Goal: Task Accomplishment & Management: Manage account settings

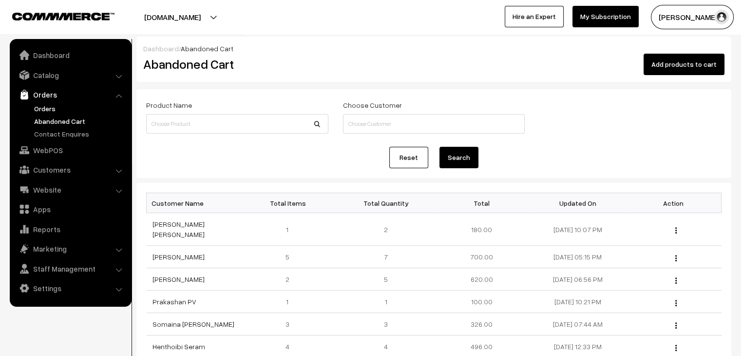
click at [46, 110] on link "Orders" at bounding box center [80, 108] width 97 height 10
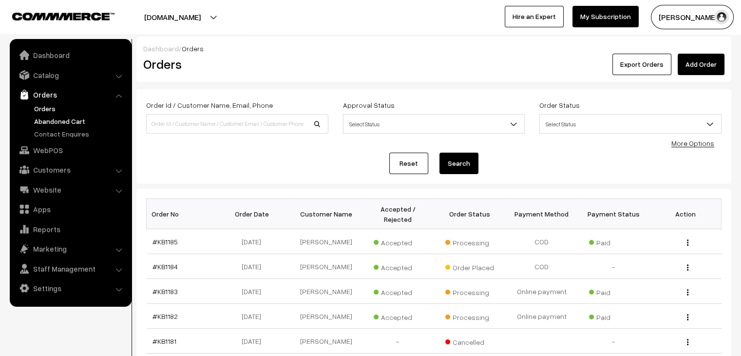
click at [82, 123] on link "Abandoned Cart" at bounding box center [80, 121] width 97 height 10
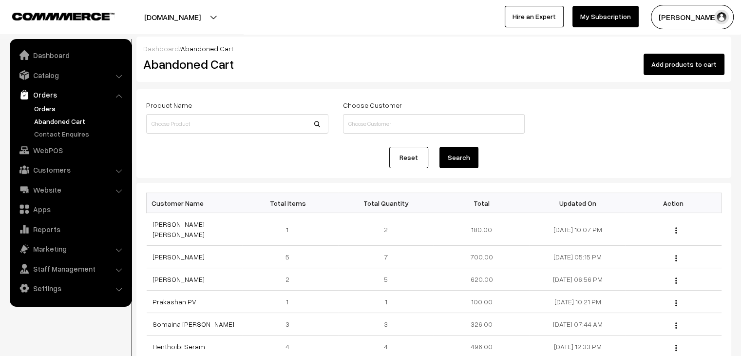
click at [46, 104] on link "Orders" at bounding box center [80, 108] width 97 height 10
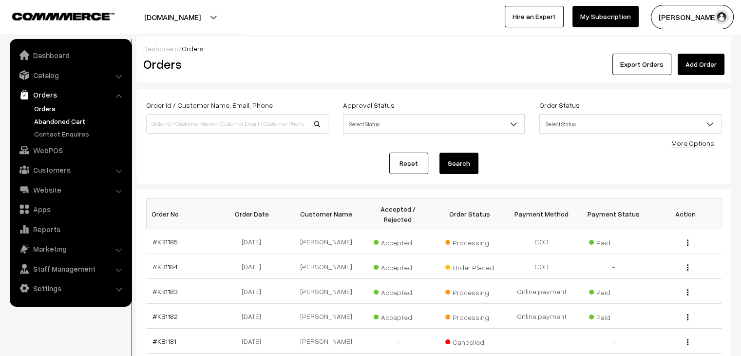
click at [70, 122] on link "Abandoned Cart" at bounding box center [80, 121] width 97 height 10
click at [59, 117] on link "Abandoned Cart" at bounding box center [80, 121] width 97 height 10
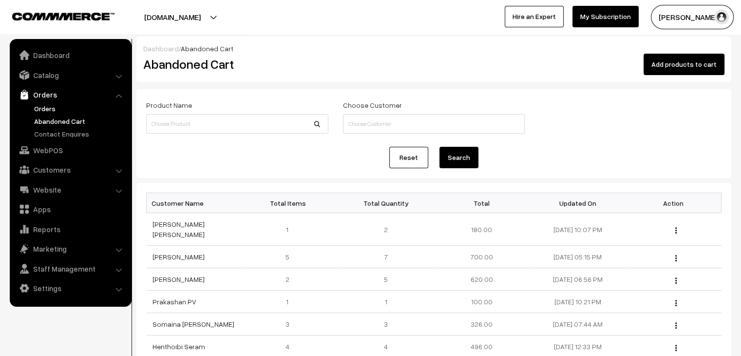
click at [72, 113] on link "Orders" at bounding box center [80, 108] width 97 height 10
click at [45, 108] on link "Orders" at bounding box center [80, 108] width 97 height 10
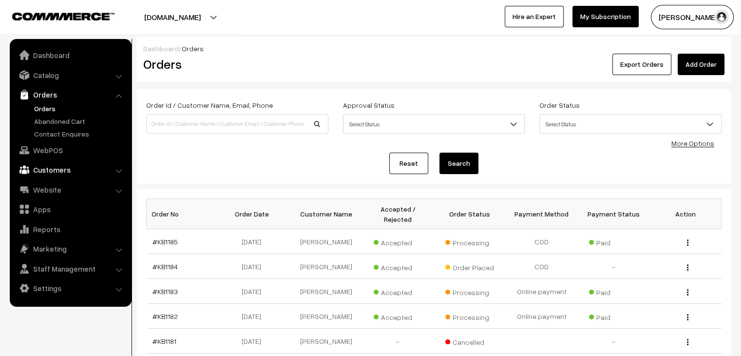
click at [68, 178] on link "Customers" at bounding box center [70, 170] width 116 height 18
click at [58, 150] on link "Customers" at bounding box center [80, 148] width 97 height 10
click at [78, 123] on link "Abandoned Cart" at bounding box center [80, 121] width 97 height 10
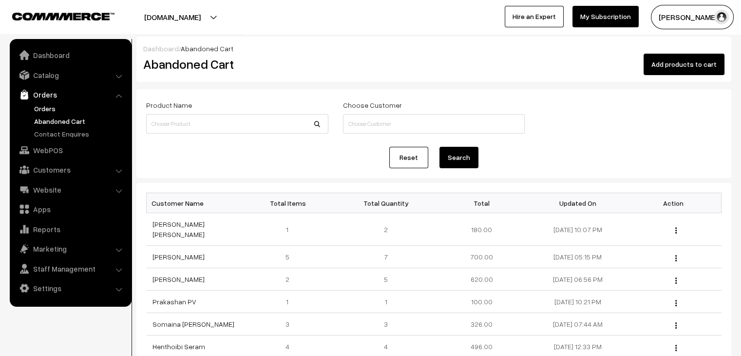
click at [46, 111] on link "Orders" at bounding box center [80, 108] width 97 height 10
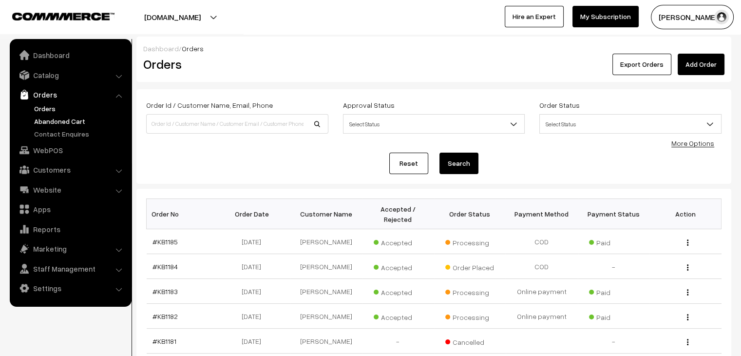
click at [91, 122] on link "Abandoned Cart" at bounding box center [80, 121] width 97 height 10
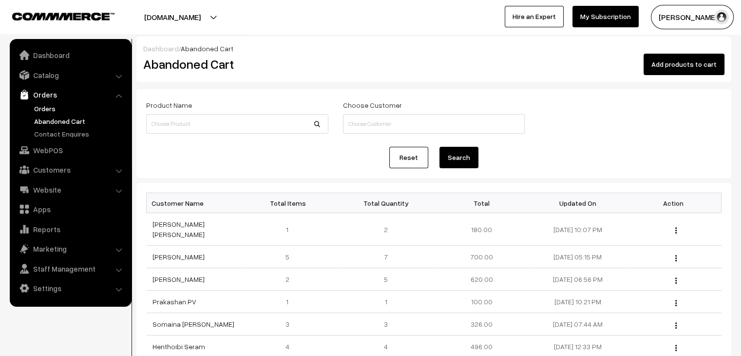
click at [66, 112] on link "Orders" at bounding box center [80, 108] width 97 height 10
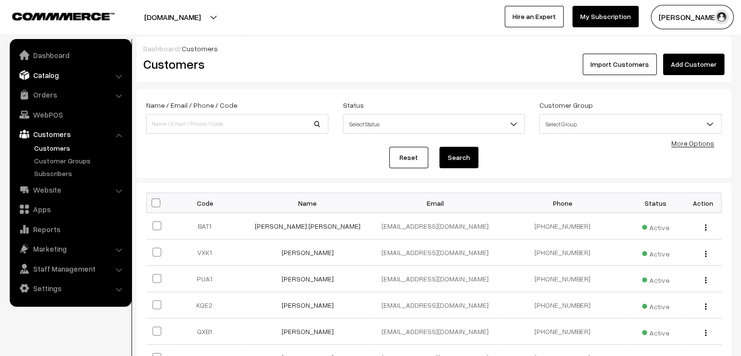
click at [97, 72] on link "Catalog" at bounding box center [70, 75] width 116 height 18
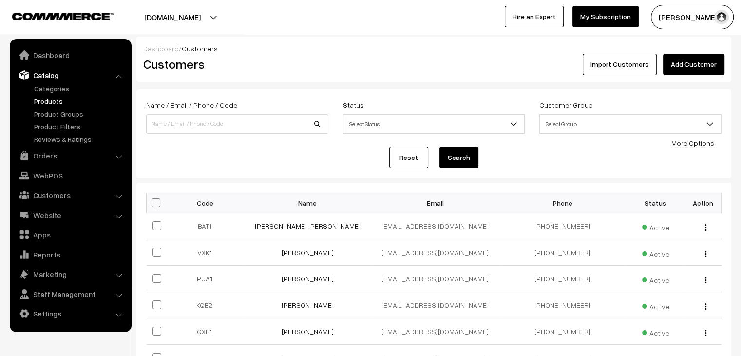
click at [62, 102] on link "Products" at bounding box center [80, 101] width 97 height 10
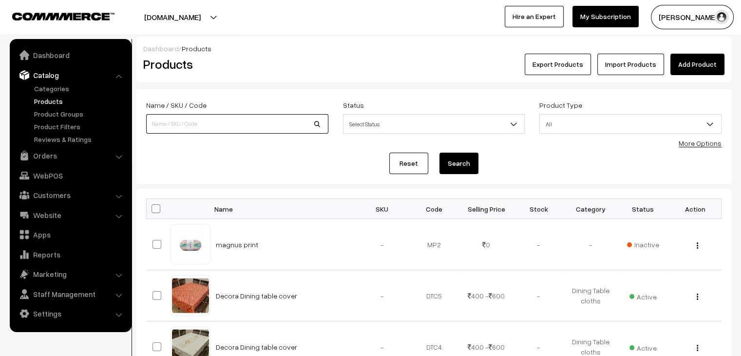
click at [200, 122] on input at bounding box center [237, 123] width 182 height 19
type input "olivia"
click at [440, 153] on button "Search" at bounding box center [459, 163] width 39 height 21
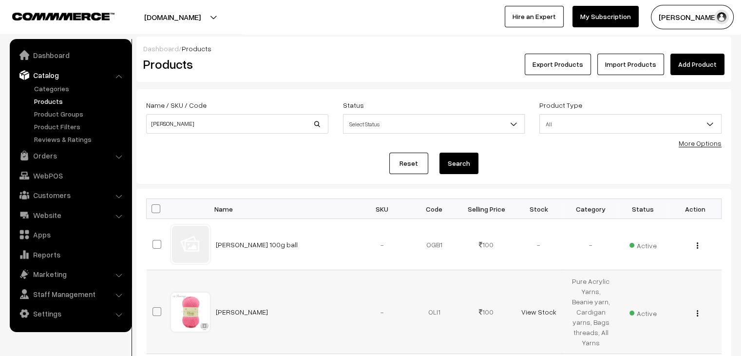
click at [698, 315] on img "button" at bounding box center [697, 313] width 1 height 6
click at [667, 339] on link "Edit" at bounding box center [654, 348] width 83 height 21
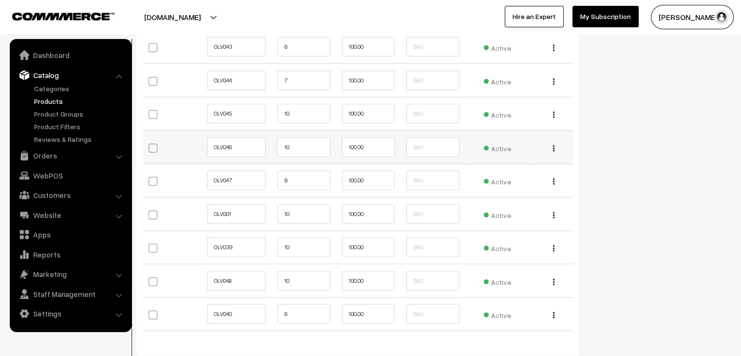
scroll to position [2345, 0]
click at [324, 205] on input "10" at bounding box center [303, 213] width 53 height 19
type input "1"
type input "30"
click at [307, 237] on input "10" at bounding box center [303, 246] width 53 height 19
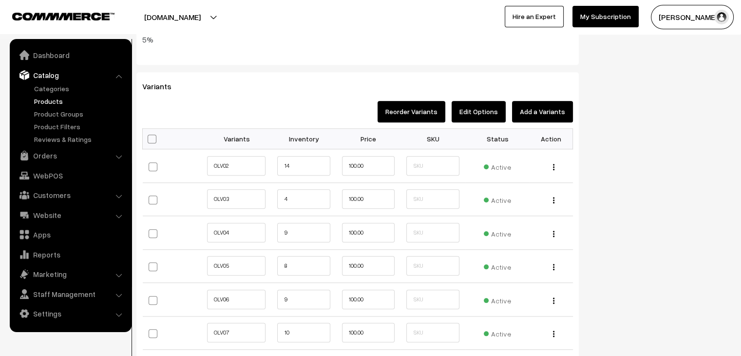
scroll to position [991, 0]
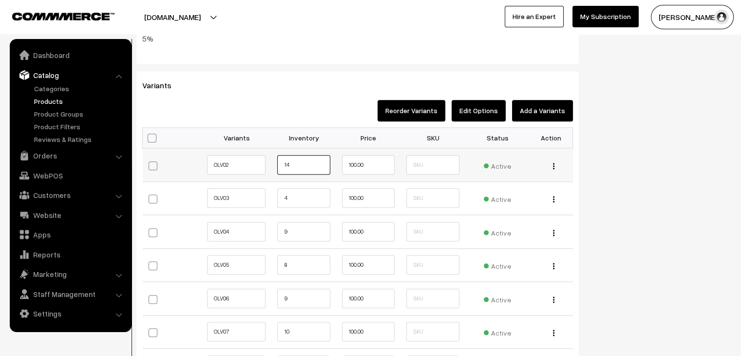
click at [311, 166] on input "14" at bounding box center [303, 164] width 53 height 19
type input "1"
type input "92"
click at [307, 196] on input "4" at bounding box center [303, 197] width 53 height 19
type input "15"
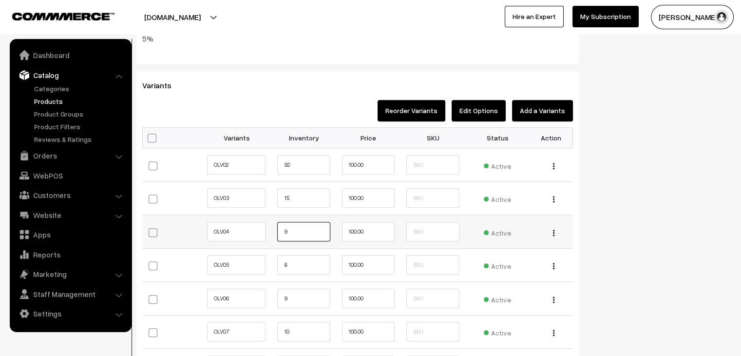
click at [306, 233] on input "9" at bounding box center [303, 231] width 53 height 19
type input "28"
click at [304, 262] on input "8" at bounding box center [303, 264] width 53 height 19
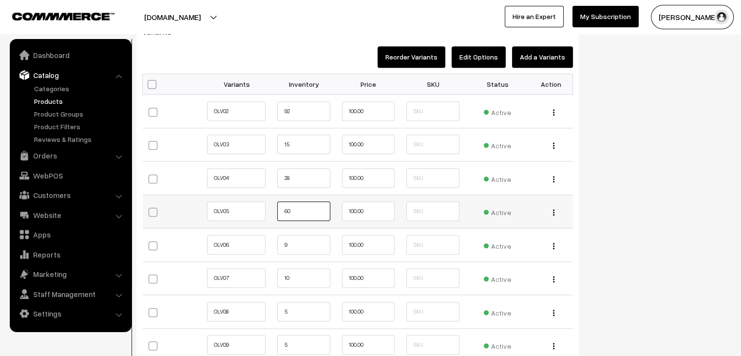
scroll to position [1046, 0]
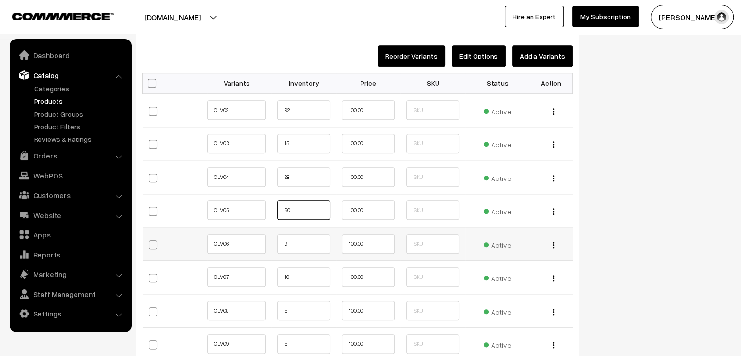
type input "60"
click at [300, 234] on input "9" at bounding box center [303, 243] width 53 height 19
type input "12"
click at [297, 271] on input "10" at bounding box center [303, 276] width 53 height 19
type input "1"
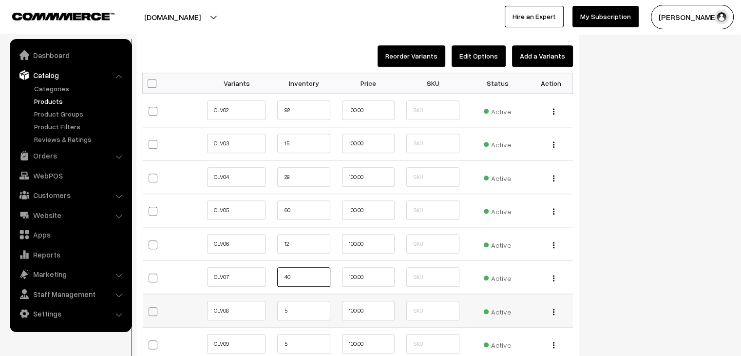
type input "40"
click at [298, 301] on input "5" at bounding box center [303, 310] width 53 height 19
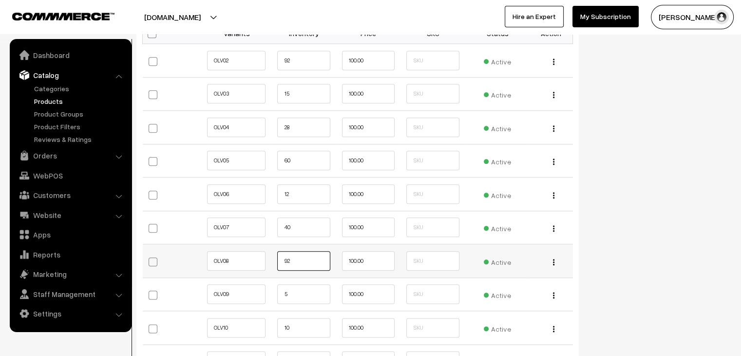
scroll to position [1097, 0]
type input "92"
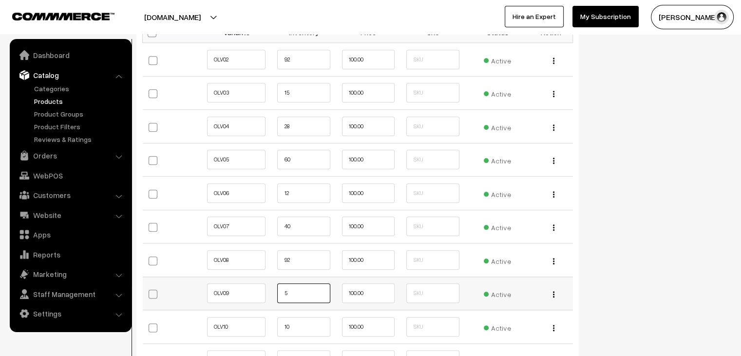
click at [296, 292] on input "5" at bounding box center [303, 292] width 53 height 19
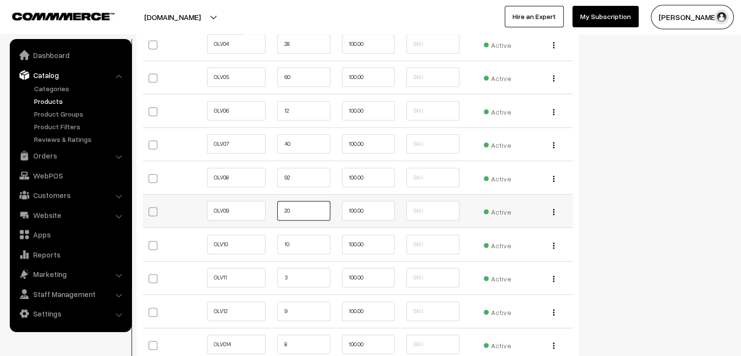
scroll to position [1181, 0]
type input "20"
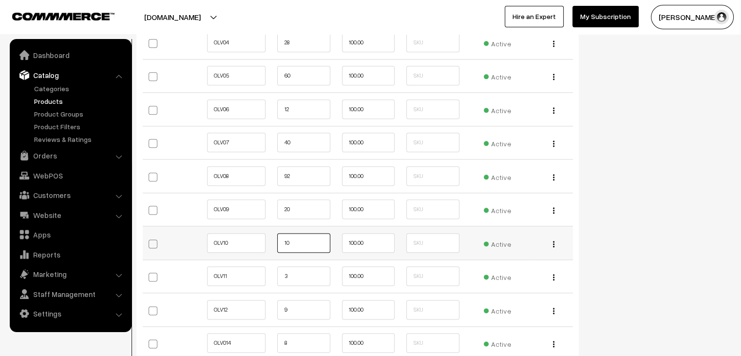
click at [289, 236] on input "10" at bounding box center [303, 242] width 53 height 19
type input "1"
type input "20"
click at [296, 267] on input "3" at bounding box center [303, 275] width 53 height 19
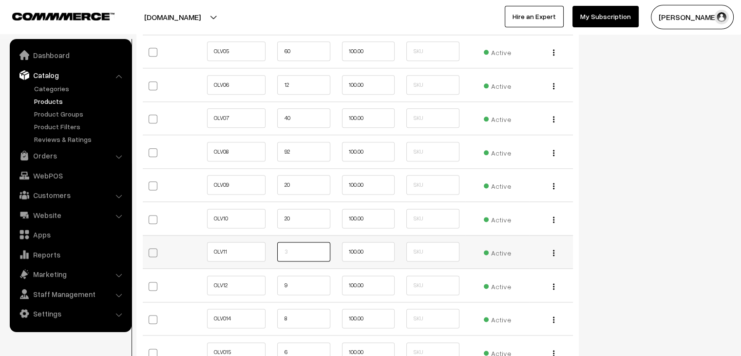
scroll to position [1206, 0]
type input "80"
click at [302, 288] on input "9" at bounding box center [303, 283] width 53 height 19
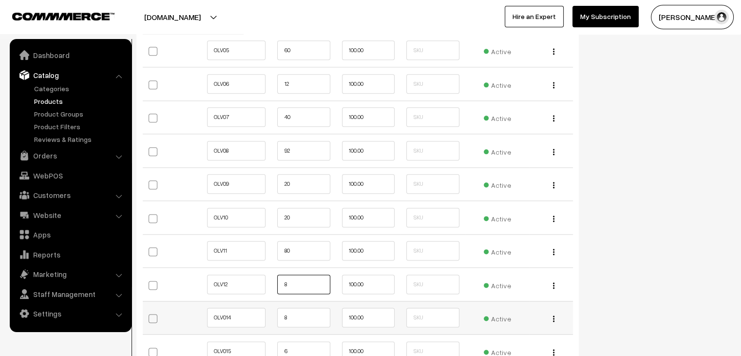
type input "8"
click at [302, 312] on input "8" at bounding box center [303, 317] width 53 height 19
type input "8"
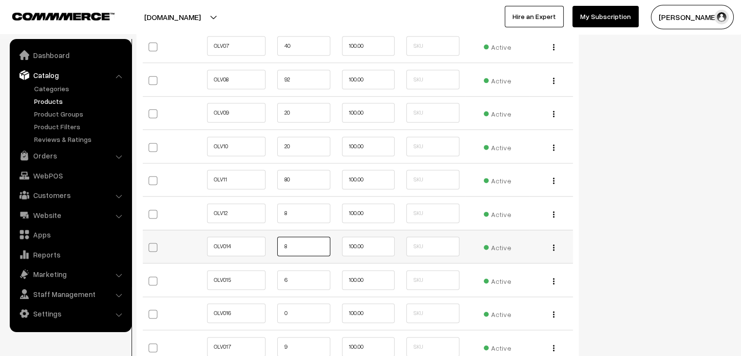
scroll to position [1278, 0]
click at [288, 278] on input "6" at bounding box center [303, 278] width 53 height 19
type input "100"
click at [291, 309] on input "0" at bounding box center [303, 311] width 53 height 19
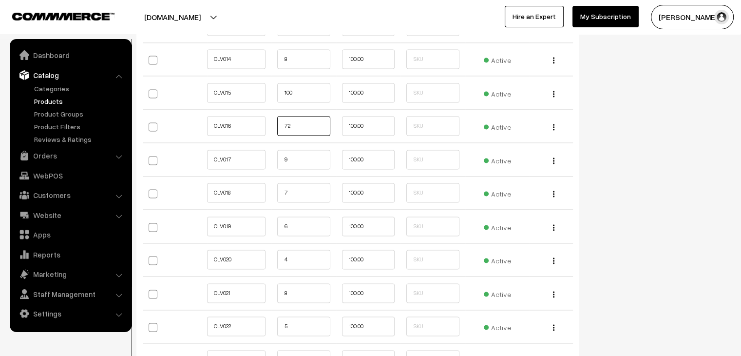
scroll to position [1444, 0]
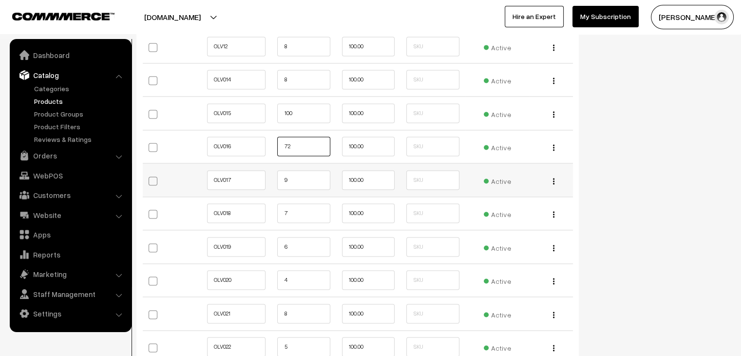
type input "72"
click at [306, 181] on input "9" at bounding box center [303, 179] width 53 height 19
type input "32"
click at [303, 203] on input "7" at bounding box center [303, 212] width 53 height 19
type input "24"
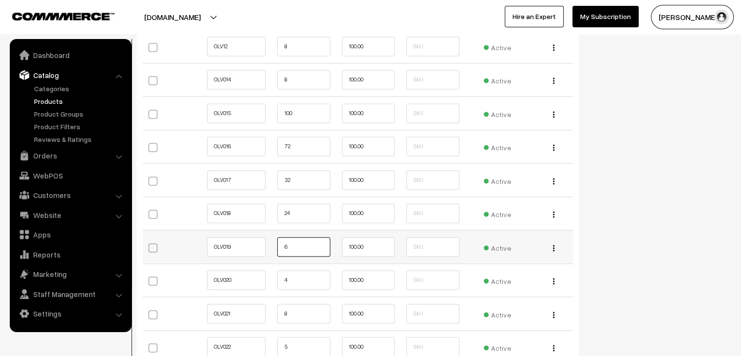
click at [289, 245] on input "6" at bounding box center [303, 246] width 53 height 19
type input "24"
click at [293, 277] on input "4" at bounding box center [303, 279] width 53 height 19
type input "24"
click at [308, 310] on input "8" at bounding box center [303, 313] width 53 height 19
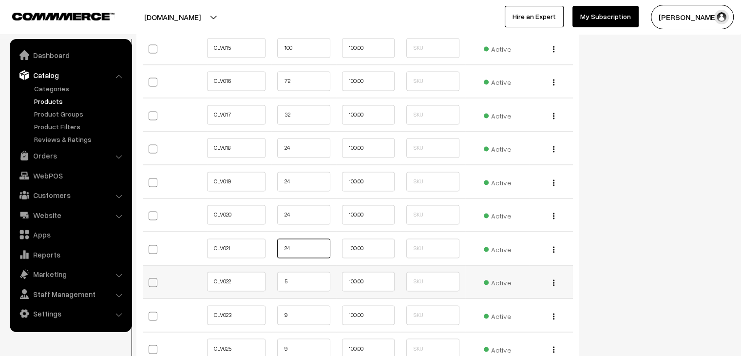
scroll to position [1510, 0]
type input "24"
click at [297, 276] on input "5" at bounding box center [303, 280] width 53 height 19
type input "32"
click at [297, 304] on input "9" at bounding box center [303, 313] width 53 height 19
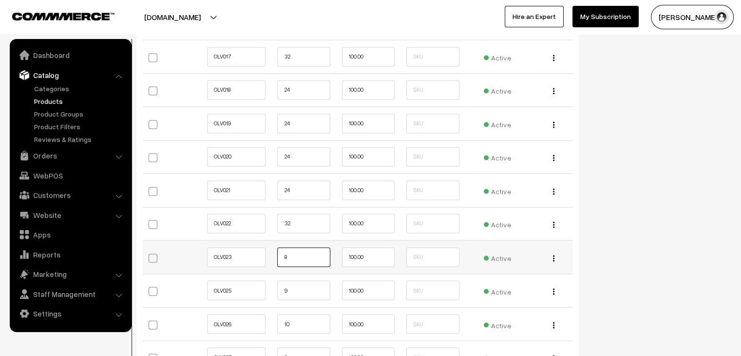
scroll to position [1568, 0]
type input "8"
click at [307, 284] on input "9" at bounding box center [303, 289] width 53 height 19
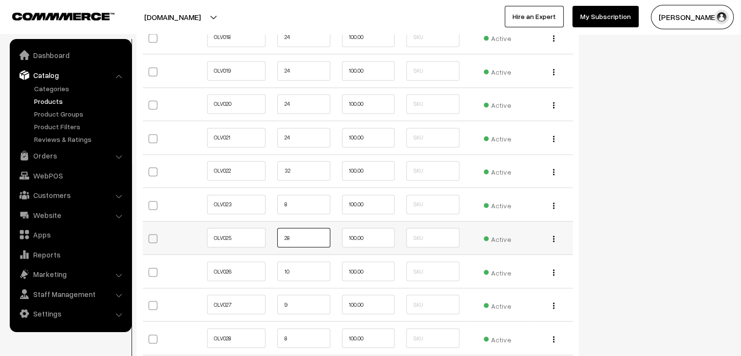
scroll to position [1620, 0]
type input "28"
click at [310, 266] on input "10" at bounding box center [303, 270] width 53 height 19
type input "1"
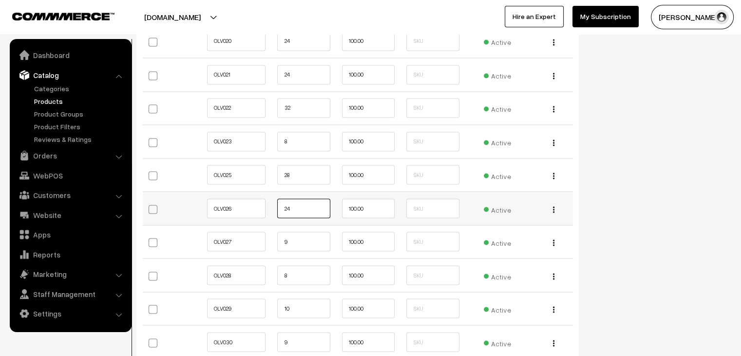
scroll to position [1684, 0]
type input "24"
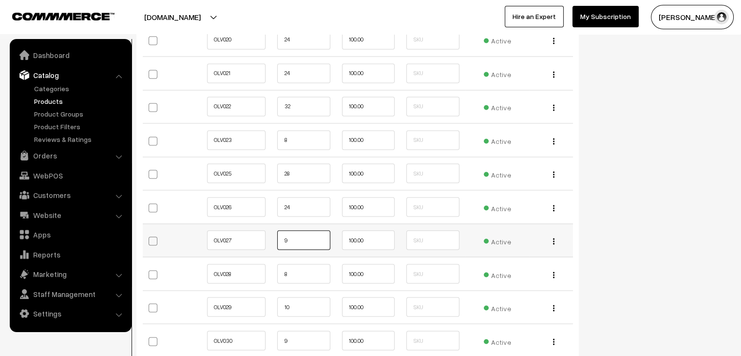
click at [300, 240] on input "9" at bounding box center [303, 239] width 53 height 19
type input "42"
click at [311, 271] on input "8" at bounding box center [303, 273] width 53 height 19
type input "2"
type input "48"
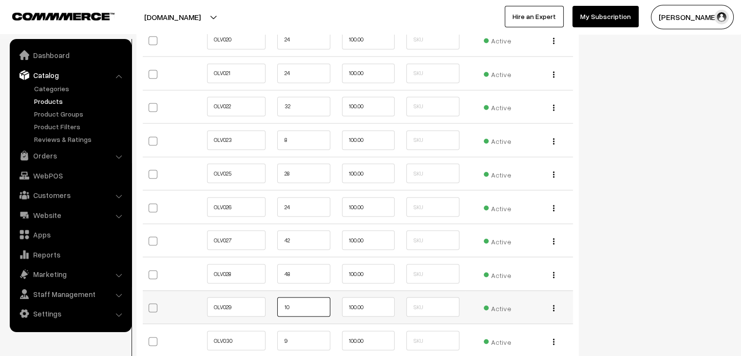
click at [303, 299] on input "10" at bounding box center [303, 306] width 53 height 19
type input "1"
type input "4"
type input "32"
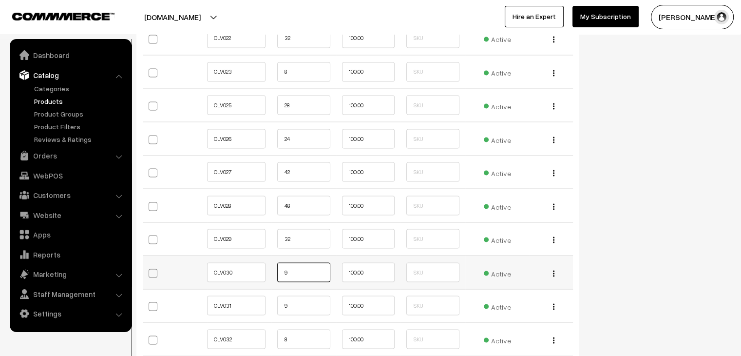
click at [299, 273] on input "9" at bounding box center [303, 271] width 53 height 19
type input "32"
click at [296, 301] on input "9" at bounding box center [303, 304] width 53 height 19
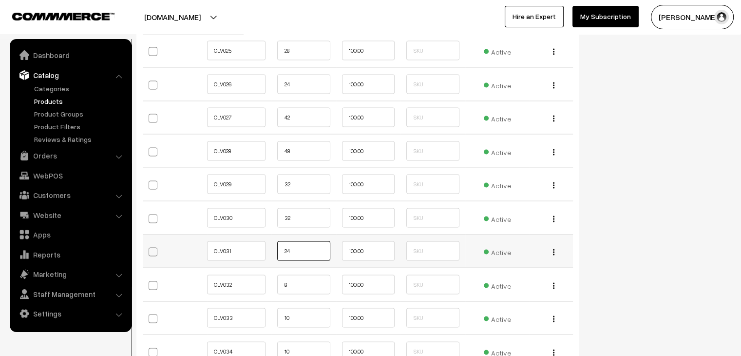
scroll to position [1808, 0]
type input "24"
click at [296, 282] on input "8" at bounding box center [303, 282] width 53 height 19
type input "28"
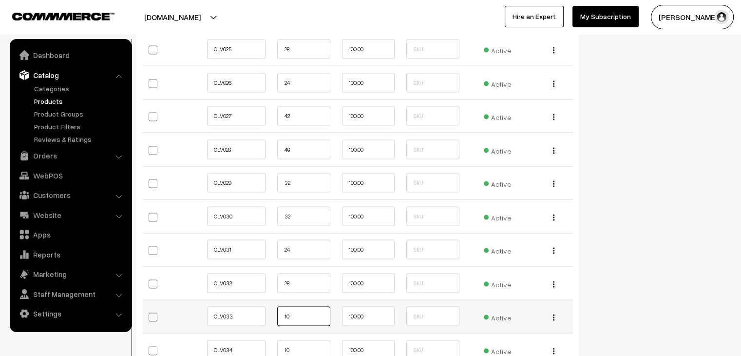
click at [306, 309] on input "10" at bounding box center [303, 315] width 53 height 19
type input "1"
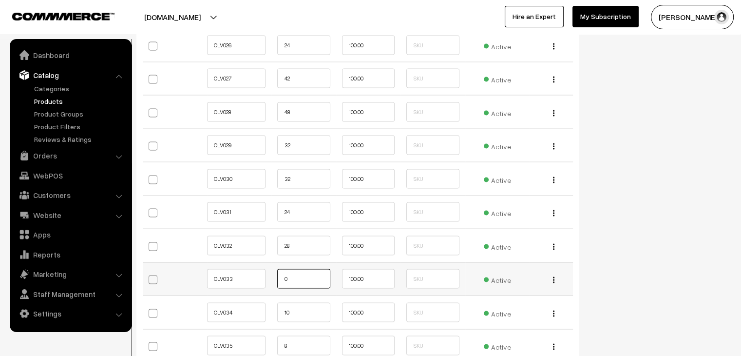
scroll to position [1846, 0]
type input "32"
click at [298, 305] on input "10" at bounding box center [303, 311] width 53 height 19
type input "1"
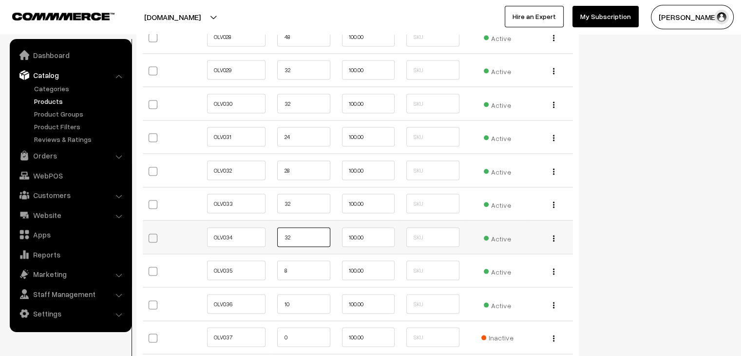
scroll to position [1922, 0]
type input "32"
click at [294, 268] on input "8" at bounding box center [303, 269] width 53 height 19
type input "32"
click at [306, 296] on input "10" at bounding box center [303, 302] width 53 height 19
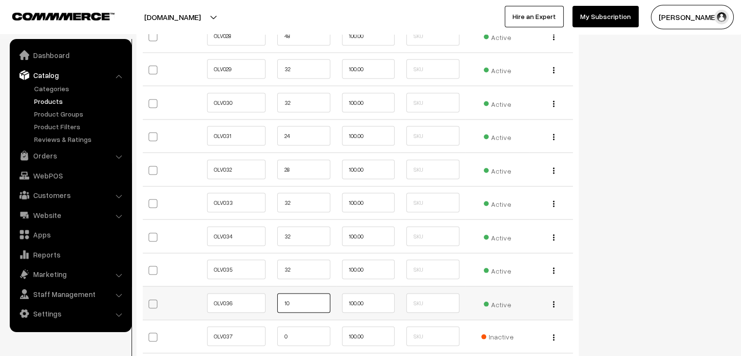
type input "1"
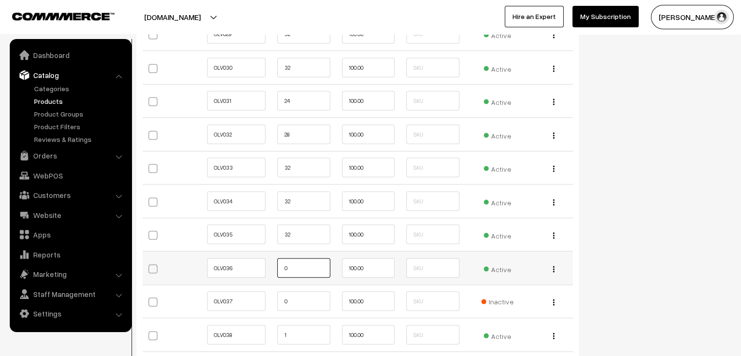
scroll to position [1958, 0]
type input "0"
click at [314, 300] on input "0" at bounding box center [303, 300] width 53 height 19
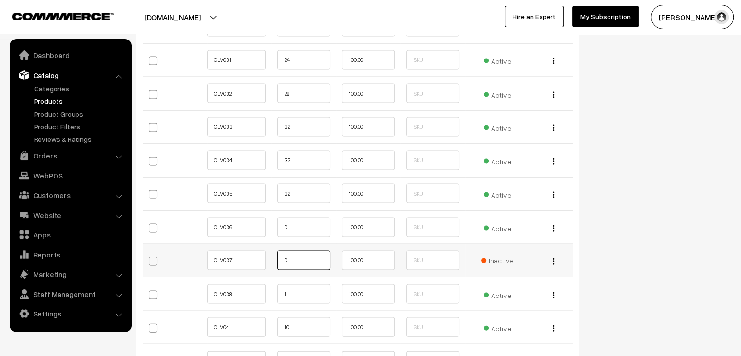
scroll to position [1998, 0]
click at [306, 284] on input "1" at bounding box center [303, 293] width 53 height 19
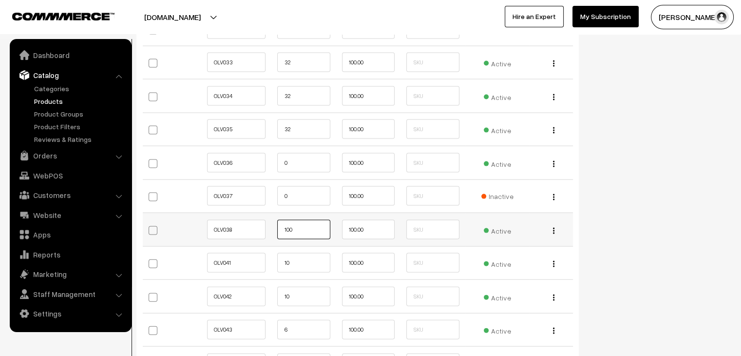
scroll to position [2062, 0]
type input "100"
click at [311, 260] on input "10" at bounding box center [303, 261] width 53 height 19
type input "1"
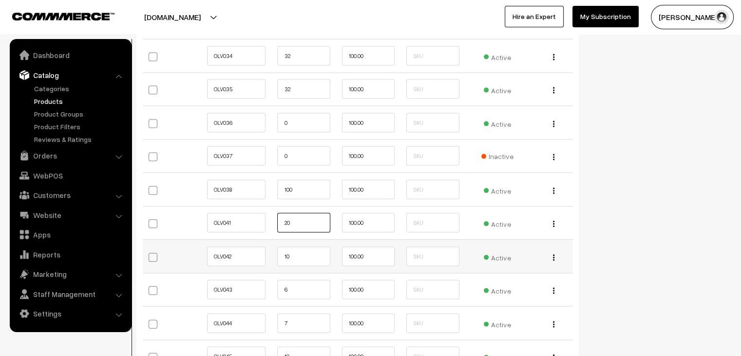
type input "20"
click at [308, 251] on input "10" at bounding box center [303, 256] width 53 height 19
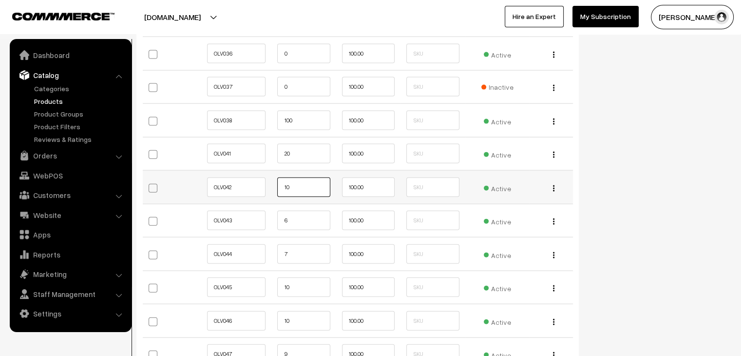
scroll to position [2172, 0]
type input "1"
type input "28"
click at [302, 214] on input "6" at bounding box center [303, 219] width 53 height 19
type input "32"
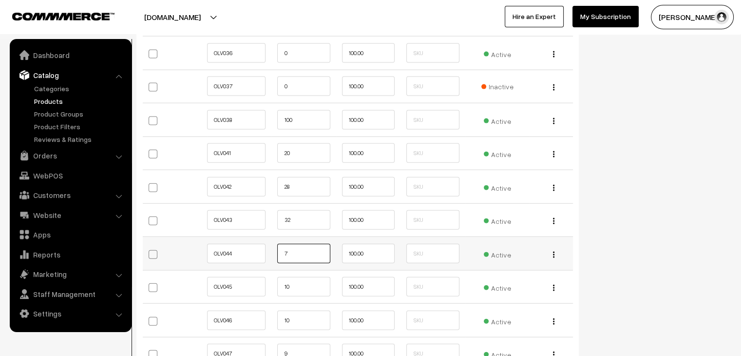
click at [295, 246] on input "7" at bounding box center [303, 253] width 53 height 19
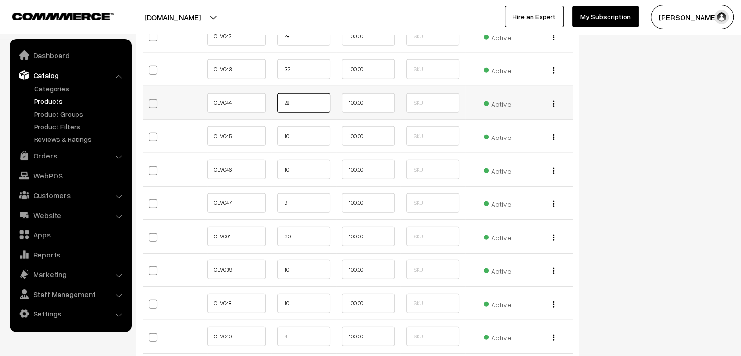
scroll to position [2324, 0]
type input "28"
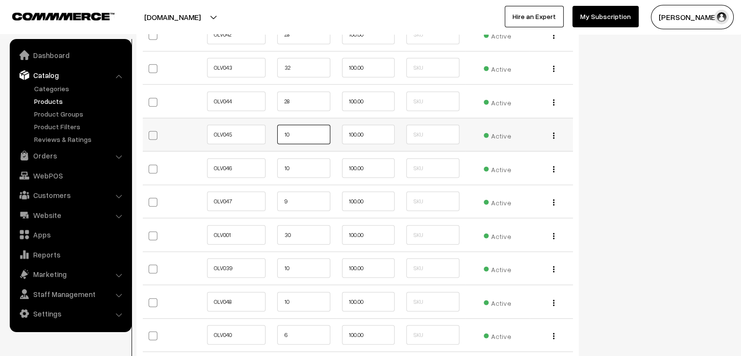
click at [309, 125] on input "10" at bounding box center [303, 134] width 53 height 19
type input "1"
type input "32"
click at [300, 158] on input "10" at bounding box center [303, 167] width 53 height 19
type input "1"
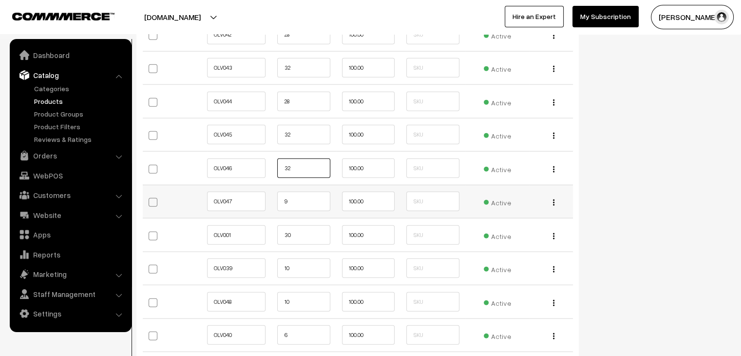
type input "32"
click at [292, 194] on input "9" at bounding box center [303, 201] width 53 height 19
type input "32"
click at [292, 225] on input "30" at bounding box center [303, 234] width 53 height 19
type input "3"
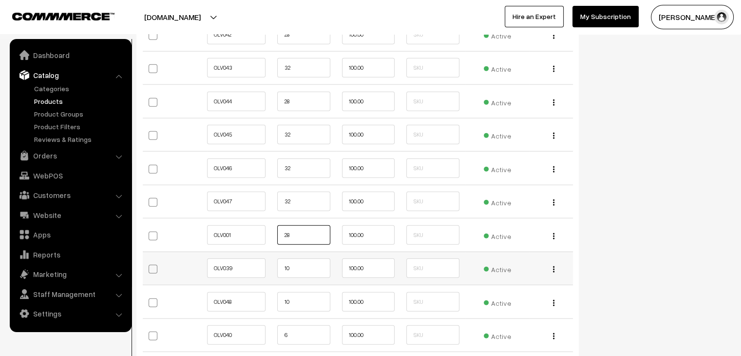
type input "28"
click at [304, 266] on input "10" at bounding box center [303, 267] width 53 height 19
click at [287, 263] on input "128" at bounding box center [303, 267] width 53 height 19
type input "28"
click at [304, 294] on input "10" at bounding box center [303, 301] width 53 height 19
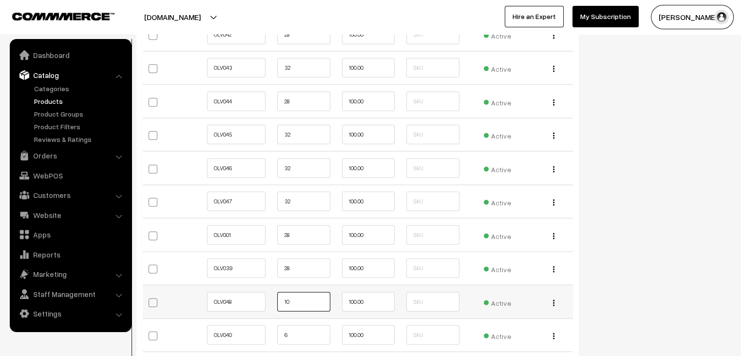
type input "1"
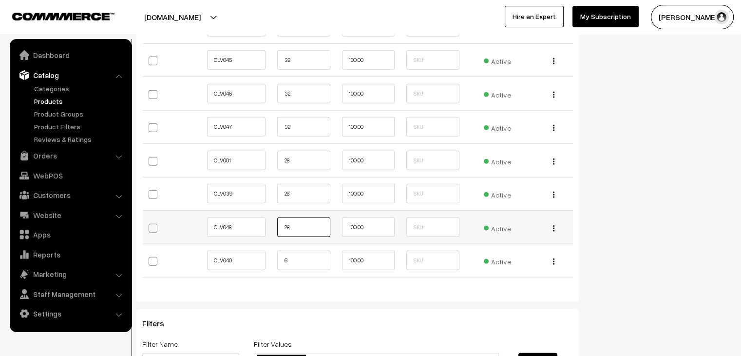
scroll to position [2400, 0]
type input "28"
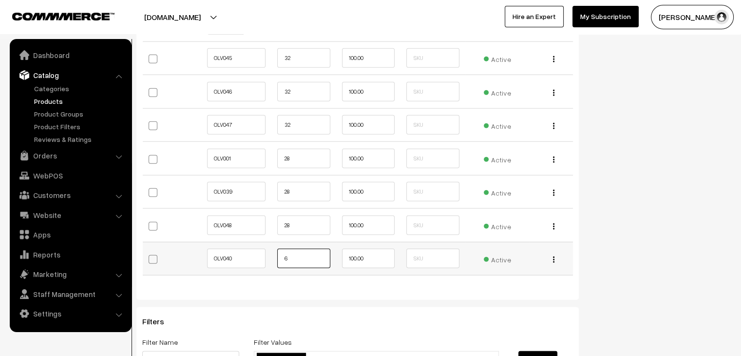
click at [300, 249] on input "6" at bounding box center [303, 258] width 53 height 19
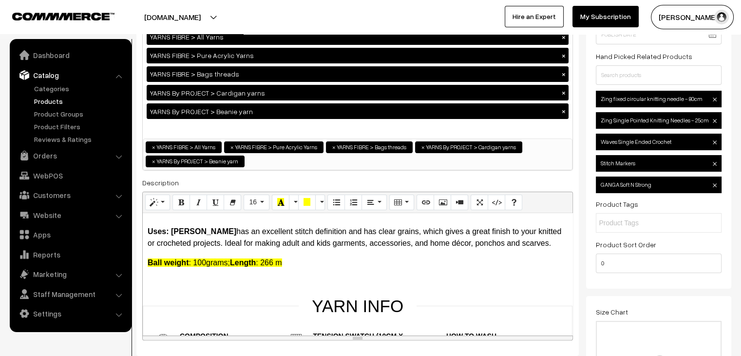
scroll to position [0, 0]
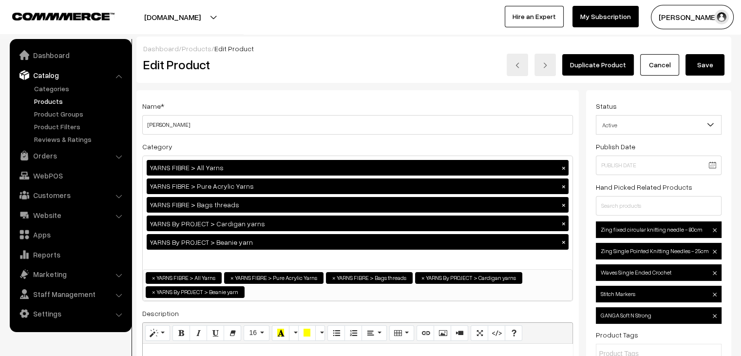
type input "24"
click at [706, 62] on button "Save" at bounding box center [705, 64] width 39 height 21
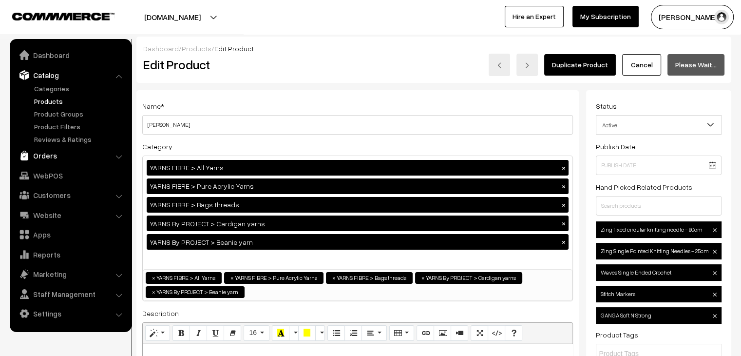
click at [58, 153] on link "Orders" at bounding box center [70, 156] width 116 height 18
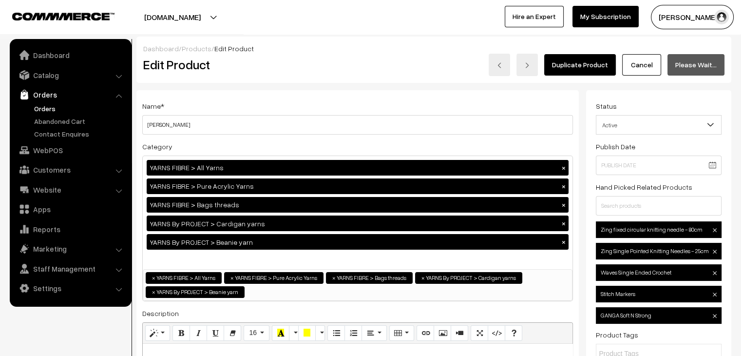
click at [49, 105] on link "Orders" at bounding box center [80, 108] width 97 height 10
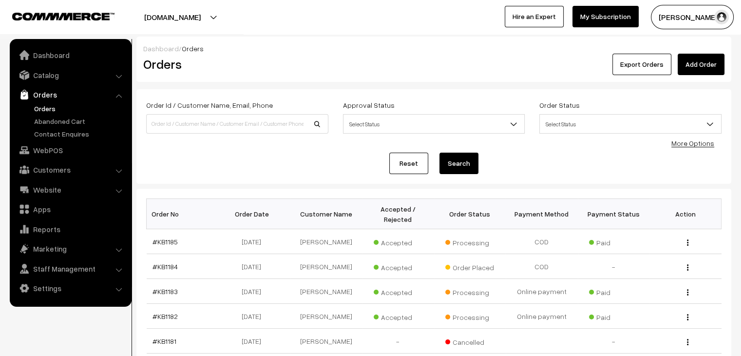
click at [55, 108] on link "Orders" at bounding box center [80, 108] width 97 height 10
click at [74, 119] on link "Abandoned Cart" at bounding box center [80, 121] width 97 height 10
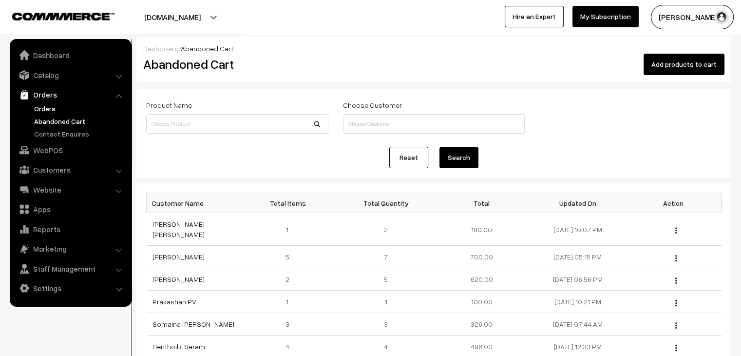
click at [48, 108] on link "Orders" at bounding box center [80, 108] width 97 height 10
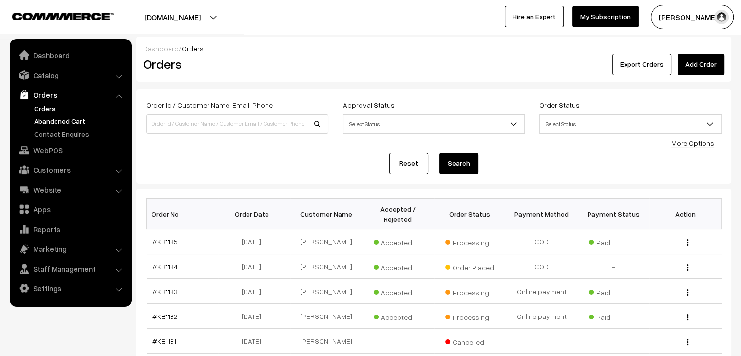
click at [66, 117] on link "Abandoned Cart" at bounding box center [80, 121] width 97 height 10
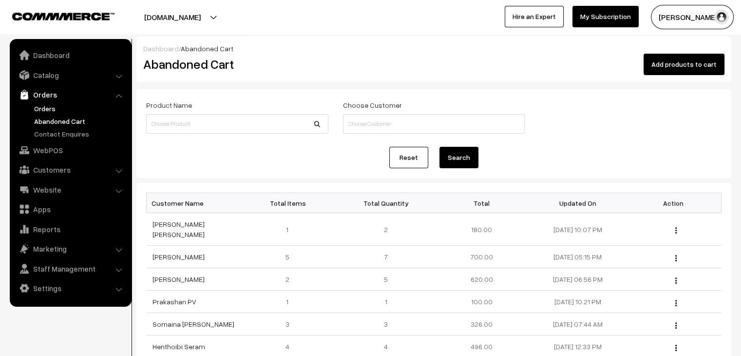
click at [49, 106] on link "Orders" at bounding box center [80, 108] width 97 height 10
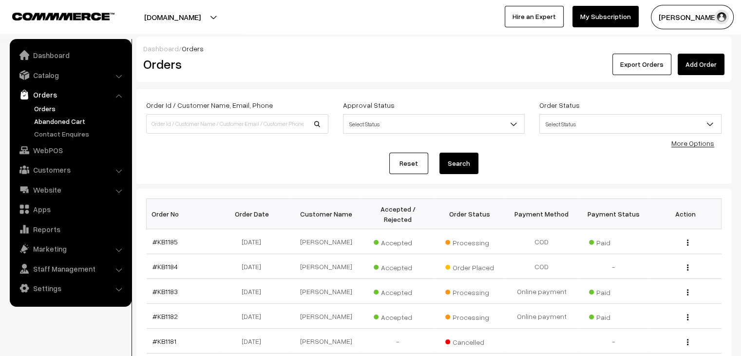
click at [45, 122] on link "Abandoned Cart" at bounding box center [80, 121] width 97 height 10
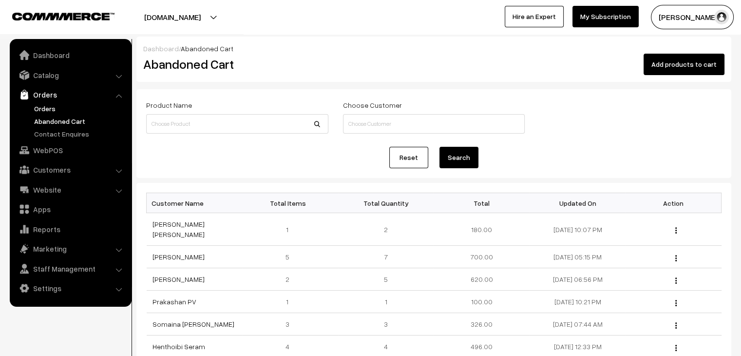
click at [55, 113] on link "Orders" at bounding box center [80, 108] width 97 height 10
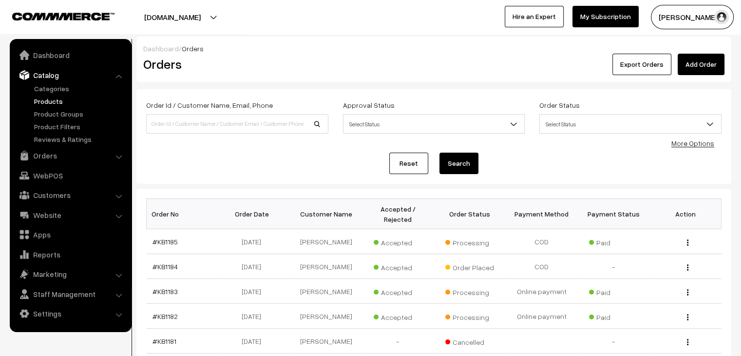
click at [59, 105] on link "Products" at bounding box center [80, 101] width 97 height 10
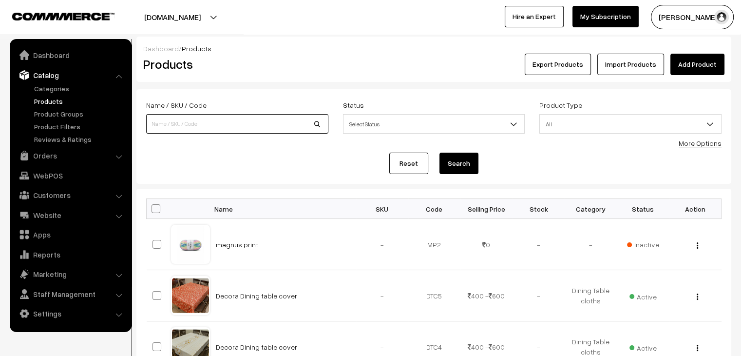
click at [177, 115] on input at bounding box center [237, 123] width 182 height 19
click at [175, 129] on input at bounding box center [237, 123] width 182 height 19
type input "[PERSON_NAME]"
click at [440, 153] on button "Search" at bounding box center [459, 163] width 39 height 21
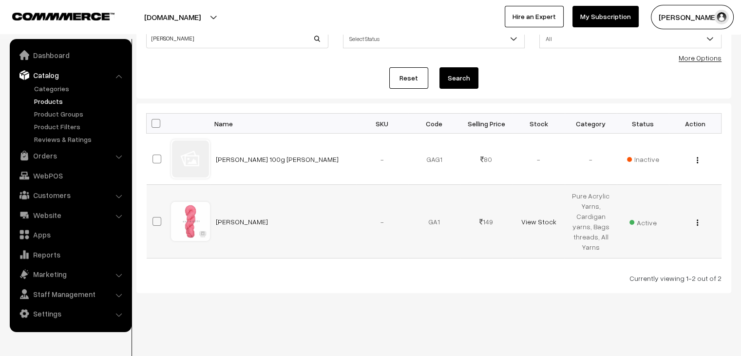
click at [697, 224] on button "button" at bounding box center [698, 222] width 2 height 8
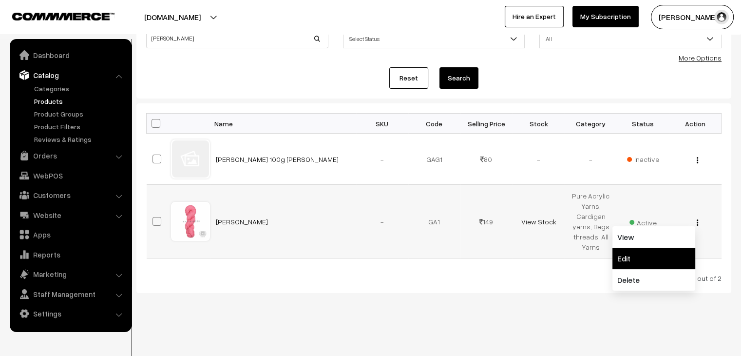
click at [660, 254] on link "Edit" at bounding box center [654, 258] width 83 height 21
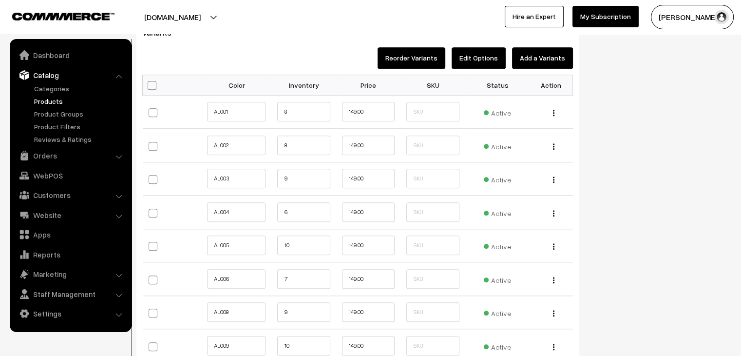
scroll to position [941, 0]
click at [306, 116] on input "8" at bounding box center [303, 111] width 53 height 19
type input "15"
click at [304, 149] on input "8" at bounding box center [303, 145] width 53 height 19
type input "8"
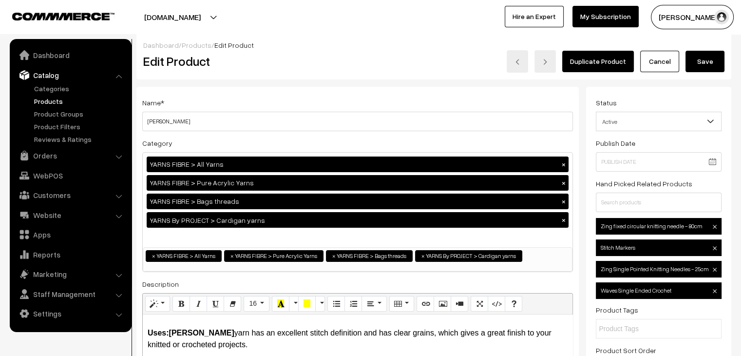
scroll to position [0, 0]
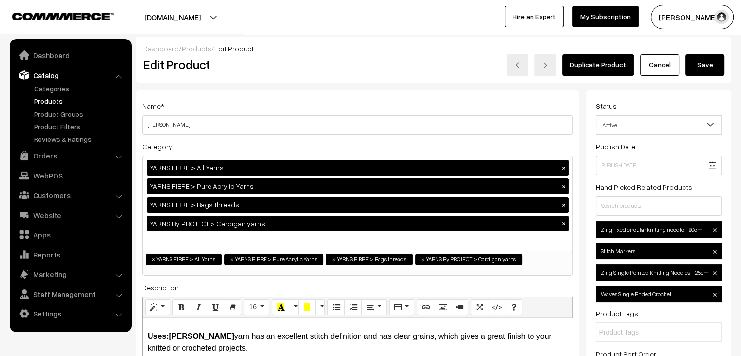
type input "15"
click at [704, 73] on button "Save" at bounding box center [705, 64] width 39 height 21
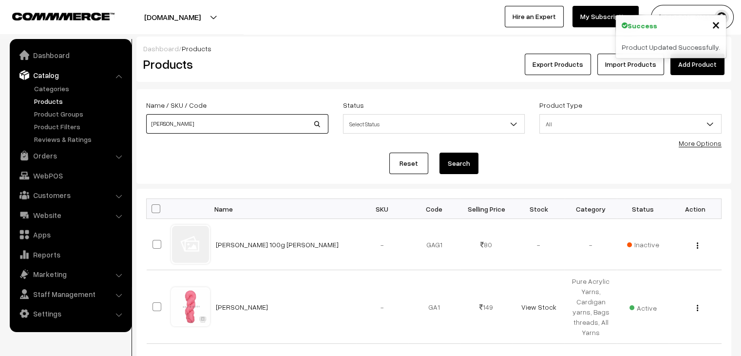
click at [232, 123] on input "[PERSON_NAME]" at bounding box center [237, 123] width 182 height 19
type input "a"
type input "[PERSON_NAME]"
click at [440, 153] on button "Search" at bounding box center [459, 163] width 39 height 21
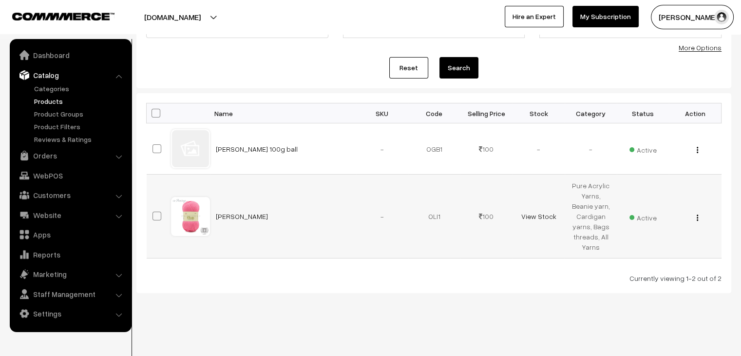
click at [698, 215] on img "button" at bounding box center [697, 217] width 1 height 6
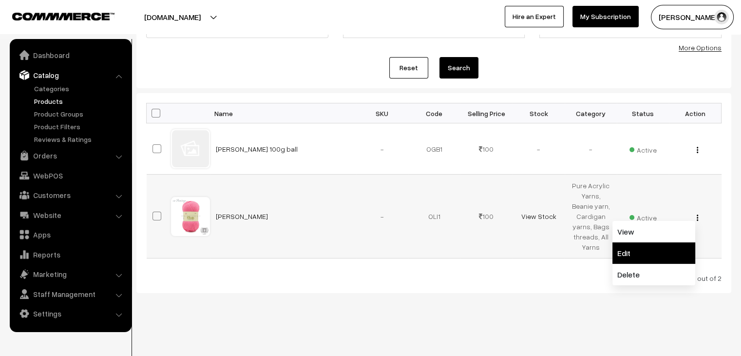
click at [671, 246] on link "Edit" at bounding box center [654, 252] width 83 height 21
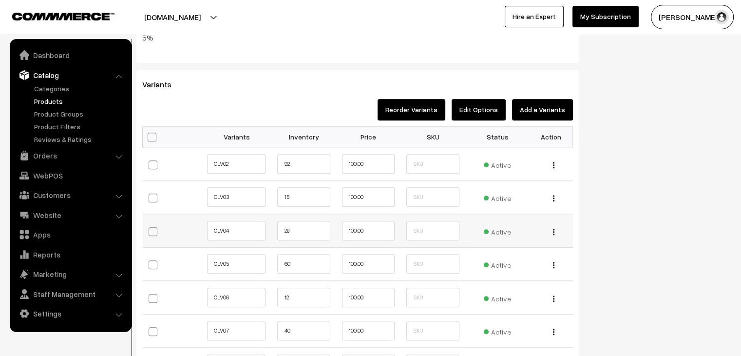
scroll to position [992, 0]
click at [424, 160] on input "text" at bounding box center [433, 164] width 53 height 19
click at [48, 106] on link "Products" at bounding box center [80, 101] width 97 height 10
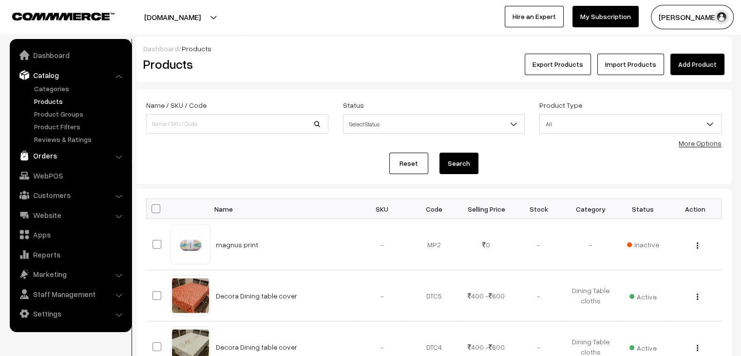
click at [52, 162] on link "Orders" at bounding box center [70, 156] width 116 height 18
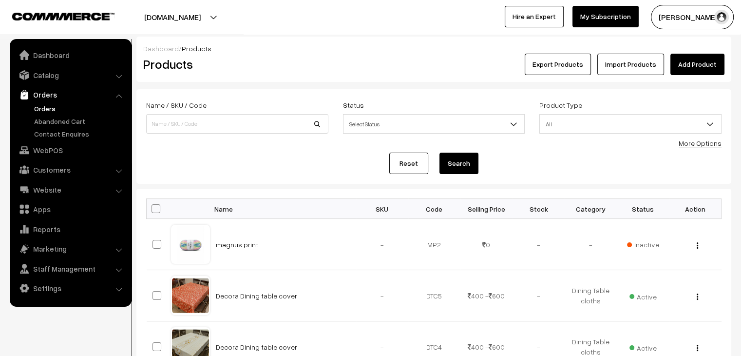
click at [46, 110] on link "Orders" at bounding box center [80, 108] width 97 height 10
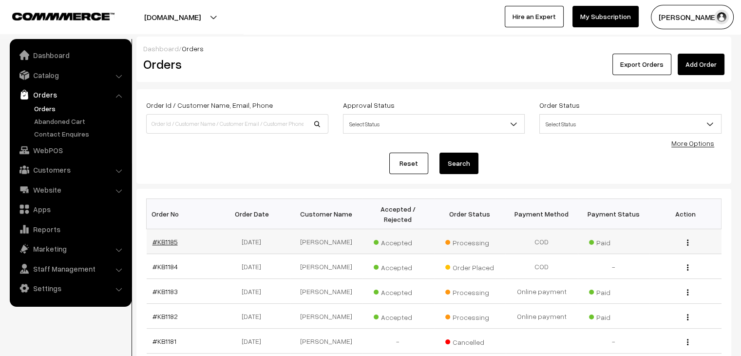
drag, startPoint x: 0, startPoint y: 0, endPoint x: 166, endPoint y: 229, distance: 282.4
click at [166, 237] on link "#KB1185" at bounding box center [165, 241] width 25 height 8
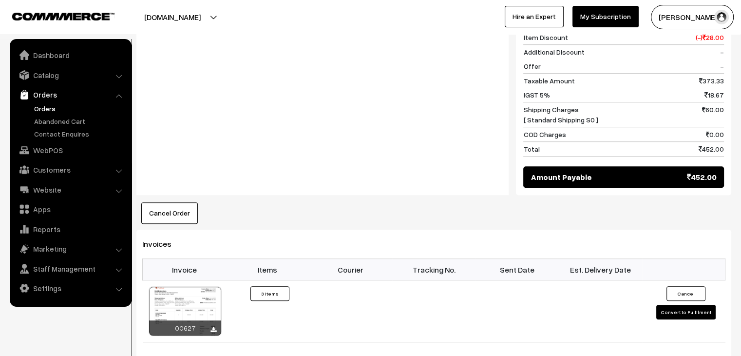
scroll to position [497, 0]
click at [193, 296] on div at bounding box center [185, 311] width 72 height 49
click at [57, 117] on link "Abandoned Cart" at bounding box center [80, 121] width 97 height 10
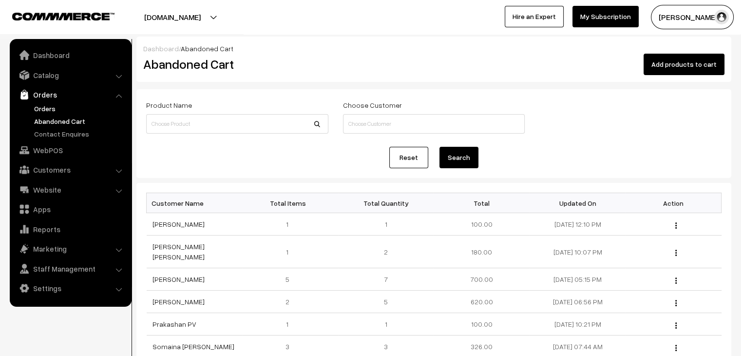
click at [40, 103] on link "Orders" at bounding box center [80, 108] width 97 height 10
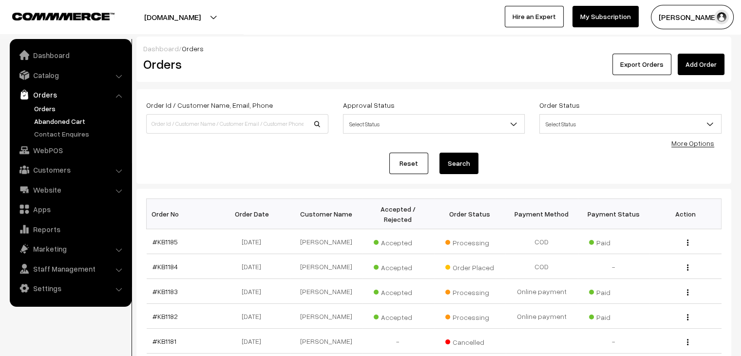
click at [84, 116] on link "Abandoned Cart" at bounding box center [80, 121] width 97 height 10
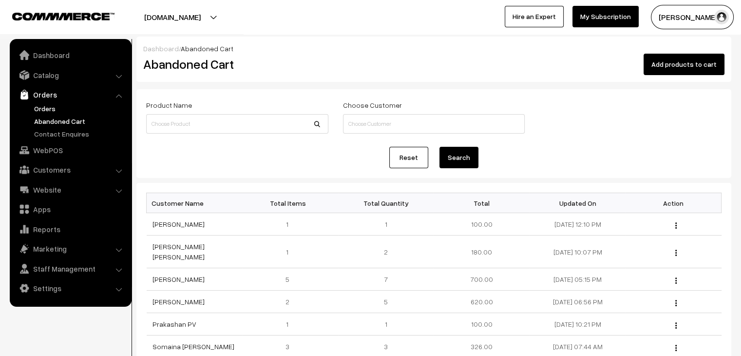
click at [61, 110] on link "Orders" at bounding box center [80, 108] width 97 height 10
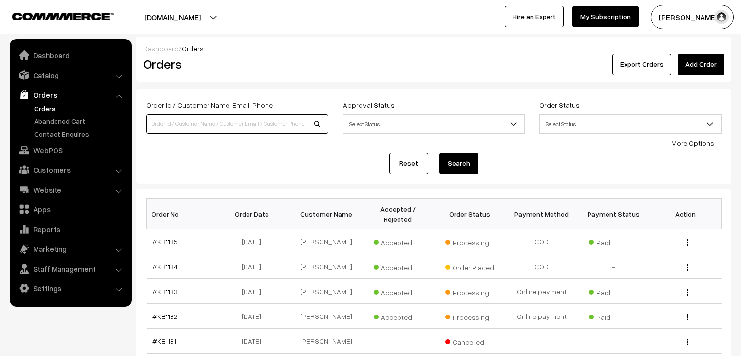
click at [172, 127] on input at bounding box center [237, 123] width 182 height 19
click at [47, 79] on link "Catalog" at bounding box center [70, 75] width 116 height 18
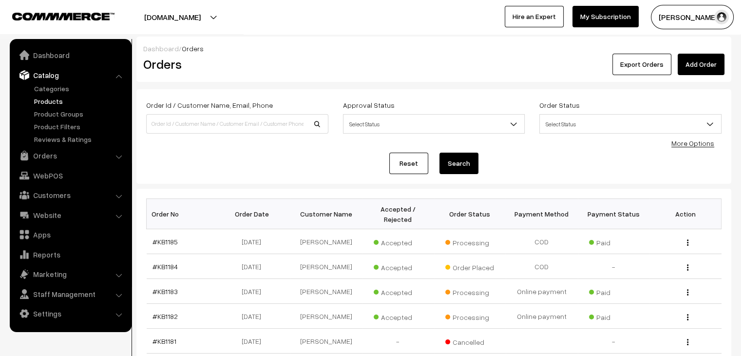
click at [53, 104] on link "Products" at bounding box center [80, 101] width 97 height 10
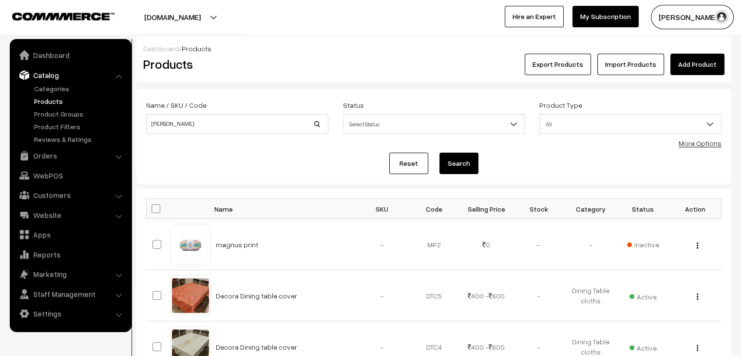
type input "[PERSON_NAME]"
click at [440, 153] on button "Search" at bounding box center [459, 163] width 39 height 21
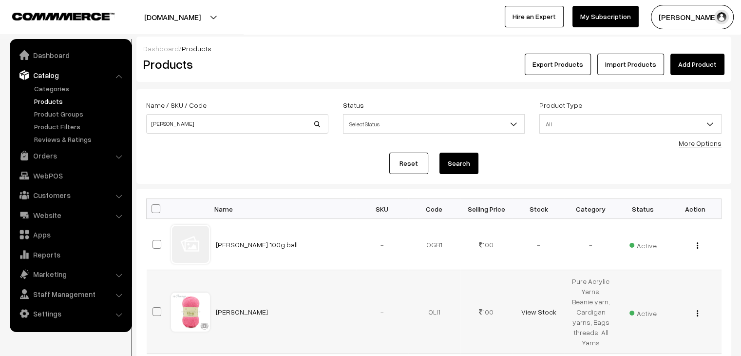
click at [697, 314] on img "button" at bounding box center [697, 313] width 1 height 6
click at [657, 338] on link "Edit" at bounding box center [654, 348] width 83 height 21
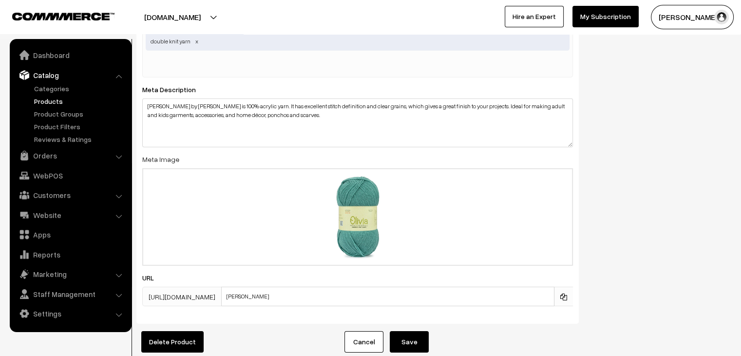
scroll to position [3173, 0]
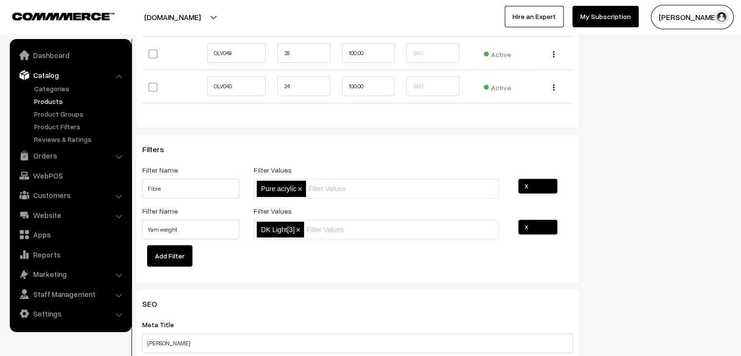
scroll to position [2584, 0]
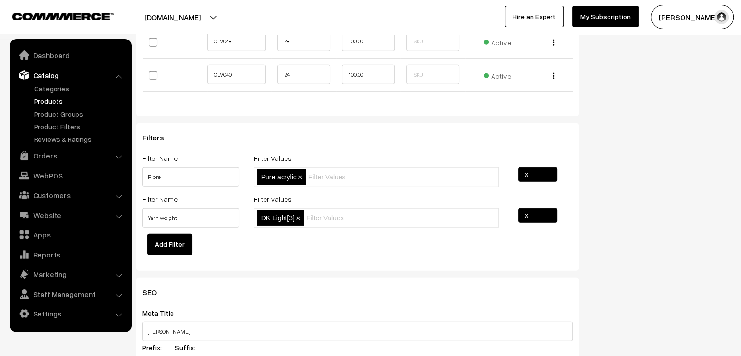
click at [525, 212] on link "X" at bounding box center [538, 215] width 39 height 15
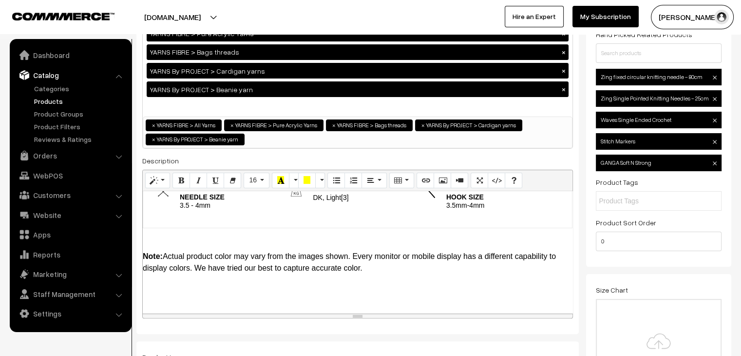
scroll to position [0, 0]
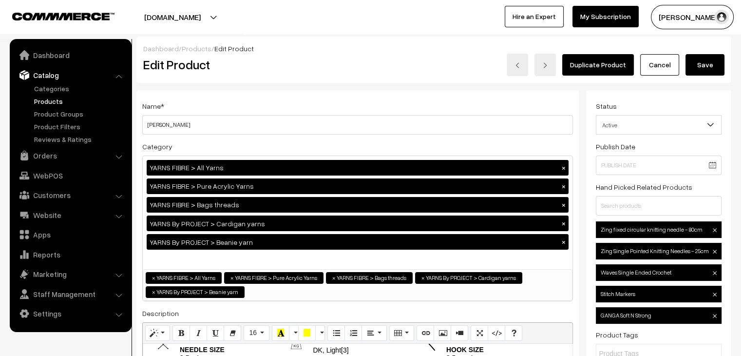
click at [700, 64] on button "Save" at bounding box center [705, 64] width 39 height 21
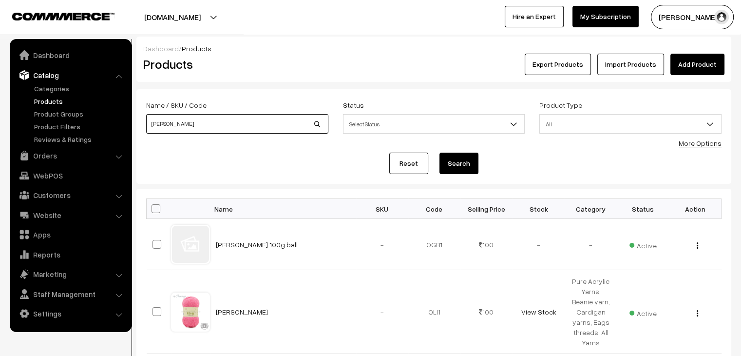
click at [167, 124] on input "olivia" at bounding box center [237, 123] width 182 height 19
type input "alisha"
click at [440, 153] on button "Search" at bounding box center [459, 163] width 39 height 21
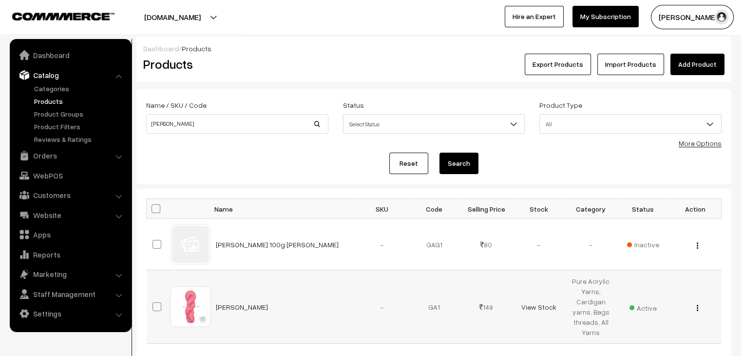
click at [697, 310] on img "button" at bounding box center [697, 308] width 1 height 6
click at [655, 338] on link "Edit" at bounding box center [654, 343] width 83 height 21
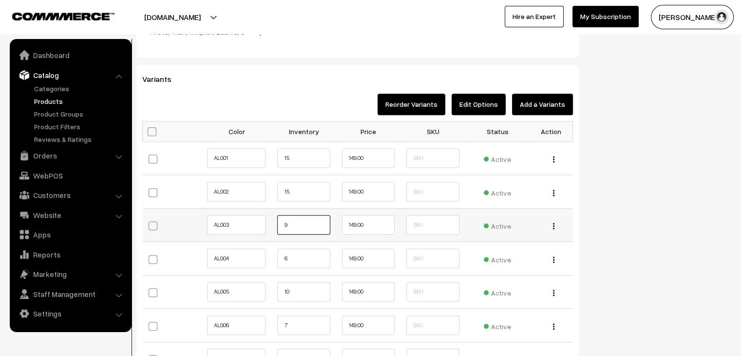
click at [296, 221] on input "9" at bounding box center [303, 224] width 53 height 19
type input "15"
click at [296, 256] on input "6" at bounding box center [303, 258] width 53 height 19
click at [295, 290] on input "10" at bounding box center [303, 291] width 53 height 19
click at [294, 162] on input "15" at bounding box center [303, 157] width 53 height 19
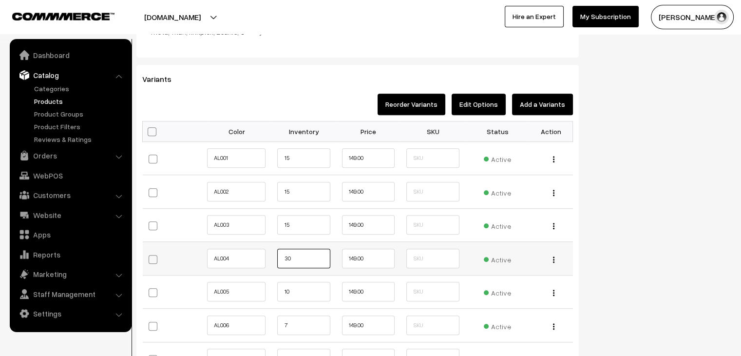
click at [314, 262] on input "30" at bounding box center [303, 258] width 53 height 19
type input "3"
type input "15"
click at [306, 287] on input "10" at bounding box center [303, 291] width 53 height 19
type input "1"
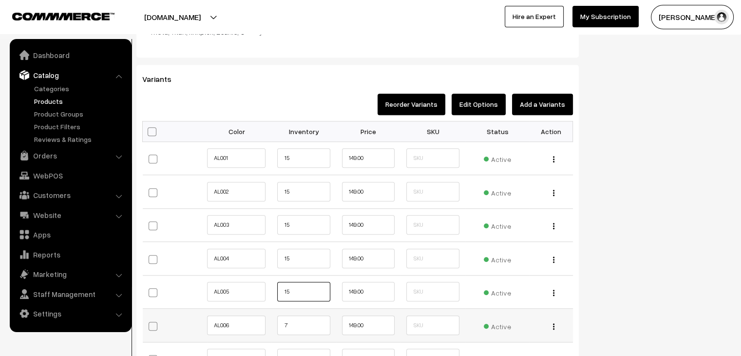
type input "15"
click at [301, 325] on input "7" at bounding box center [303, 324] width 53 height 19
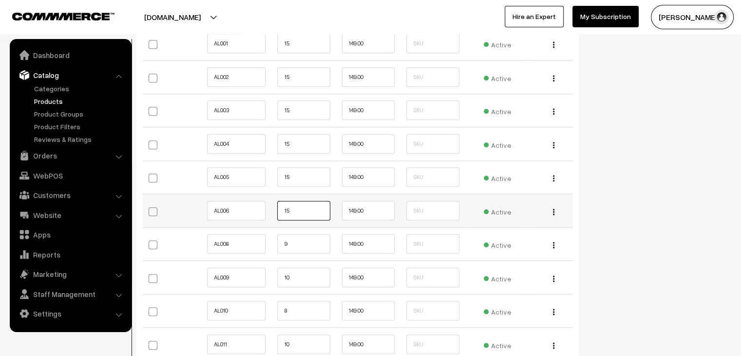
scroll to position [1010, 0]
type input "15"
click at [294, 239] on input "9" at bounding box center [303, 242] width 53 height 19
type input "15"
click at [296, 279] on input "10" at bounding box center [303, 276] width 53 height 19
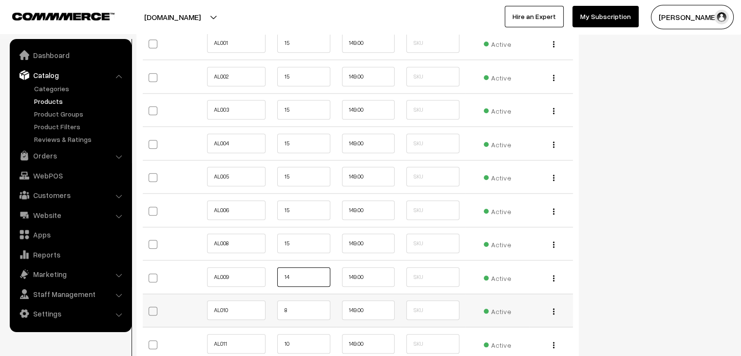
type input "14"
click at [292, 307] on input "8" at bounding box center [303, 309] width 53 height 19
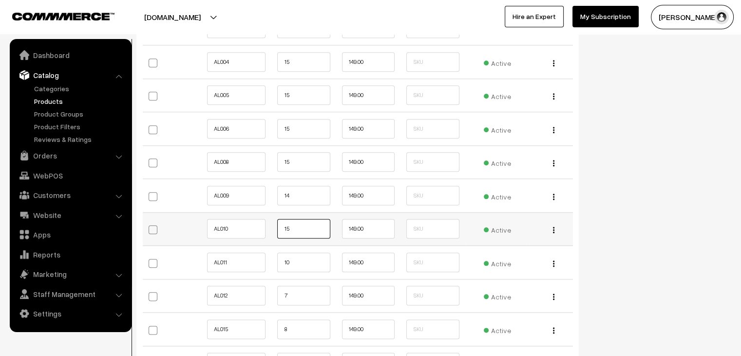
scroll to position [1092, 0]
type input "15"
click at [295, 257] on input "10" at bounding box center [303, 261] width 53 height 19
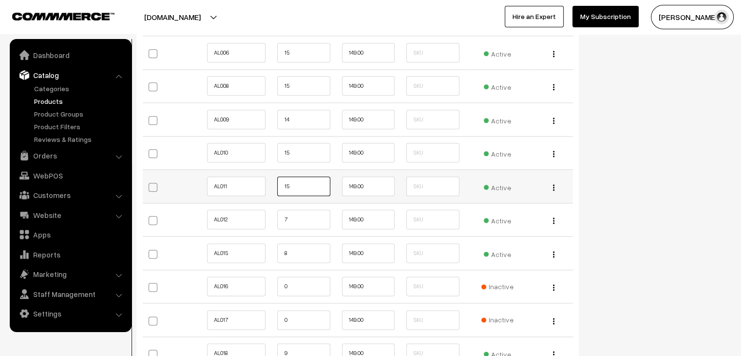
scroll to position [1168, 0]
type input "15"
click at [292, 220] on input "7" at bounding box center [303, 218] width 53 height 19
type input "15"
click at [296, 248] on input "8" at bounding box center [303, 252] width 53 height 19
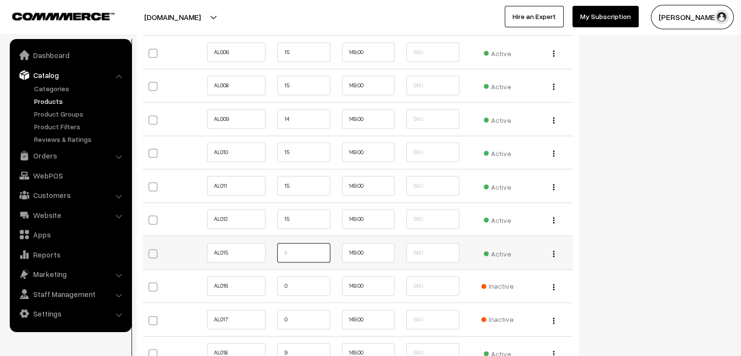
type input "5"
type input "15"
click at [296, 290] on input "0" at bounding box center [303, 285] width 53 height 19
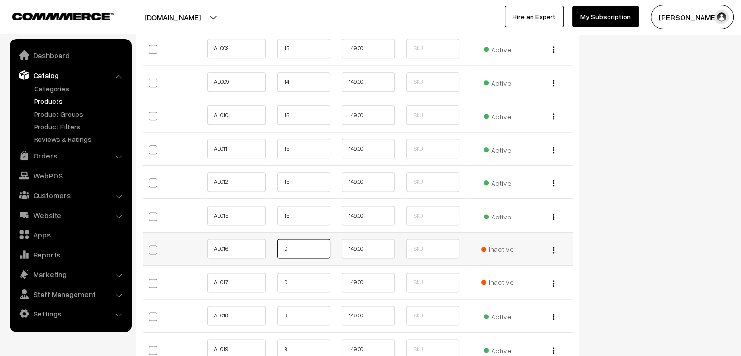
scroll to position [1205, 0]
click at [294, 281] on input "0" at bounding box center [303, 281] width 53 height 19
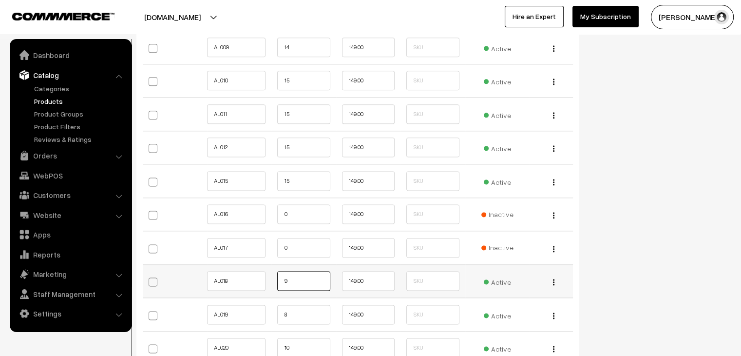
click at [292, 280] on input "9" at bounding box center [303, 280] width 53 height 19
type input "15"
click at [293, 308] on input "8" at bounding box center [303, 314] width 53 height 19
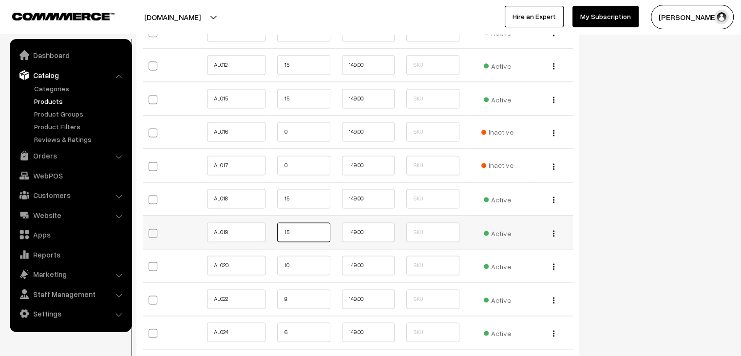
scroll to position [1323, 0]
type input "15"
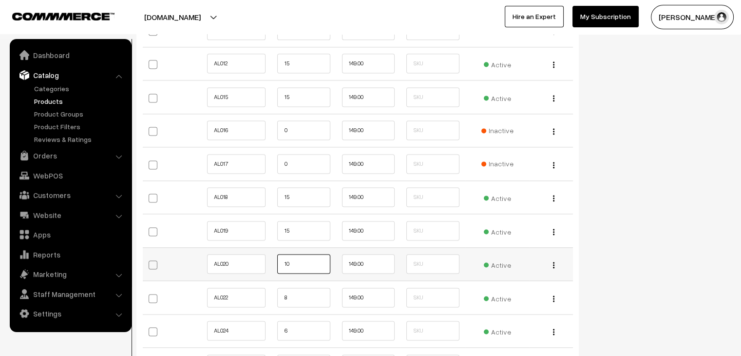
click at [294, 262] on input "10" at bounding box center [303, 263] width 53 height 19
type input "15"
click at [294, 301] on input "8" at bounding box center [303, 297] width 53 height 19
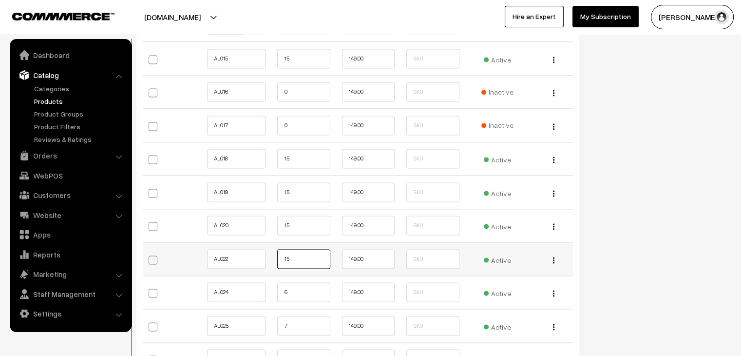
scroll to position [1362, 0]
type input "15"
click at [294, 286] on input "6" at bounding box center [303, 291] width 53 height 19
type input "15"
click at [292, 326] on input "7" at bounding box center [303, 324] width 53 height 19
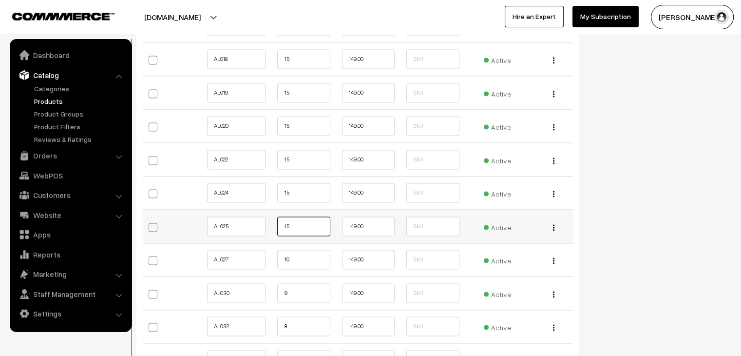
scroll to position [1462, 0]
type input "15"
click at [299, 256] on input "10" at bounding box center [303, 258] width 53 height 19
type input "15"
click at [305, 285] on input "9" at bounding box center [303, 292] width 53 height 19
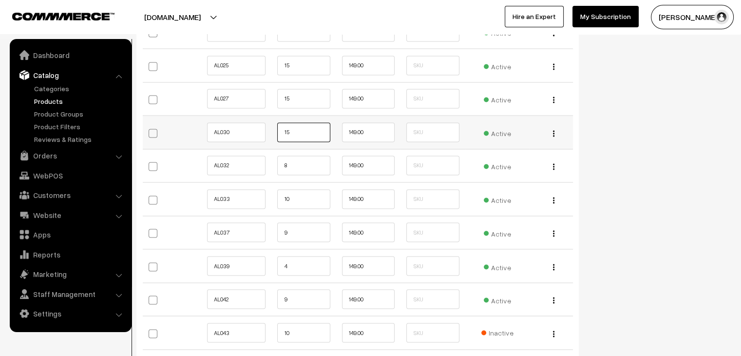
scroll to position [1681, 0]
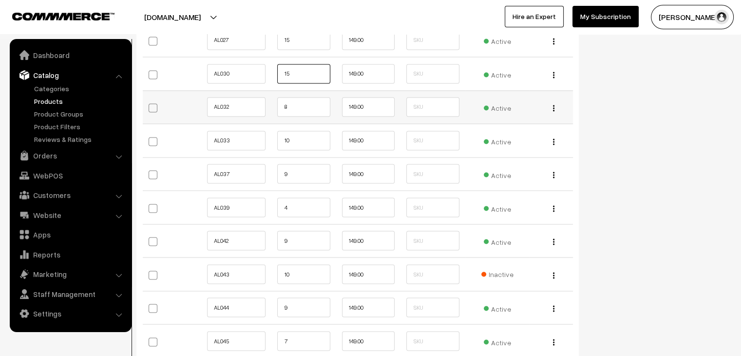
type input "15"
click at [294, 104] on input "8" at bounding box center [303, 106] width 53 height 19
type input "15"
click at [298, 137] on input "10" at bounding box center [303, 140] width 53 height 19
type input "15"
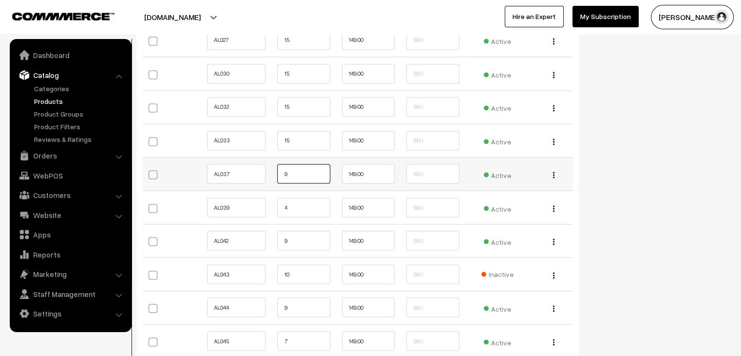
click at [291, 170] on input "9" at bounding box center [303, 173] width 53 height 19
type input "15"
click at [301, 198] on input "4" at bounding box center [303, 206] width 53 height 19
type input "15"
click at [298, 238] on input "9" at bounding box center [303, 240] width 53 height 19
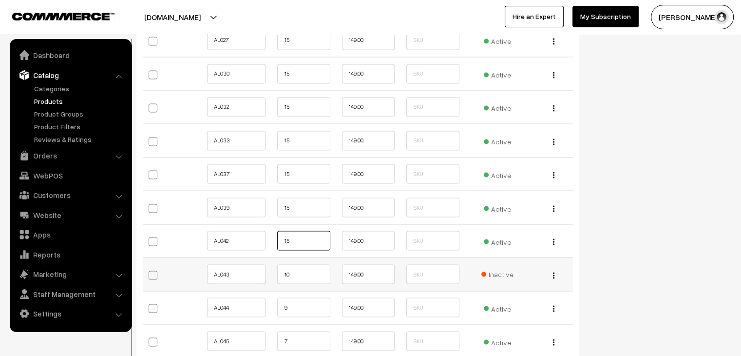
type input "15"
click at [292, 268] on input "10" at bounding box center [303, 273] width 53 height 19
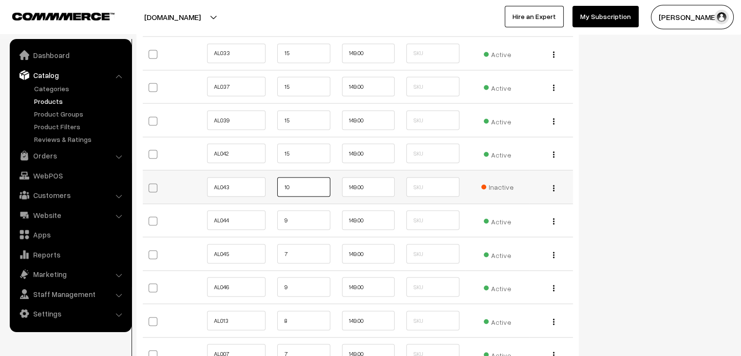
scroll to position [1768, 0]
click at [306, 210] on input "9" at bounding box center [303, 219] width 53 height 19
type input "15"
click at [307, 248] on input "7" at bounding box center [303, 252] width 53 height 19
type input "15"
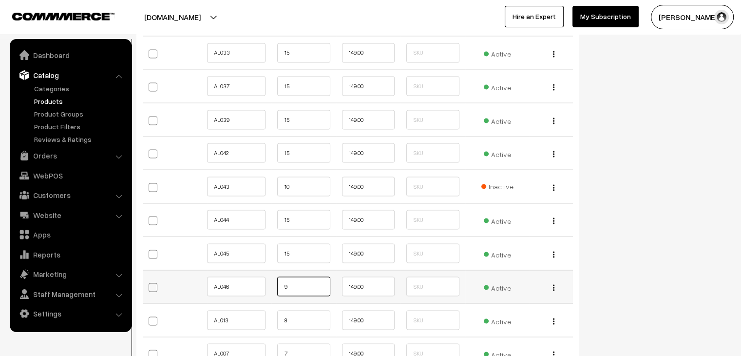
click at [303, 282] on input "9" at bounding box center [303, 285] width 53 height 19
type input "15"
click at [303, 315] on input "8" at bounding box center [303, 319] width 53 height 19
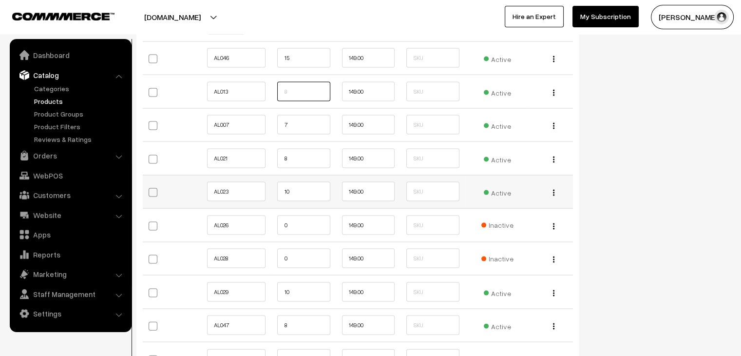
scroll to position [2089, 0]
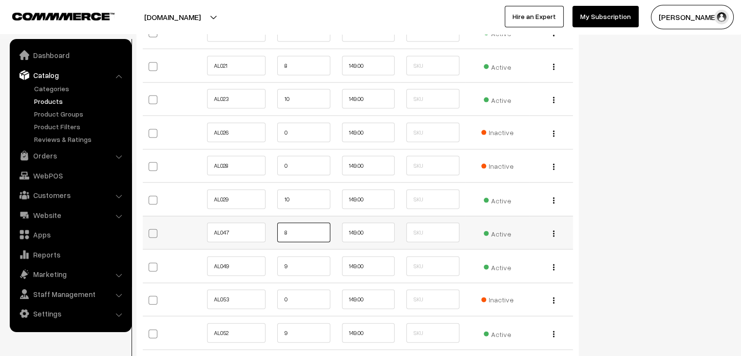
click at [299, 232] on input "8" at bounding box center [303, 232] width 53 height 19
type input "15"
click at [308, 261] on input "9" at bounding box center [303, 265] width 53 height 19
type input "15"
click at [295, 296] on input "0" at bounding box center [303, 299] width 53 height 19
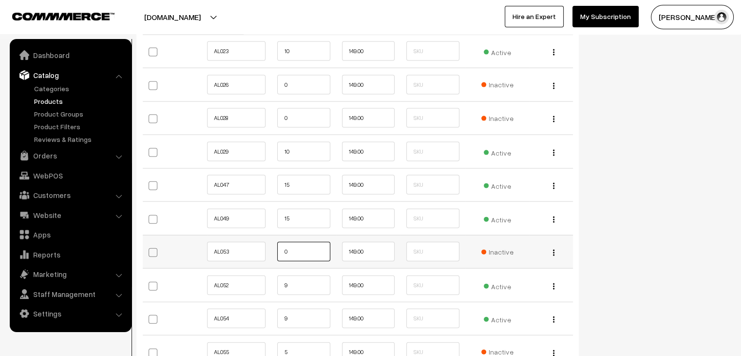
scroll to position [2138, 0]
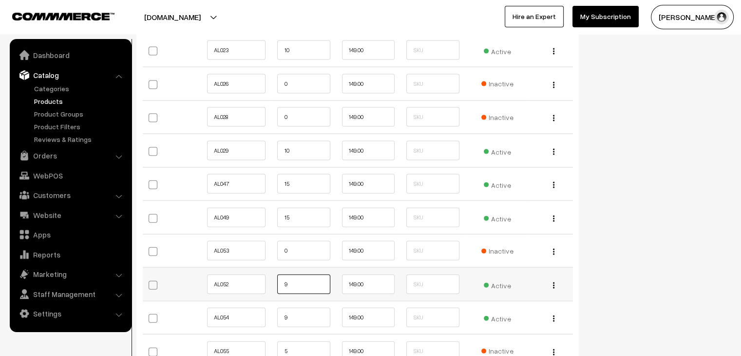
click at [293, 279] on input "9" at bounding box center [303, 283] width 53 height 19
type input "15"
click at [313, 312] on input "9" at bounding box center [303, 317] width 53 height 19
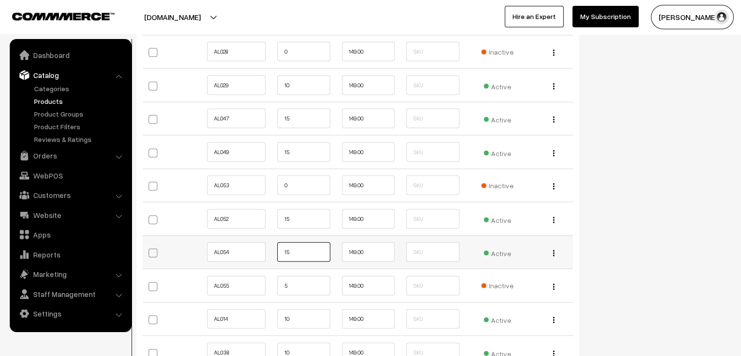
scroll to position [2204, 0]
type input "15"
click at [310, 280] on input "5" at bounding box center [303, 284] width 53 height 19
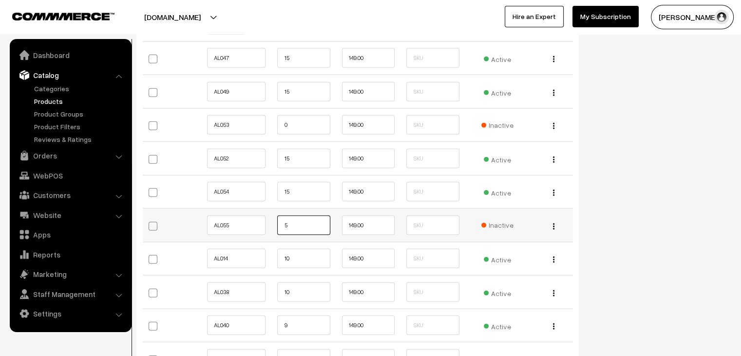
scroll to position [2279, 0]
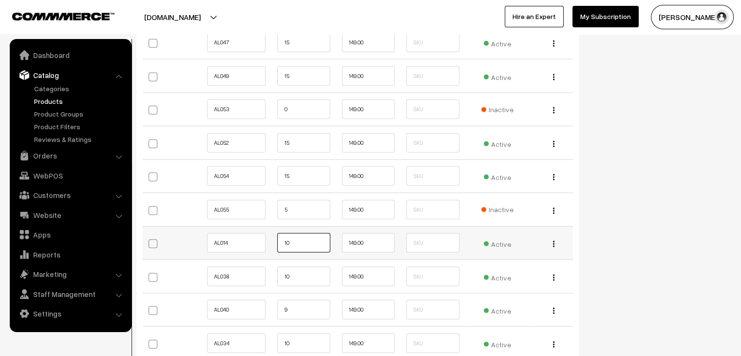
click at [304, 238] on input "10" at bounding box center [303, 242] width 53 height 19
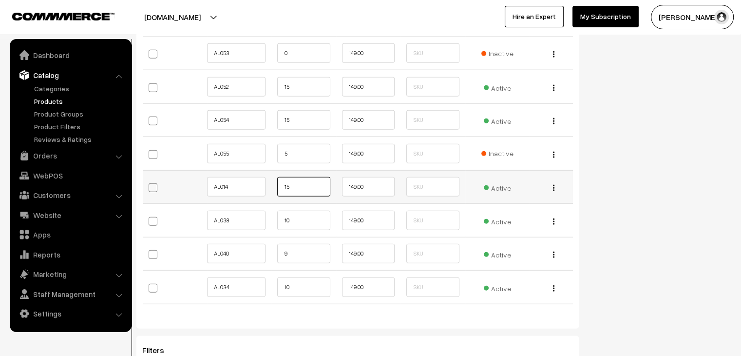
scroll to position [2336, 0]
type input "15"
click at [307, 215] on input "10" at bounding box center [303, 219] width 53 height 19
type input "15"
click at [306, 250] on input "9" at bounding box center [303, 252] width 53 height 19
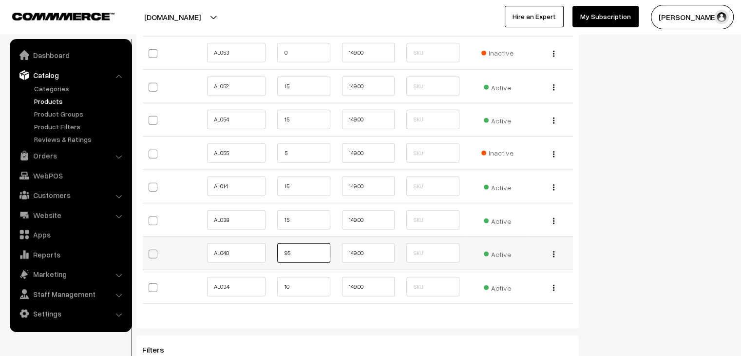
type input "9"
type input "15"
click at [312, 279] on input "10" at bounding box center [303, 286] width 53 height 19
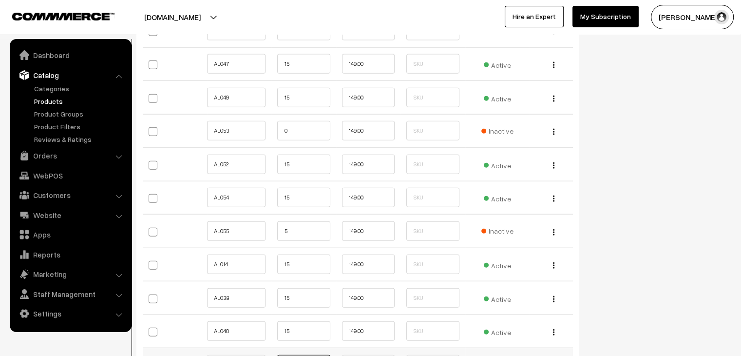
scroll to position [2258, 0]
type input "15"
click at [297, 231] on input "5" at bounding box center [303, 230] width 53 height 19
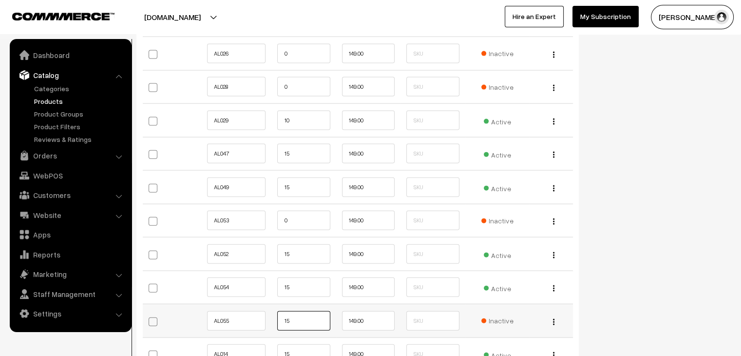
scroll to position [2168, 0]
type input "15"
click at [292, 213] on input "0" at bounding box center [303, 220] width 53 height 19
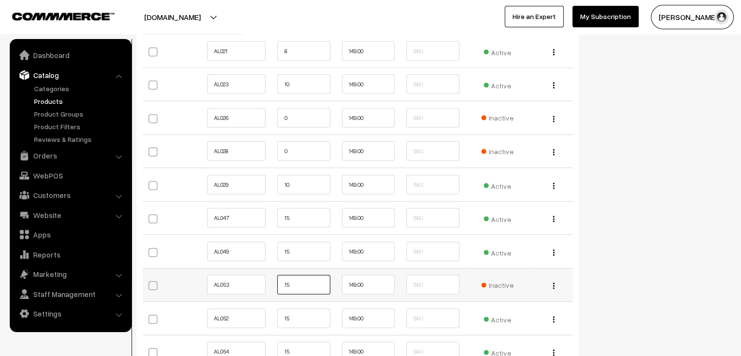
scroll to position [2103, 0]
type input "15"
click at [304, 147] on input "0" at bounding box center [303, 151] width 53 height 19
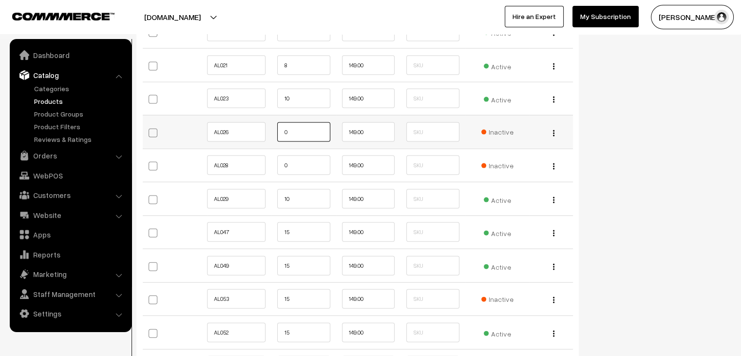
click at [300, 129] on input "0" at bounding box center [303, 131] width 53 height 19
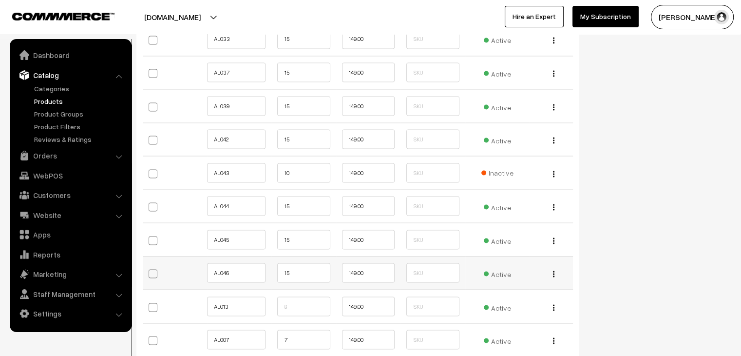
scroll to position [1782, 0]
click at [408, 157] on td at bounding box center [433, 173] width 64 height 34
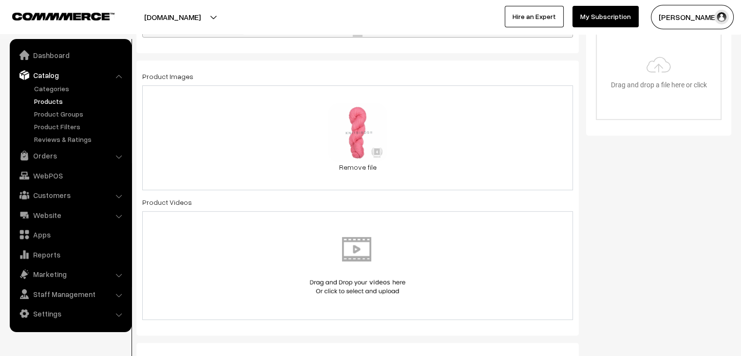
scroll to position [0, 0]
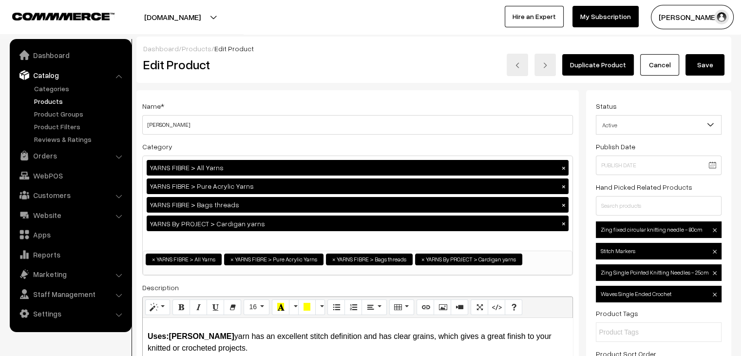
click at [697, 63] on button "Save" at bounding box center [705, 64] width 39 height 21
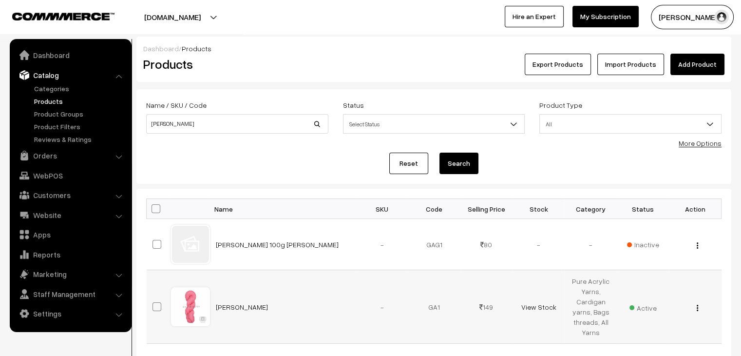
click at [699, 308] on button "button" at bounding box center [698, 308] width 2 height 8
click at [678, 338] on link "Edit" at bounding box center [654, 343] width 83 height 21
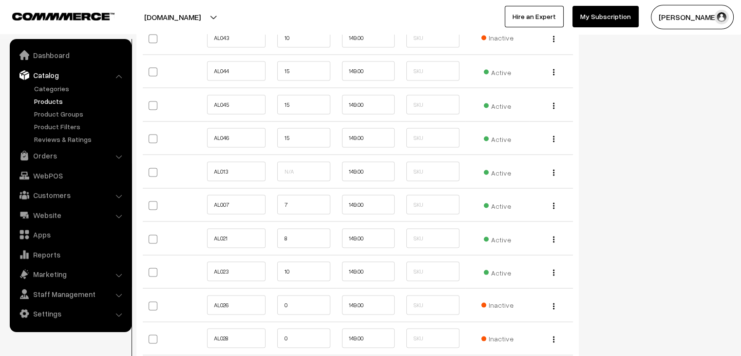
scroll to position [1918, 0]
click at [301, 166] on input "text" at bounding box center [303, 170] width 53 height 19
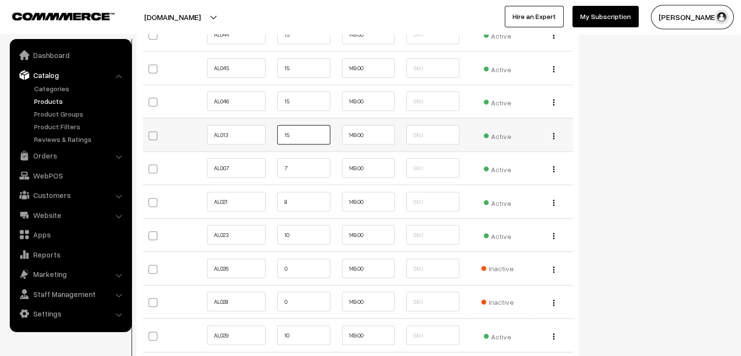
scroll to position [1953, 0]
type input "15"
click at [300, 163] on input "7" at bounding box center [303, 168] width 53 height 19
type input "7"
type input "15"
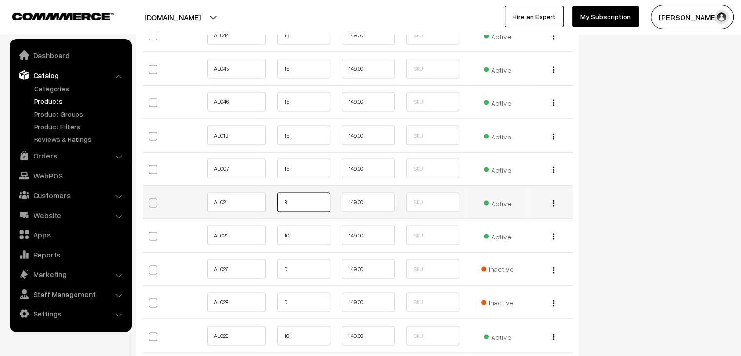
click at [299, 195] on input "8" at bounding box center [303, 202] width 53 height 19
type input "8"
type input "15"
click at [308, 226] on input "10" at bounding box center [303, 235] width 53 height 19
type input "15"
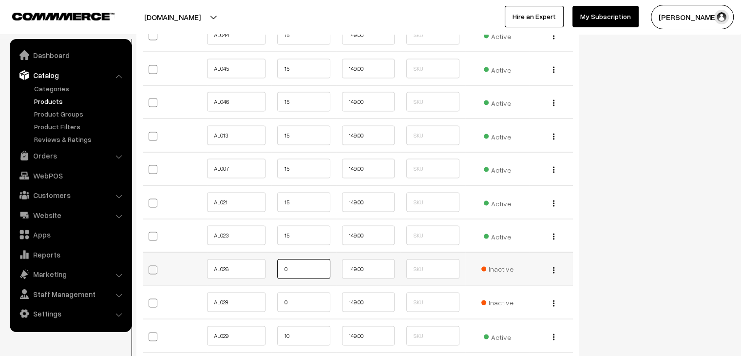
click at [312, 262] on input "0" at bounding box center [303, 268] width 53 height 19
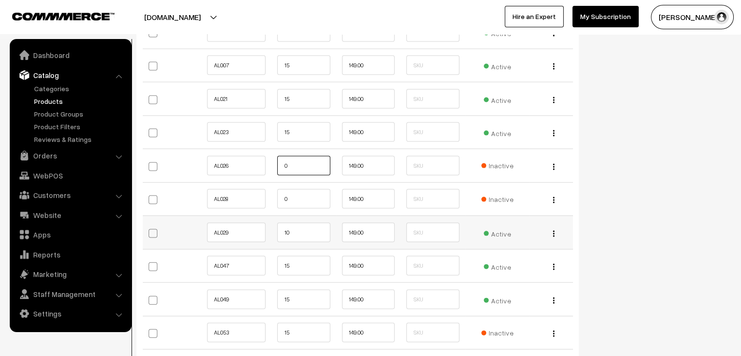
scroll to position [2057, 0]
click at [304, 189] on input "0" at bounding box center [303, 198] width 53 height 19
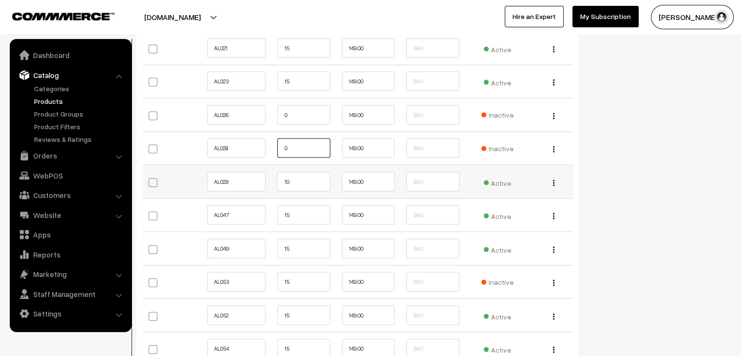
scroll to position [2107, 0]
click at [293, 176] on input "10" at bounding box center [303, 181] width 53 height 19
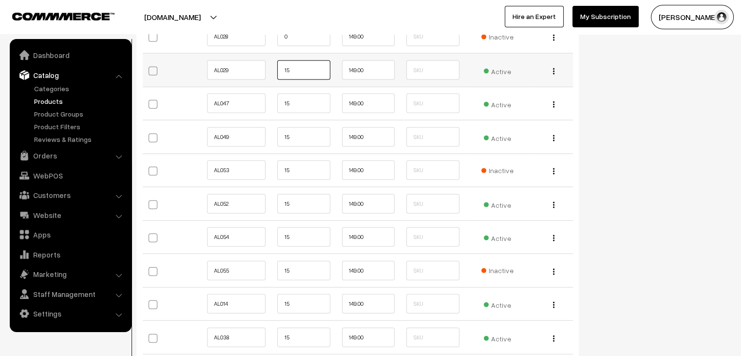
scroll to position [2220, 0]
type input "15"
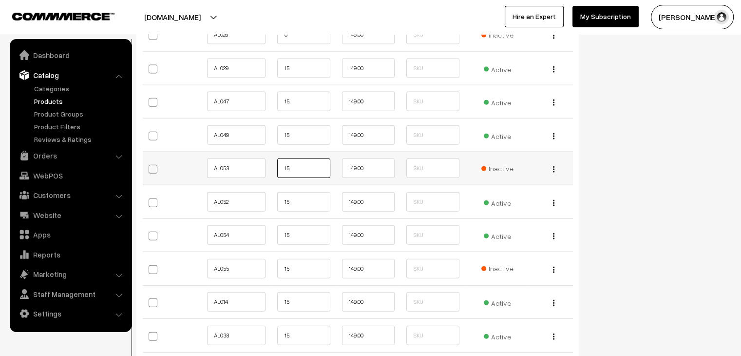
click at [293, 161] on input "15" at bounding box center [303, 167] width 53 height 19
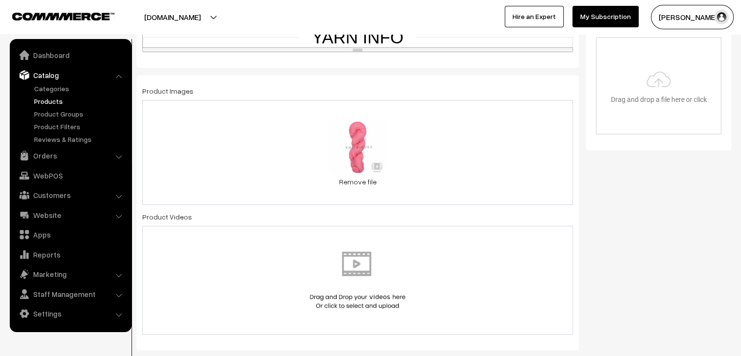
scroll to position [0, 0]
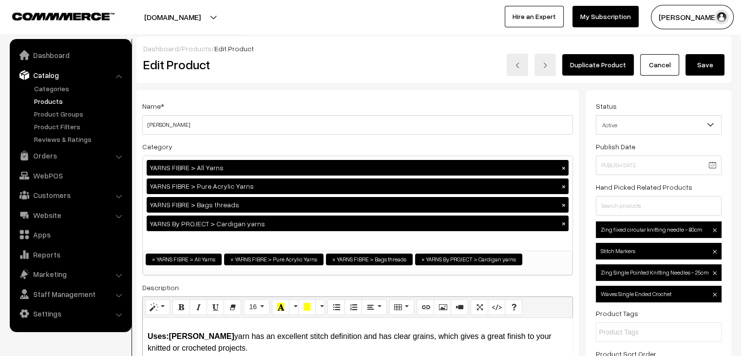
drag, startPoint x: 699, startPoint y: 65, endPoint x: 660, endPoint y: 154, distance: 97.6
click at [699, 65] on button "Save" at bounding box center [705, 64] width 39 height 21
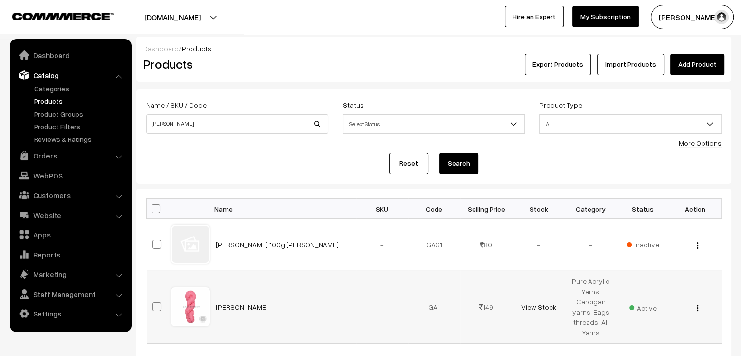
click at [697, 308] on img "button" at bounding box center [697, 308] width 1 height 6
click at [664, 335] on link "Edit" at bounding box center [654, 343] width 83 height 21
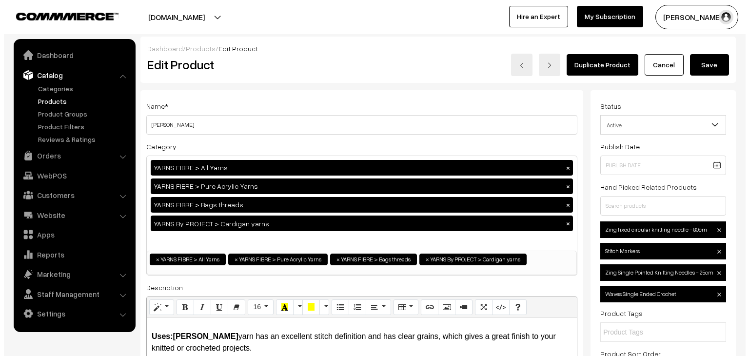
scroll to position [2216, 0]
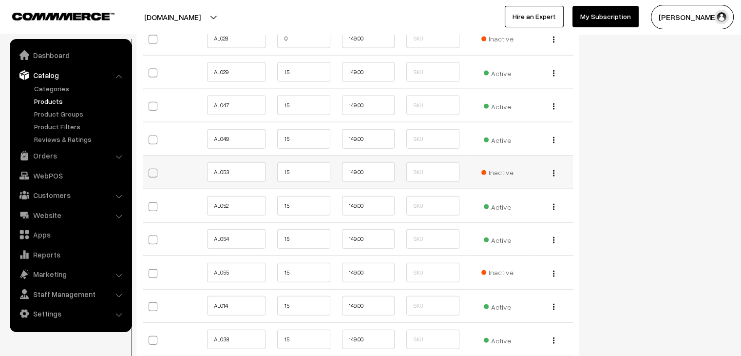
click at [496, 168] on span "Inactive" at bounding box center [498, 172] width 32 height 10
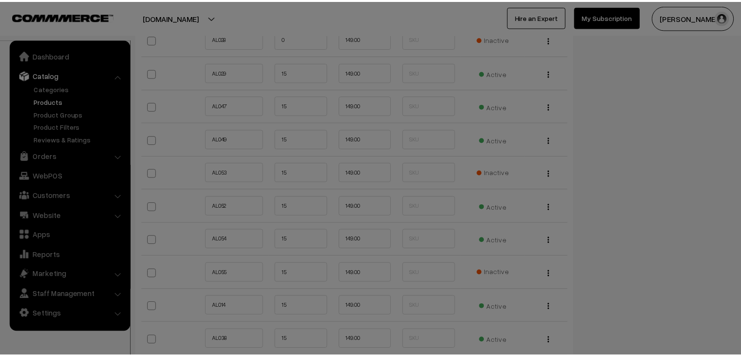
scroll to position [0, 0]
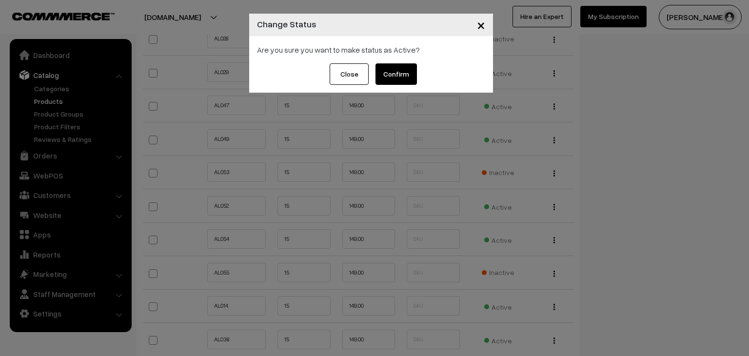
click at [410, 75] on button "Confirm" at bounding box center [395, 73] width 41 height 21
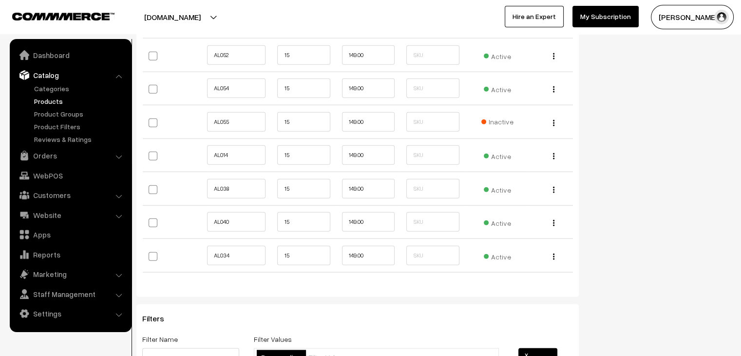
scroll to position [2369, 0]
click at [500, 117] on span "Inactive" at bounding box center [498, 120] width 32 height 10
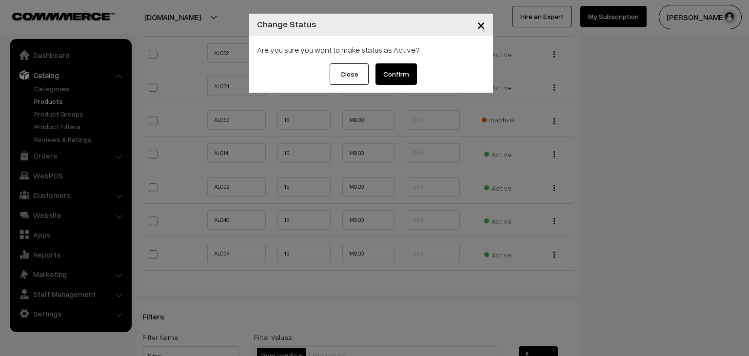
click at [387, 64] on button "Confirm" at bounding box center [395, 73] width 41 height 21
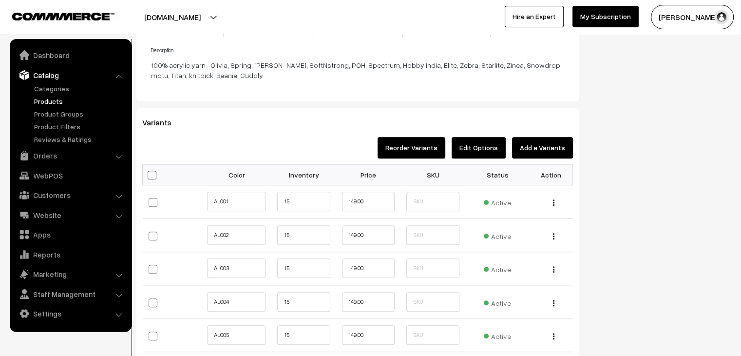
scroll to position [863, 0]
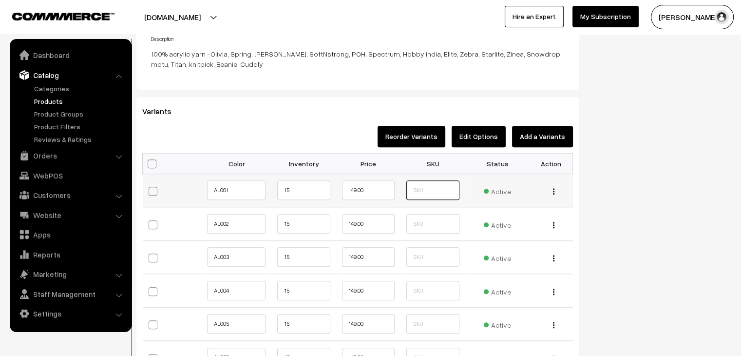
click at [446, 188] on input "text" at bounding box center [433, 189] width 53 height 19
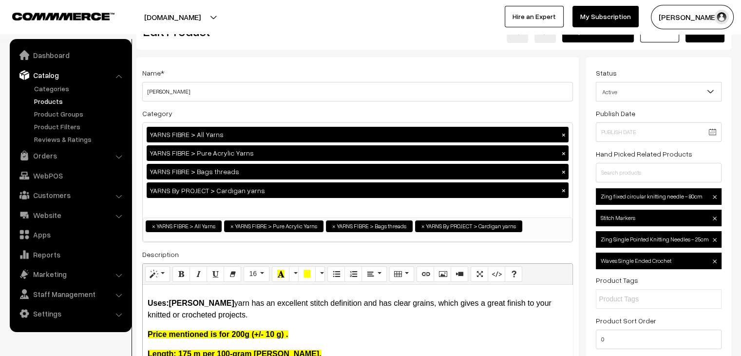
scroll to position [0, 0]
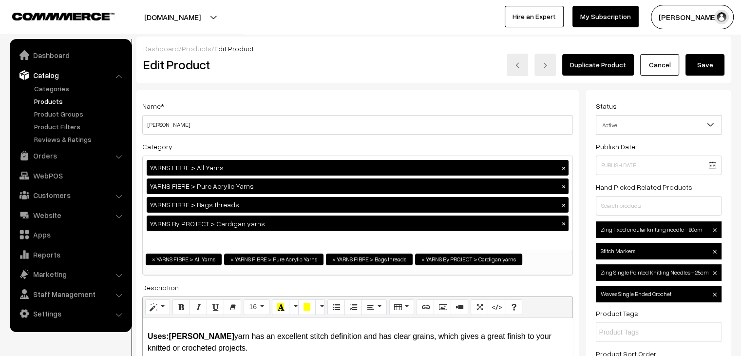
type input "2001/343/43"
click at [696, 71] on button "Save" at bounding box center [705, 64] width 39 height 21
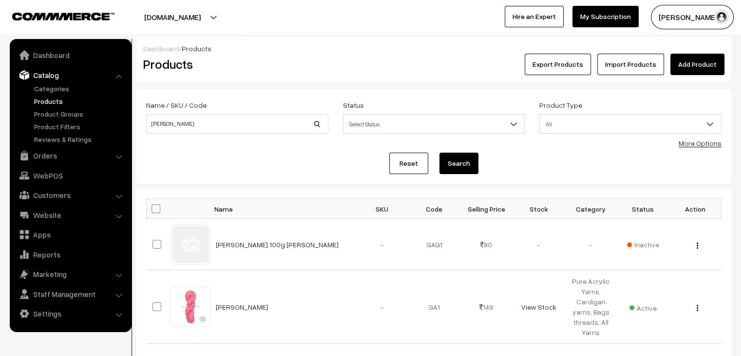
click at [45, 103] on link "Products" at bounding box center [80, 101] width 97 height 10
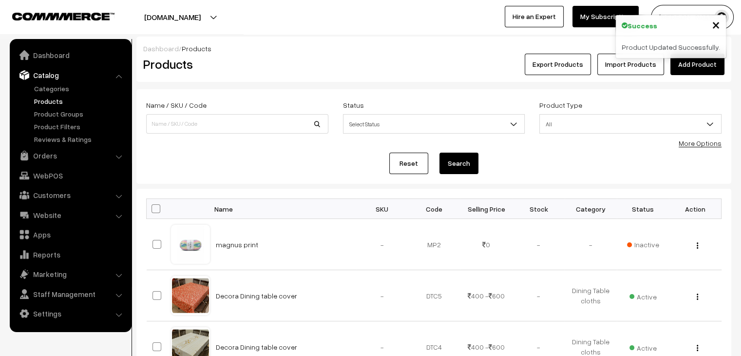
click at [55, 99] on link "Products" at bounding box center [80, 101] width 97 height 10
click at [52, 102] on link "Products" at bounding box center [80, 101] width 97 height 10
click at [67, 149] on link "Orders" at bounding box center [70, 156] width 116 height 18
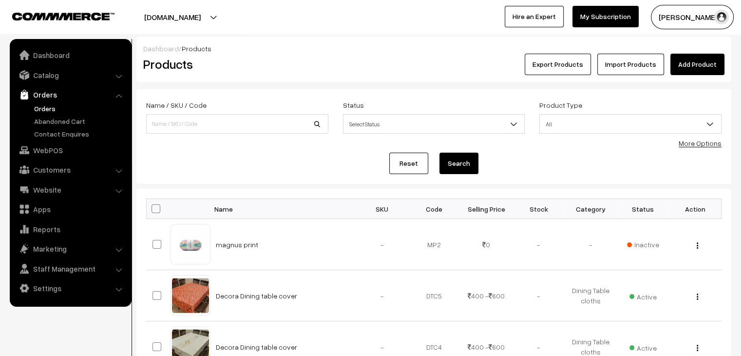
click at [41, 113] on link "Orders" at bounding box center [80, 108] width 97 height 10
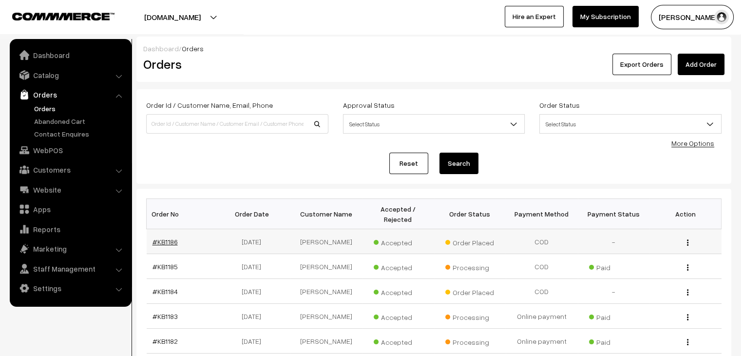
click at [166, 237] on link "#KB1186" at bounding box center [165, 241] width 25 height 8
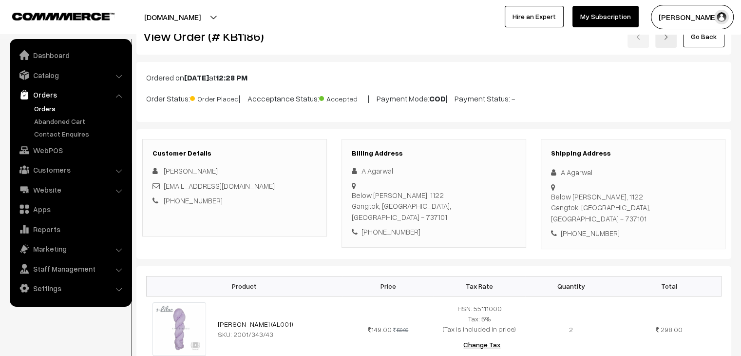
scroll to position [24, 0]
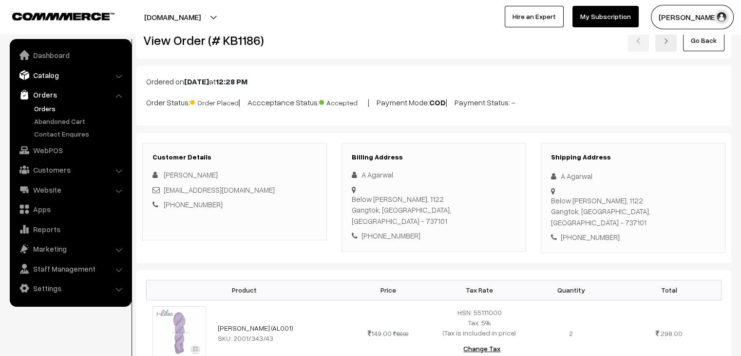
click at [62, 73] on link "Catalog" at bounding box center [70, 75] width 116 height 18
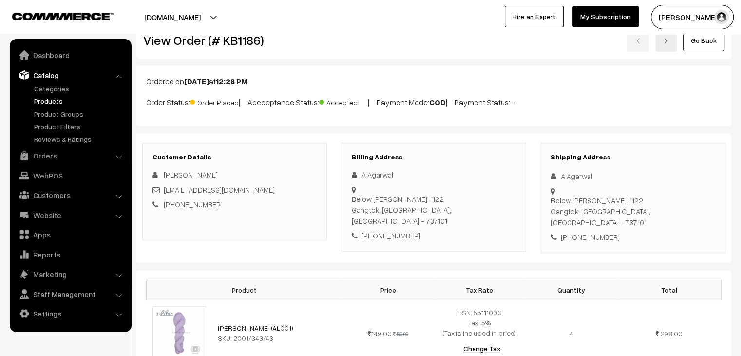
click at [46, 99] on link "Products" at bounding box center [80, 101] width 97 height 10
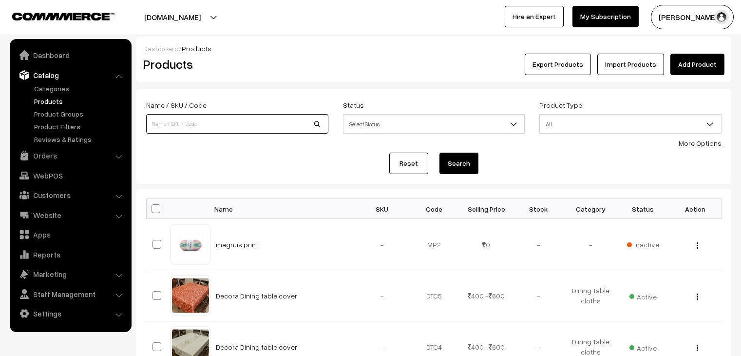
click at [197, 127] on input at bounding box center [237, 123] width 182 height 19
type input "[PERSON_NAME]"
click at [440, 153] on button "Search" at bounding box center [459, 163] width 39 height 21
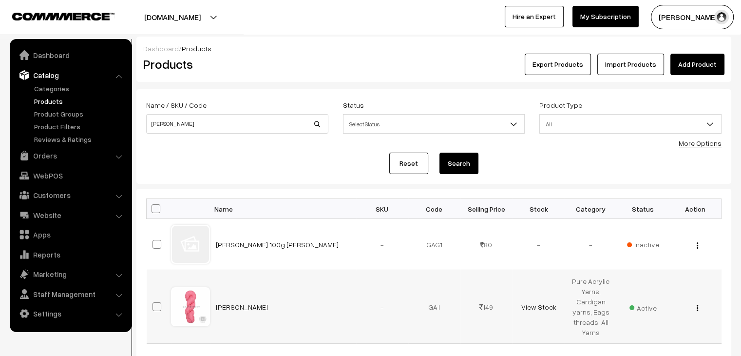
click at [698, 309] on img "button" at bounding box center [697, 308] width 1 height 6
click at [637, 342] on link "Edit" at bounding box center [654, 343] width 83 height 21
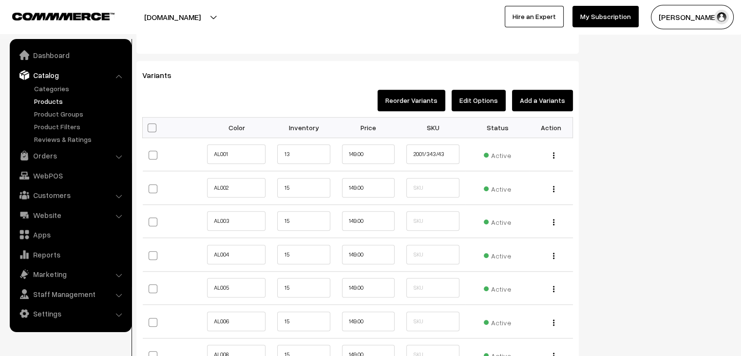
scroll to position [896, 0]
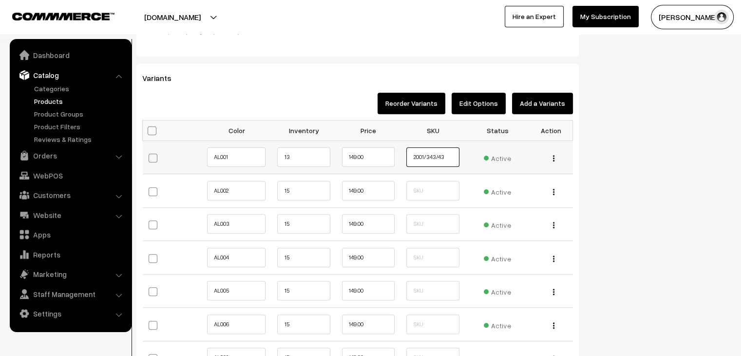
click at [456, 154] on input "2001/343/43" at bounding box center [433, 156] width 53 height 19
type input "2"
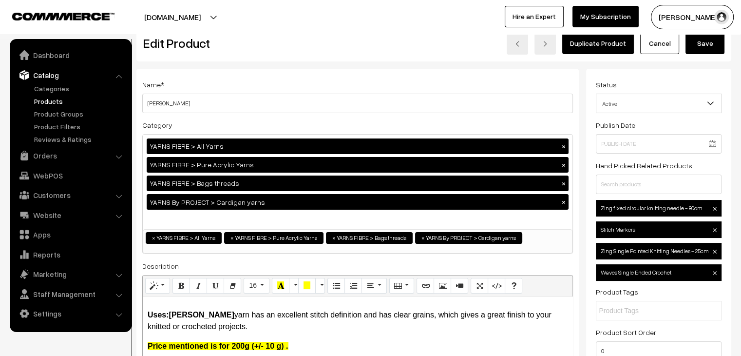
scroll to position [0, 0]
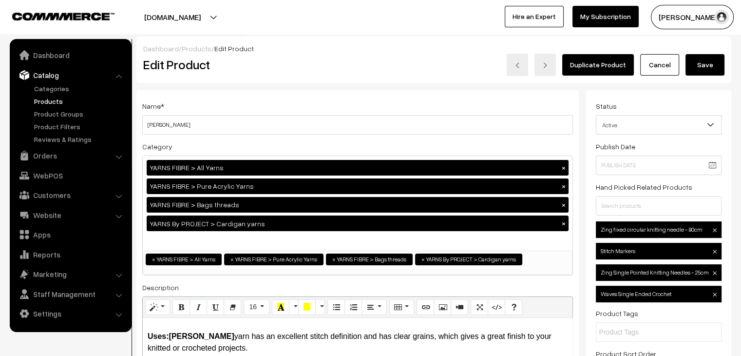
click at [706, 67] on button "Save" at bounding box center [705, 64] width 39 height 21
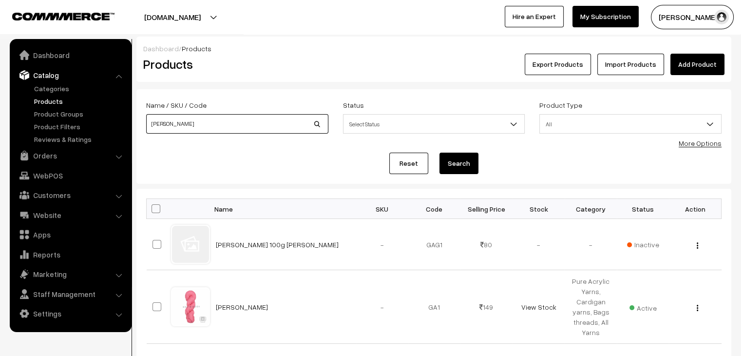
click at [177, 127] on input "[PERSON_NAME]" at bounding box center [237, 123] width 182 height 19
type input "a"
type input "soft n strong"
click at [440, 153] on button "Search" at bounding box center [459, 163] width 39 height 21
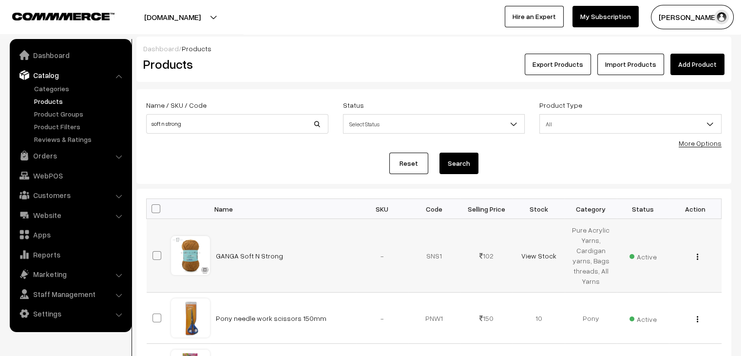
click at [697, 258] on img "button" at bounding box center [697, 256] width 1 height 6
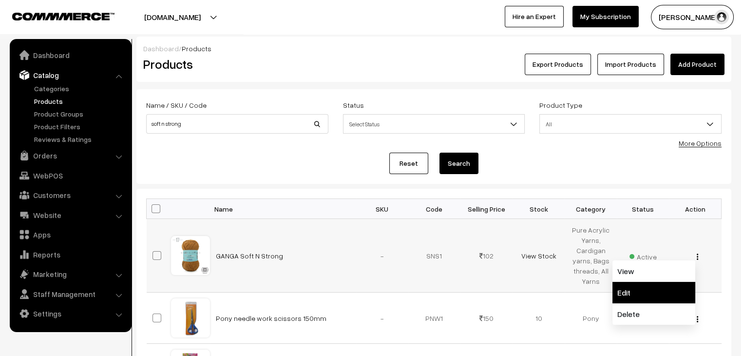
click at [665, 287] on link "Edit" at bounding box center [654, 292] width 83 height 21
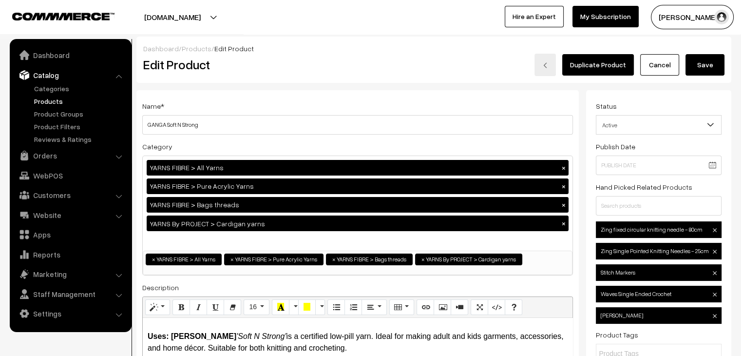
drag, startPoint x: 0, startPoint y: 0, endPoint x: 160, endPoint y: 170, distance: 233.5
click at [45, 103] on link "Products" at bounding box center [80, 101] width 97 height 10
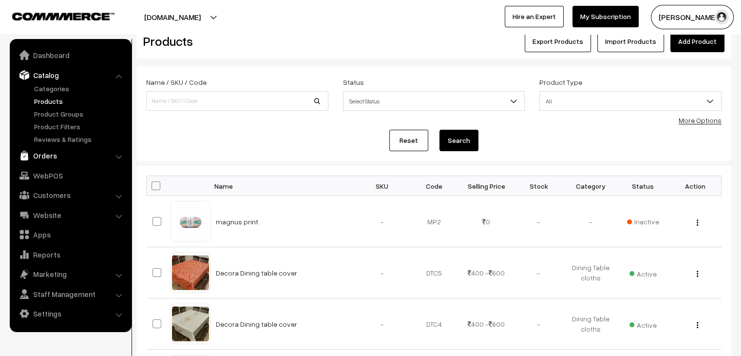
click at [62, 159] on link "Orders" at bounding box center [70, 156] width 116 height 18
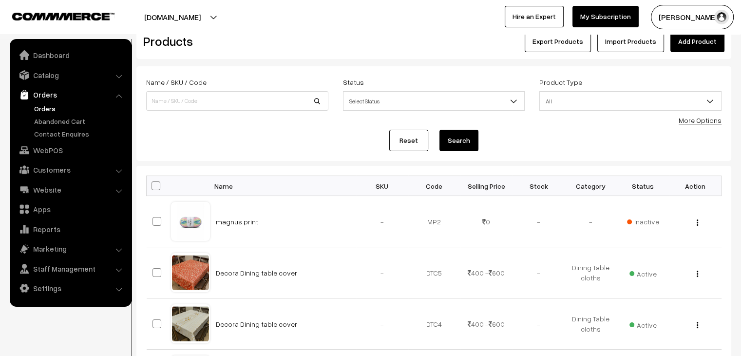
click at [45, 104] on link "Orders" at bounding box center [80, 108] width 97 height 10
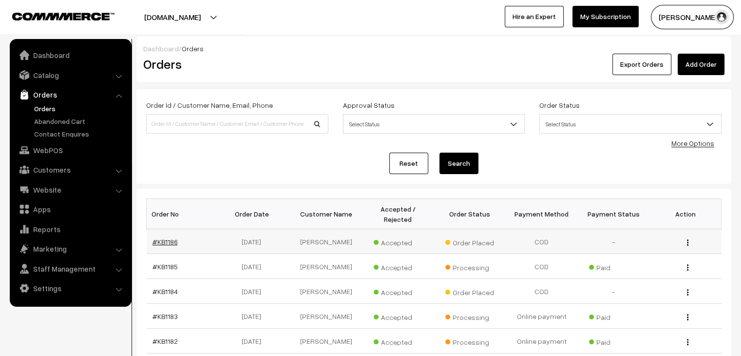
click at [167, 237] on link "#KB1186" at bounding box center [165, 241] width 25 height 8
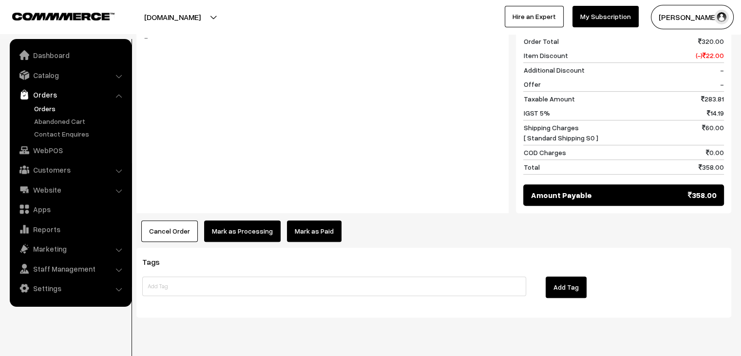
click at [175, 199] on div "Product Price Tax Rate Quantity Total [PERSON_NAME] (AL001) SKU: 2001/343/43 14…" at bounding box center [433, 61] width 595 height 361
click at [186, 220] on button "Cancel Order" at bounding box center [169, 230] width 57 height 21
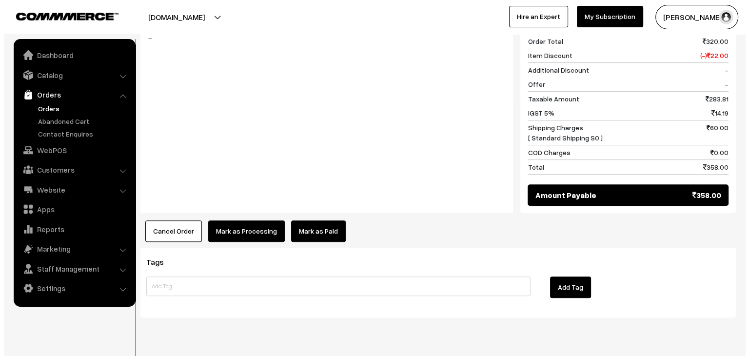
scroll to position [414, 0]
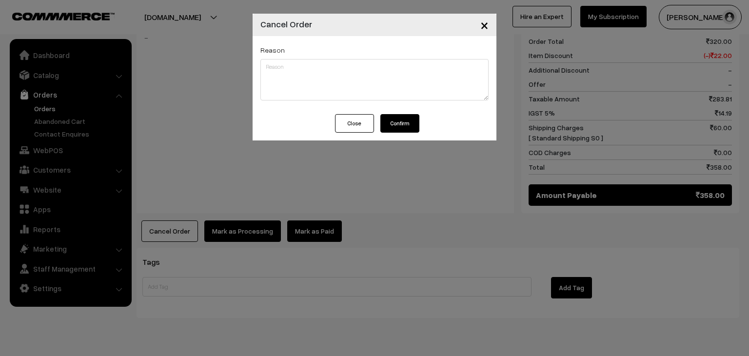
click at [400, 119] on button "Confirm" at bounding box center [399, 123] width 39 height 19
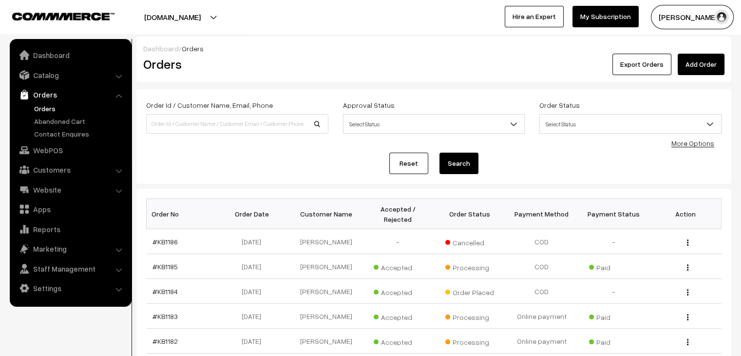
click at [50, 104] on link "Orders" at bounding box center [80, 108] width 97 height 10
click at [82, 75] on link "Catalog" at bounding box center [70, 75] width 116 height 18
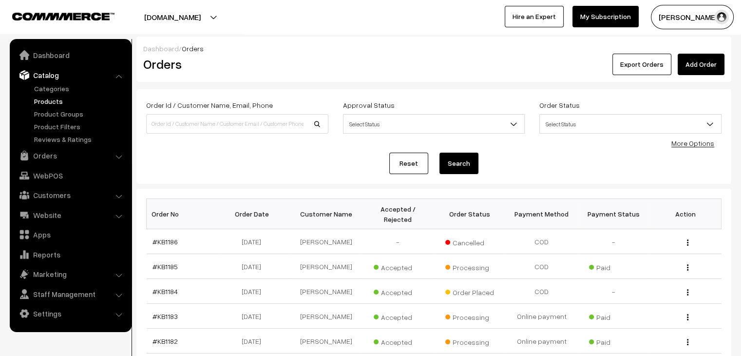
click at [74, 97] on link "Products" at bounding box center [80, 101] width 97 height 10
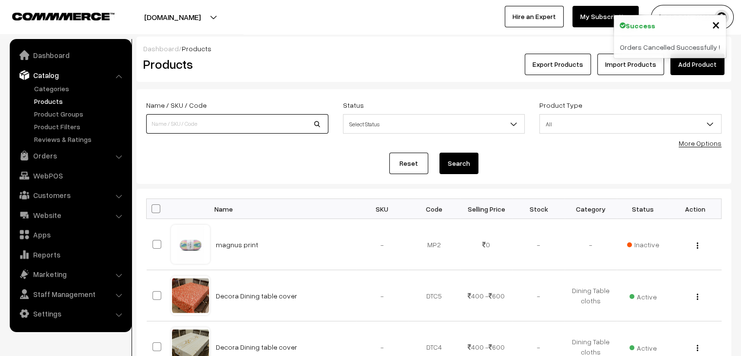
click at [203, 123] on input at bounding box center [237, 123] width 182 height 19
type input "soft"
click at [440, 153] on button "Search" at bounding box center [459, 163] width 39 height 21
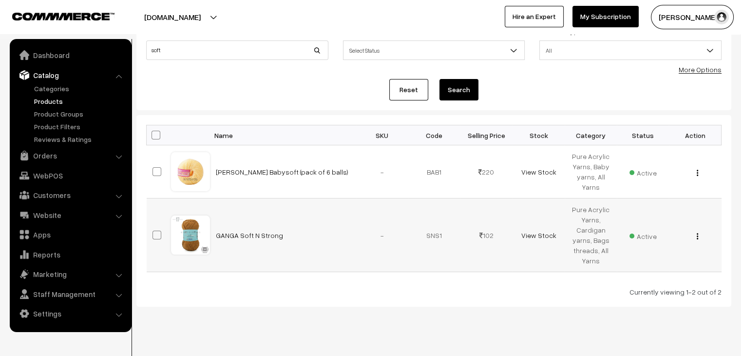
click at [697, 234] on img "button" at bounding box center [697, 236] width 1 height 6
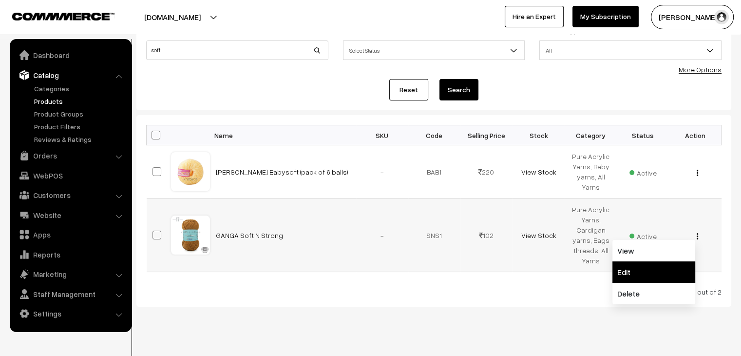
click at [647, 273] on link "Edit" at bounding box center [654, 271] width 83 height 21
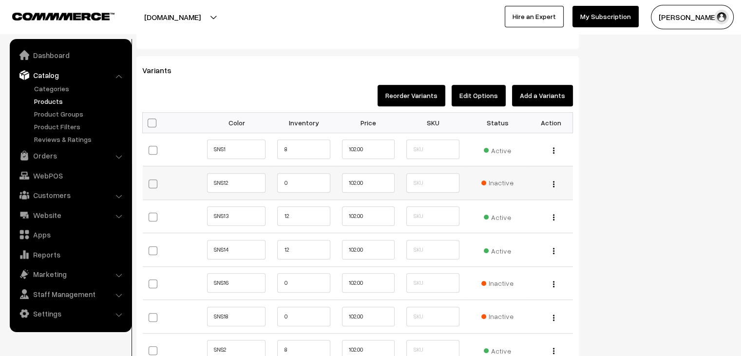
scroll to position [902, 0]
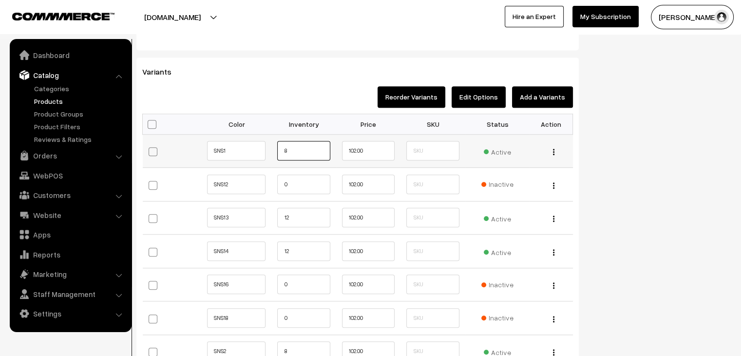
click at [295, 152] on input "8" at bounding box center [303, 150] width 53 height 19
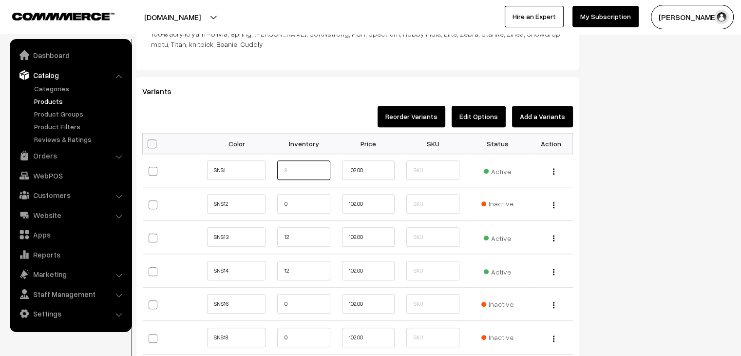
scroll to position [883, 0]
click at [157, 142] on label at bounding box center [155, 143] width 14 height 8
click at [154, 142] on input "checkbox" at bounding box center [151, 142] width 6 height 6
checkbox input "true"
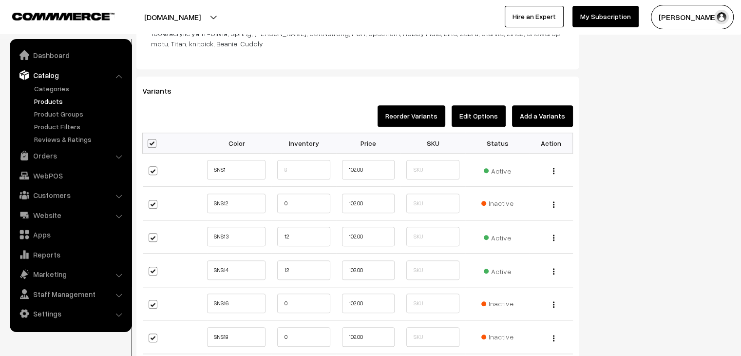
checkbox input "true"
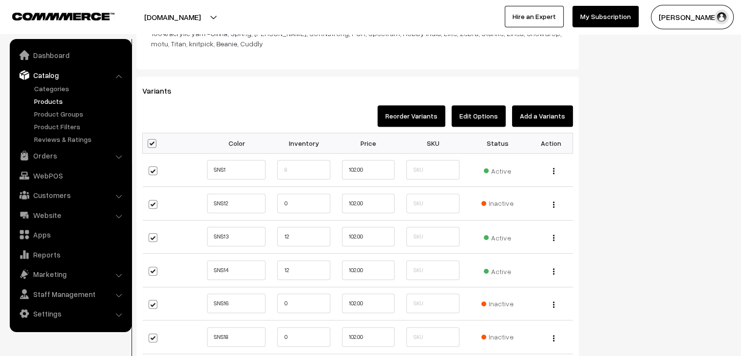
checkbox input "true"
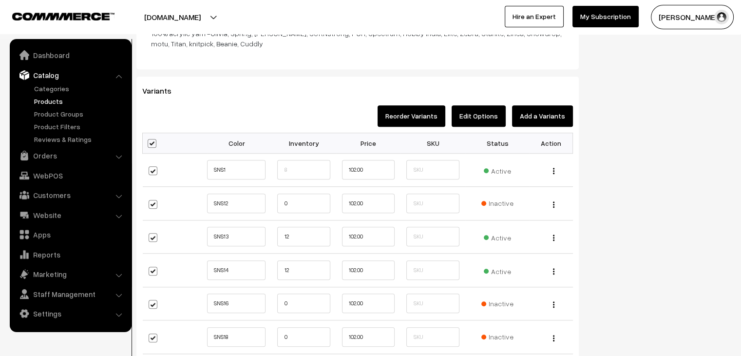
checkbox input "true"
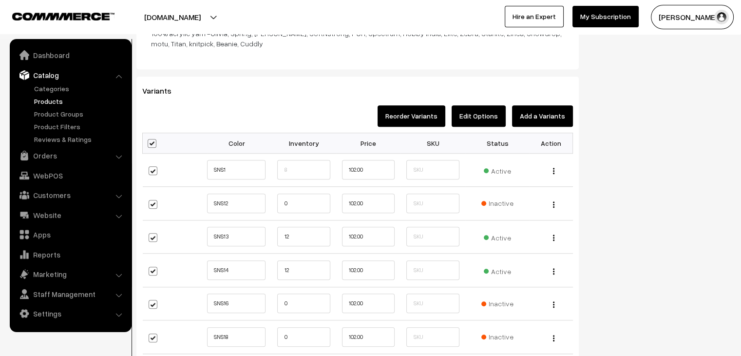
checkbox input "true"
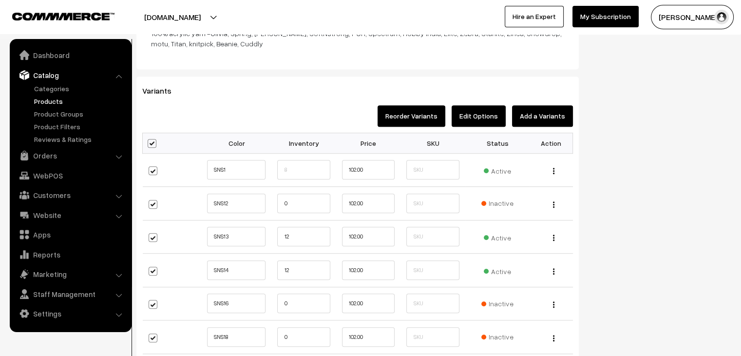
checkbox input "true"
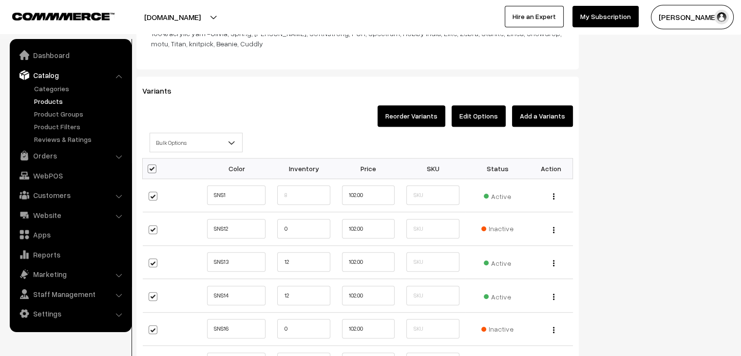
click at [153, 168] on span at bounding box center [152, 168] width 9 height 9
click at [153, 168] on input "checkbox" at bounding box center [151, 168] width 6 height 6
checkbox input "false"
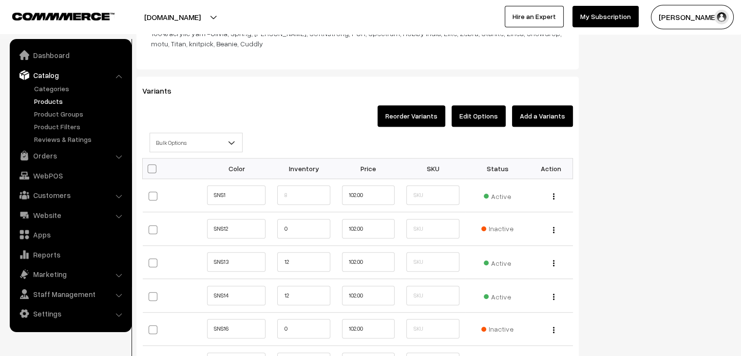
checkbox input "false"
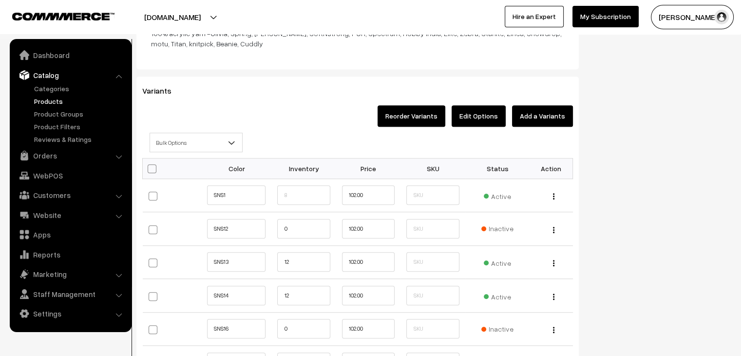
checkbox input "false"
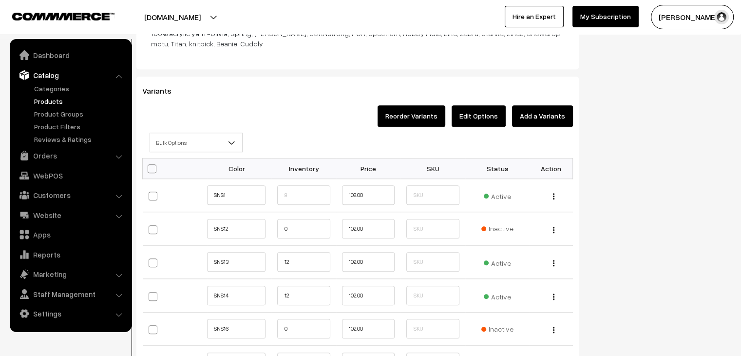
checkbox input "false"
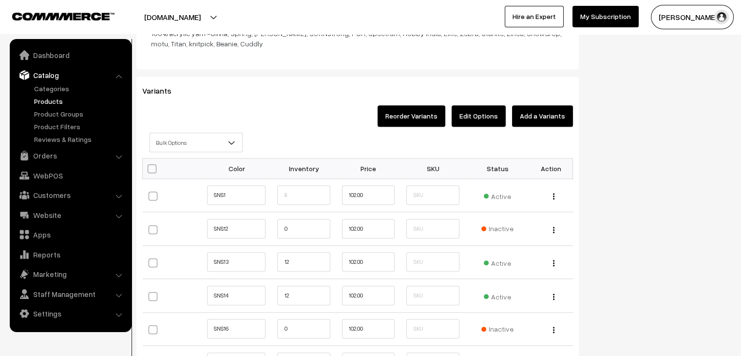
checkbox input "false"
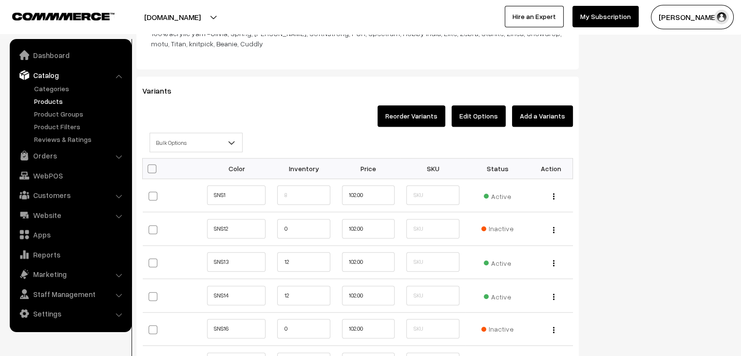
checkbox input "false"
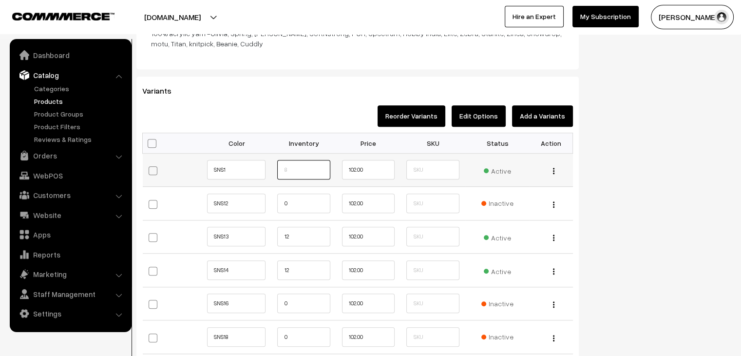
click at [289, 164] on input "text" at bounding box center [303, 169] width 53 height 19
click at [223, 170] on input "SNS1" at bounding box center [236, 169] width 58 height 19
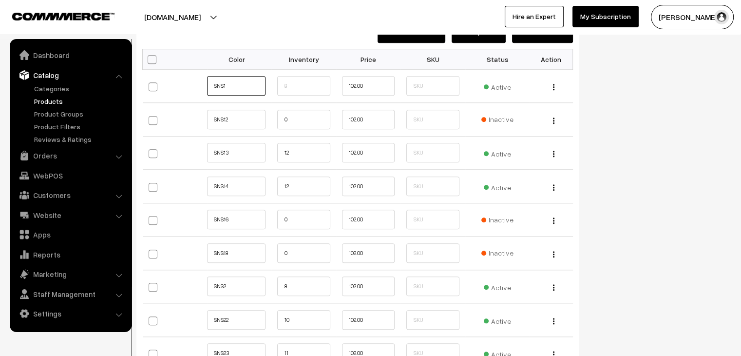
scroll to position [968, 0]
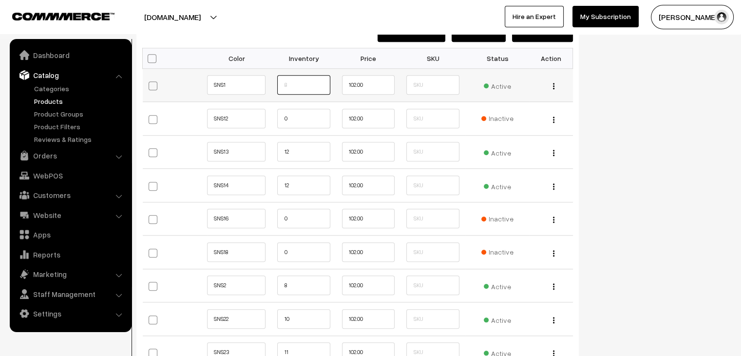
click at [302, 82] on input "text" at bounding box center [303, 84] width 53 height 19
type input "30"
click at [304, 115] on input "0" at bounding box center [303, 118] width 53 height 19
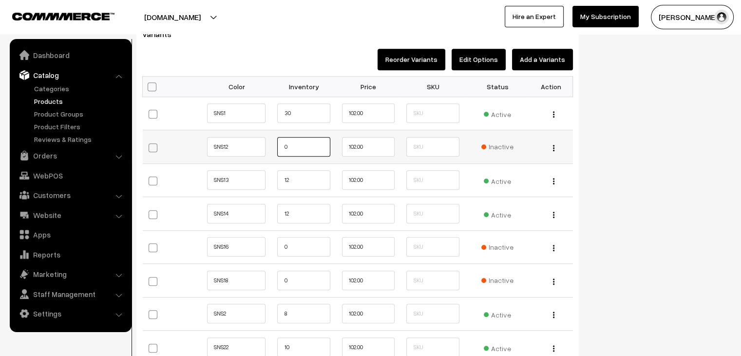
scroll to position [940, 0]
click at [318, 175] on input "12" at bounding box center [303, 179] width 53 height 19
type input "1"
type input "36"
click at [320, 213] on input "12" at bounding box center [303, 213] width 53 height 19
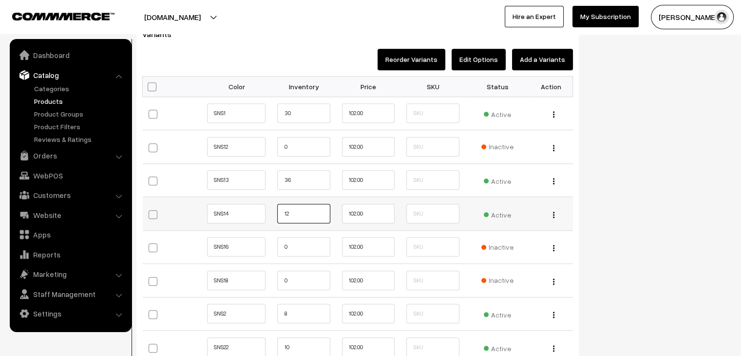
type input "1"
type input "36"
click at [303, 246] on input "0" at bounding box center [303, 246] width 53 height 19
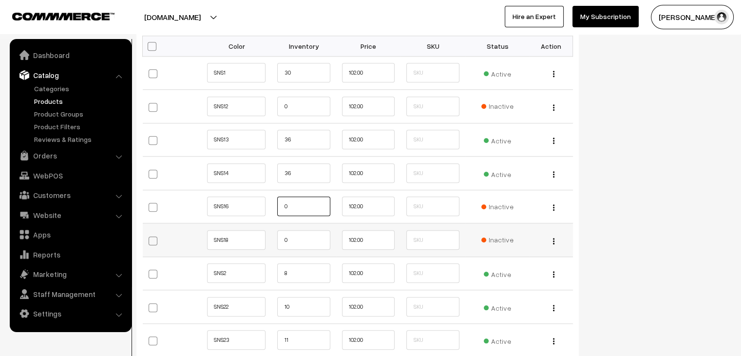
scroll to position [981, 0]
click at [298, 234] on input "0" at bounding box center [303, 239] width 53 height 19
click at [292, 275] on input "8" at bounding box center [303, 272] width 53 height 19
type input "36"
click at [301, 311] on input "10" at bounding box center [303, 305] width 53 height 19
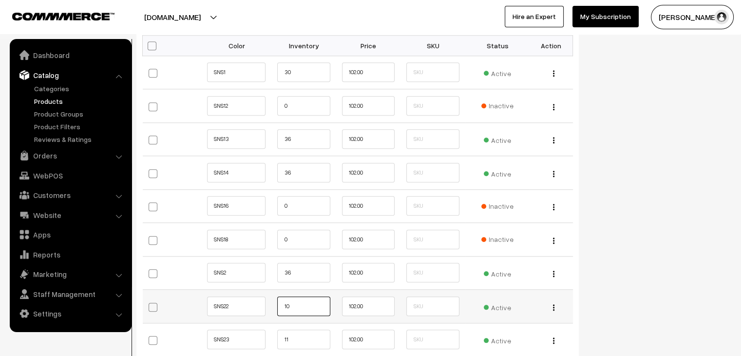
type input "1"
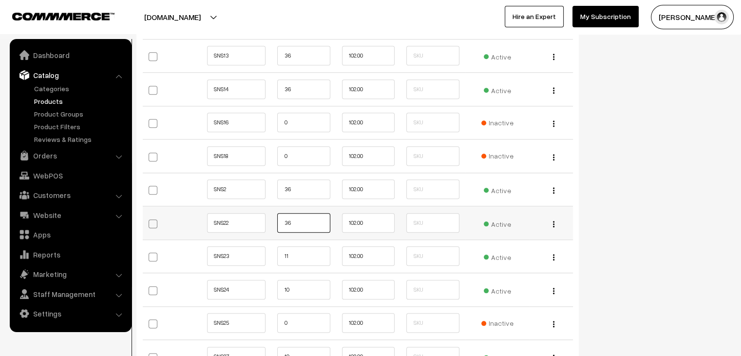
scroll to position [1065, 0]
type input "36"
click at [309, 260] on input "11" at bounding box center [303, 255] width 53 height 19
type input "1"
type input "6"
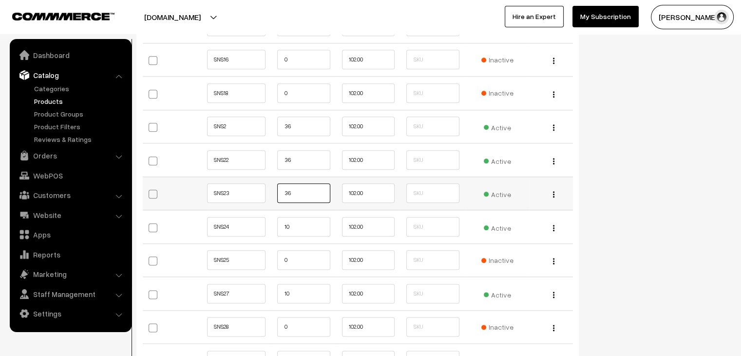
scroll to position [1127, 0]
type input "36"
click at [310, 233] on input "10" at bounding box center [303, 226] width 53 height 19
type input "1"
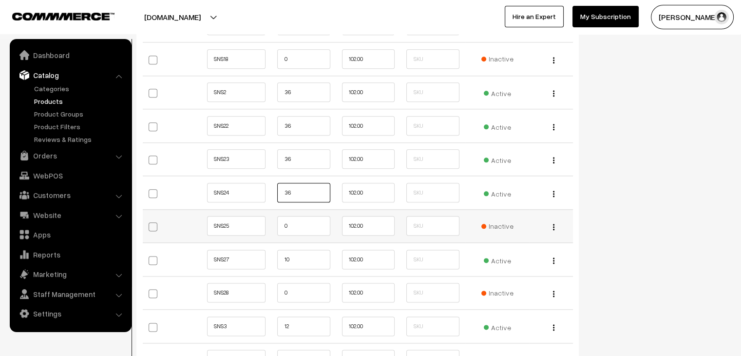
type input "36"
click at [302, 228] on input "0" at bounding box center [303, 225] width 53 height 19
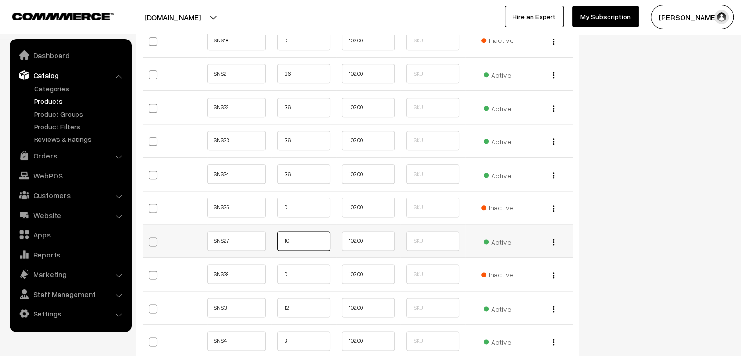
click at [298, 243] on input "10" at bounding box center [303, 240] width 53 height 19
type input "1"
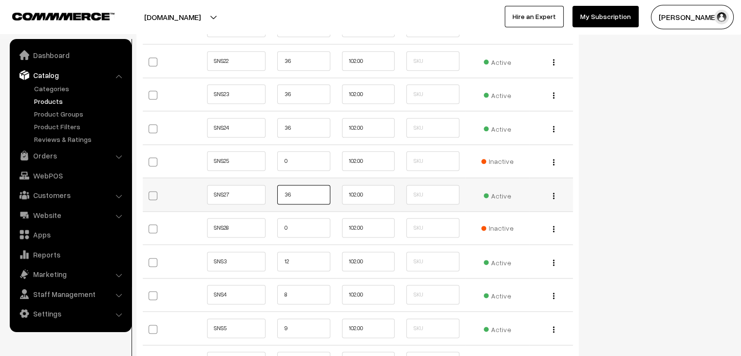
scroll to position [1226, 0]
type input "36"
click at [295, 233] on input "0" at bounding box center [303, 226] width 53 height 19
click at [291, 265] on input "12" at bounding box center [303, 260] width 53 height 19
type input "1"
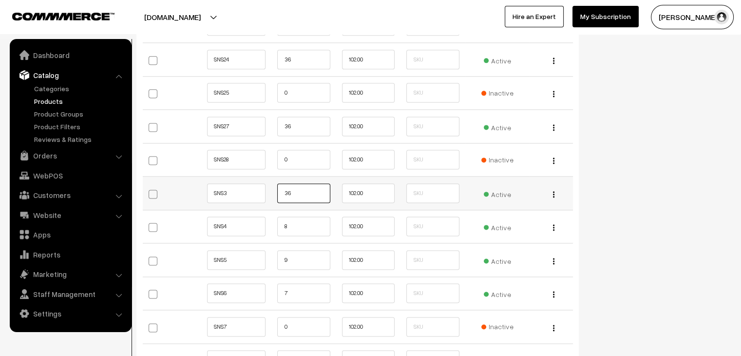
scroll to position [1297, 0]
type input "36"
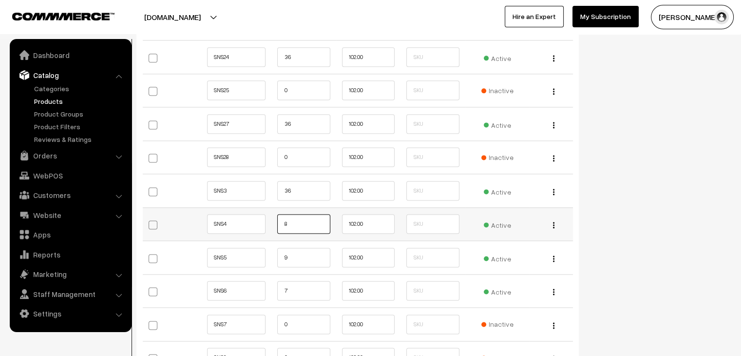
click at [300, 221] on input "8" at bounding box center [303, 223] width 53 height 19
type input "0"
click at [293, 253] on input "9" at bounding box center [303, 257] width 53 height 19
click at [290, 287] on input "7" at bounding box center [303, 290] width 53 height 19
click at [306, 253] on input "10" at bounding box center [303, 257] width 53 height 19
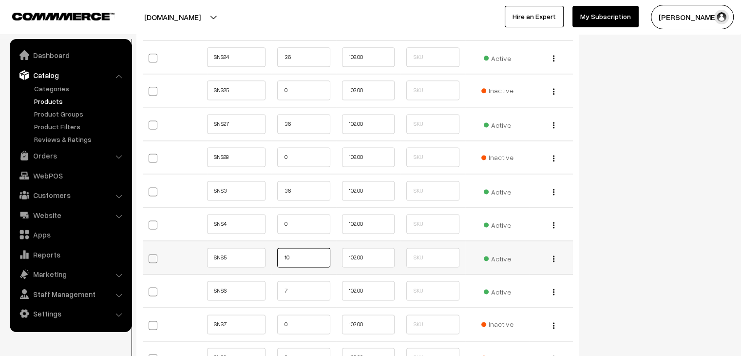
type input "1"
type input "36"
click at [305, 286] on input "7" at bounding box center [303, 290] width 53 height 19
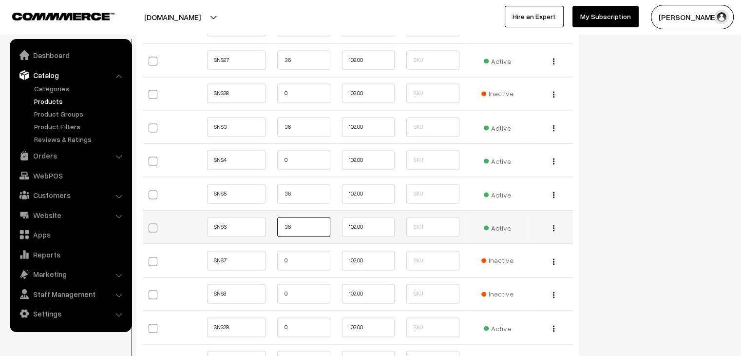
scroll to position [1361, 0]
type input "36"
click at [299, 256] on input "0" at bounding box center [303, 259] width 53 height 19
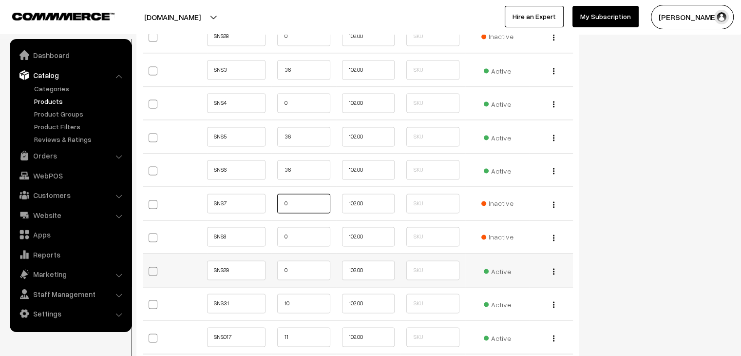
scroll to position [1419, 0]
click at [295, 267] on input "0" at bounding box center [303, 268] width 53 height 19
type input "0"
click at [294, 300] on input "10" at bounding box center [303, 301] width 53 height 19
type input "1"
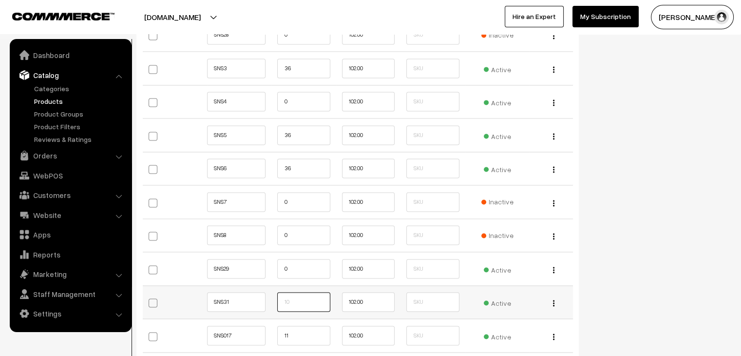
type input "0"
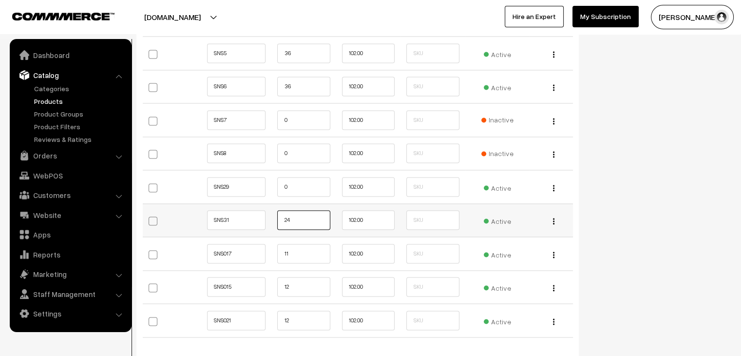
scroll to position [1501, 0]
type input "24"
click at [308, 250] on input "11" at bounding box center [303, 252] width 53 height 19
type input "1"
type input "36"
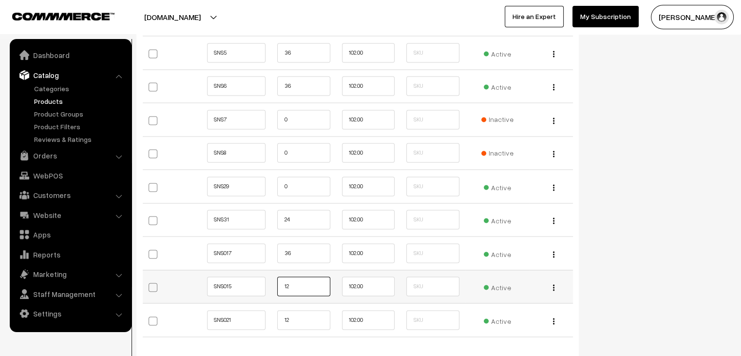
click at [306, 283] on input "12" at bounding box center [303, 285] width 53 height 19
type input "1"
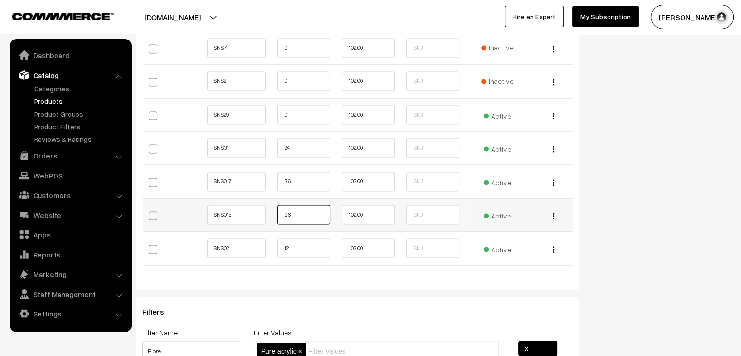
scroll to position [1573, 0]
type input "36"
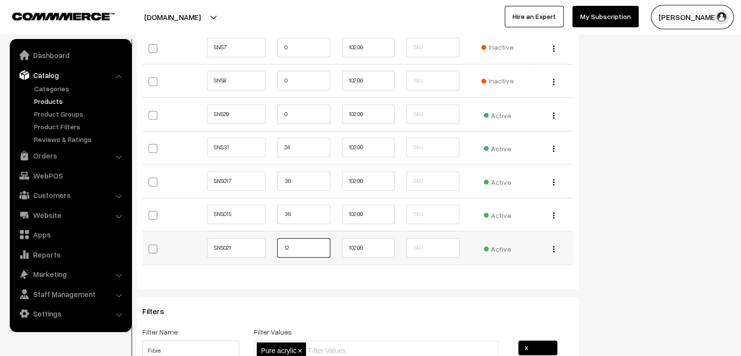
click at [300, 243] on input "12" at bounding box center [303, 247] width 53 height 19
type input "1"
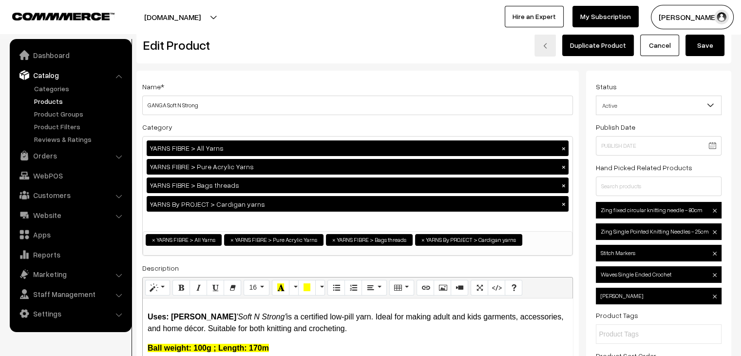
scroll to position [0, 0]
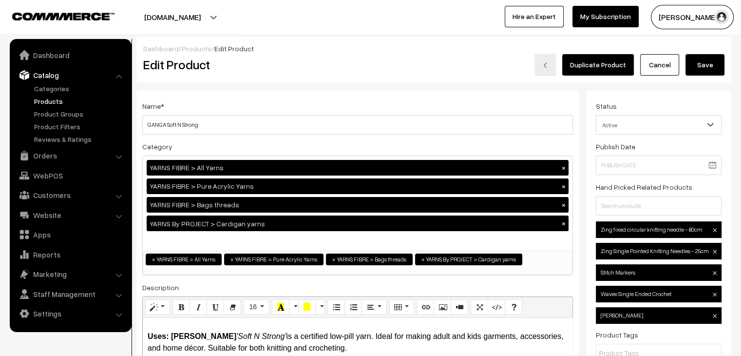
type input "36"
drag, startPoint x: 703, startPoint y: 65, endPoint x: 339, endPoint y: 72, distance: 364.7
click at [703, 65] on button "Save" at bounding box center [705, 64] width 39 height 21
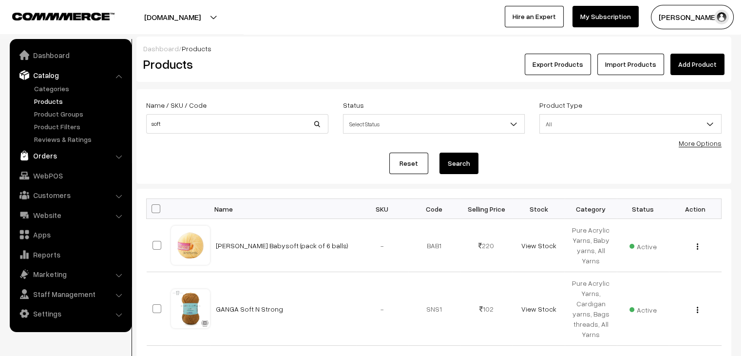
click at [86, 160] on link "Orders" at bounding box center [70, 156] width 116 height 18
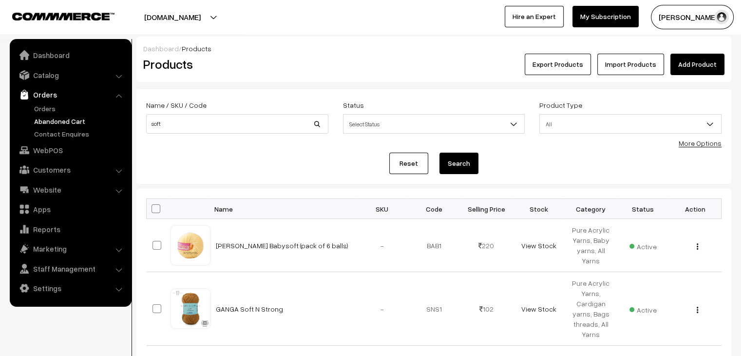
click at [64, 122] on link "Abandoned Cart" at bounding box center [80, 121] width 97 height 10
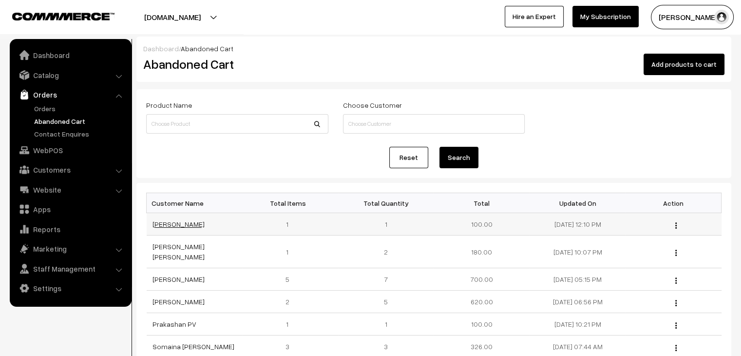
click at [175, 227] on link "[PERSON_NAME]" at bounding box center [179, 224] width 52 height 8
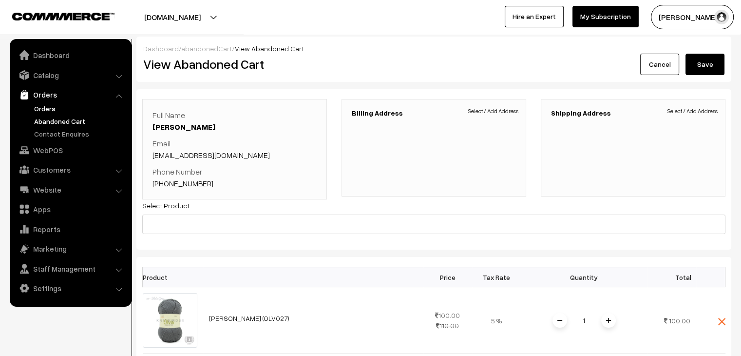
click at [57, 107] on link "Orders" at bounding box center [80, 108] width 97 height 10
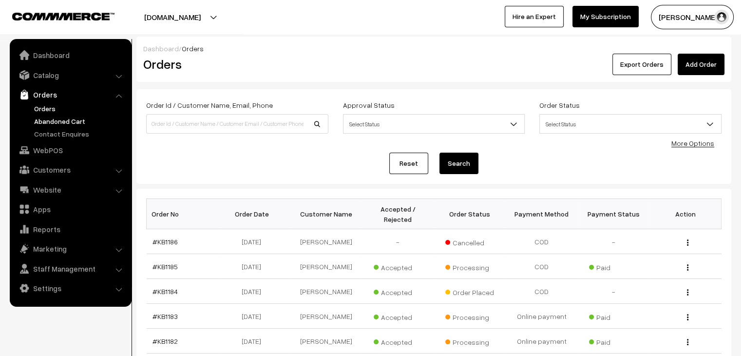
click at [78, 123] on link "Abandoned Cart" at bounding box center [80, 121] width 97 height 10
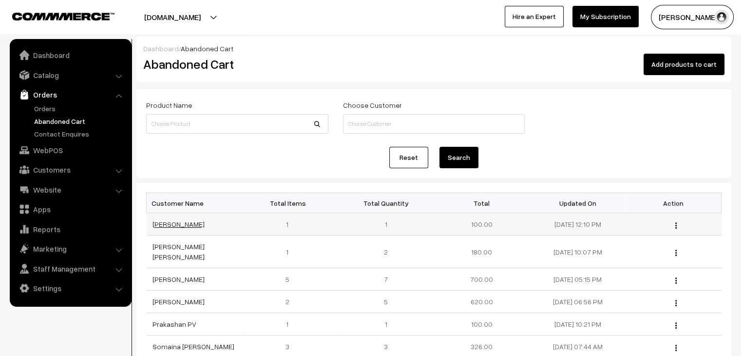
click at [175, 226] on link "[PERSON_NAME]" at bounding box center [179, 224] width 52 height 8
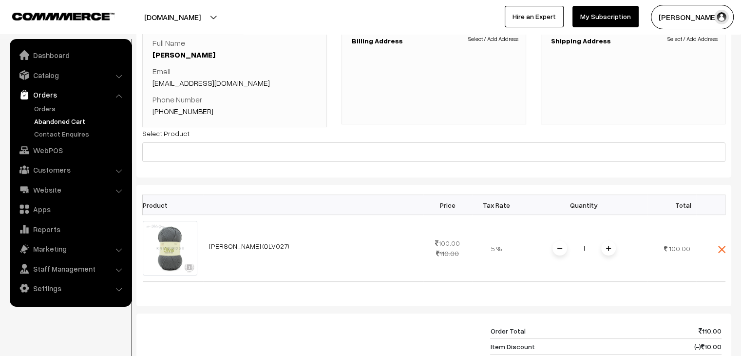
scroll to position [70, 0]
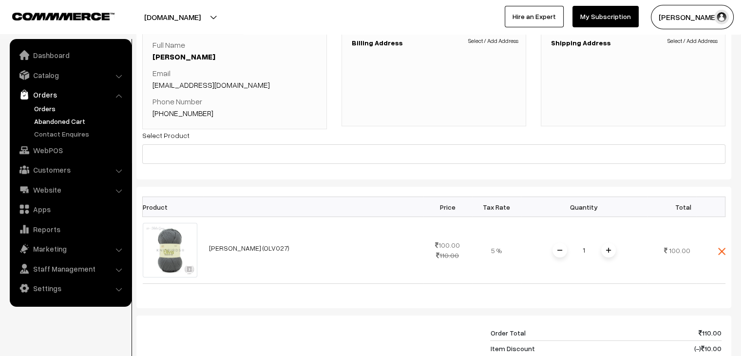
click at [68, 106] on link "Orders" at bounding box center [80, 108] width 97 height 10
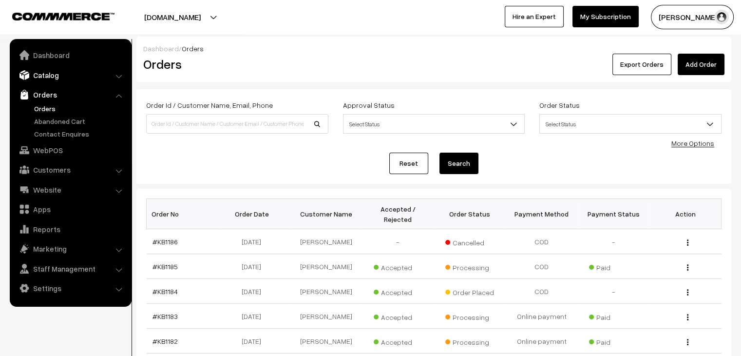
click at [69, 79] on link "Catalog" at bounding box center [70, 75] width 116 height 18
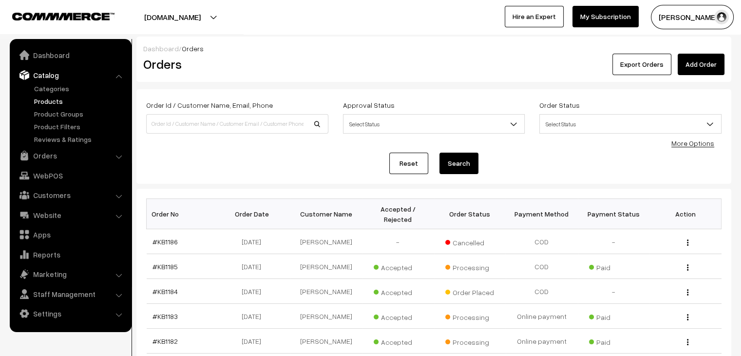
click at [66, 96] on link "Products" at bounding box center [80, 101] width 97 height 10
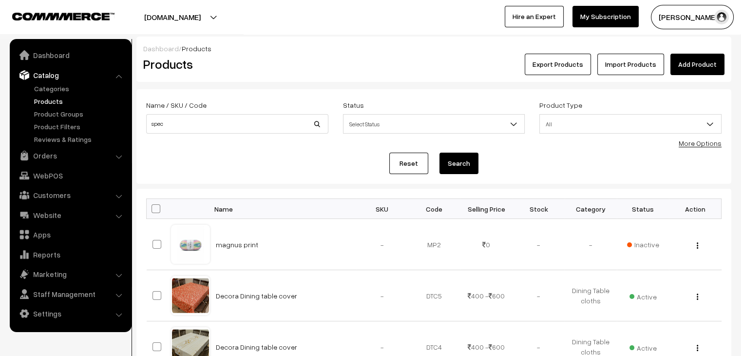
type input "spec"
click at [440, 153] on button "Search" at bounding box center [459, 163] width 39 height 21
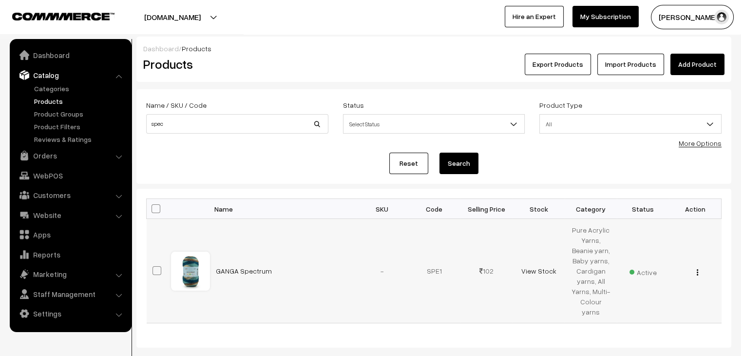
click at [697, 269] on img "button" at bounding box center [697, 272] width 1 height 6
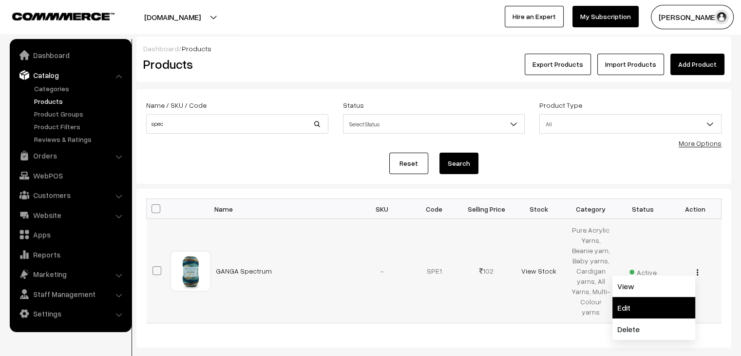
click at [679, 300] on link "Edit" at bounding box center [654, 307] width 83 height 21
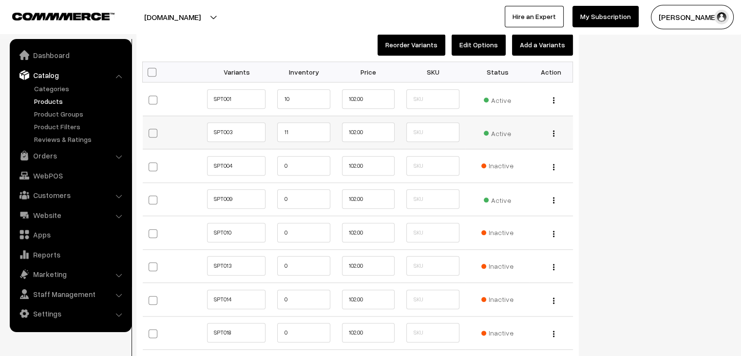
scroll to position [1076, 0]
click at [308, 131] on input "11" at bounding box center [303, 131] width 53 height 19
click at [293, 99] on input "10" at bounding box center [303, 98] width 53 height 19
type input "1"
type input "36"
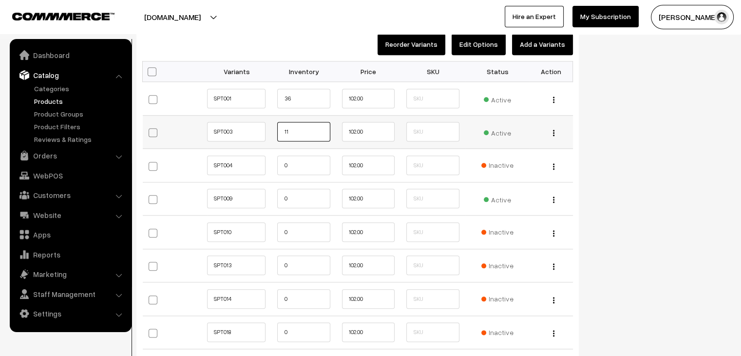
click at [300, 123] on input "11" at bounding box center [303, 131] width 53 height 19
type input "1"
type input "36"
click at [305, 159] on input "0" at bounding box center [303, 164] width 53 height 19
type input "0"
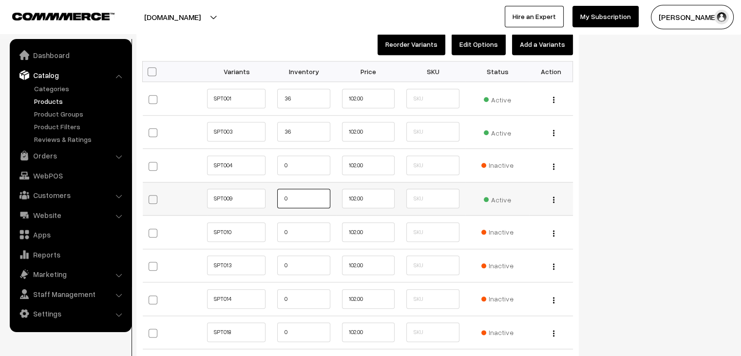
click at [307, 189] on input "0" at bounding box center [303, 198] width 53 height 19
type input "36"
click at [308, 223] on input "0" at bounding box center [303, 231] width 53 height 19
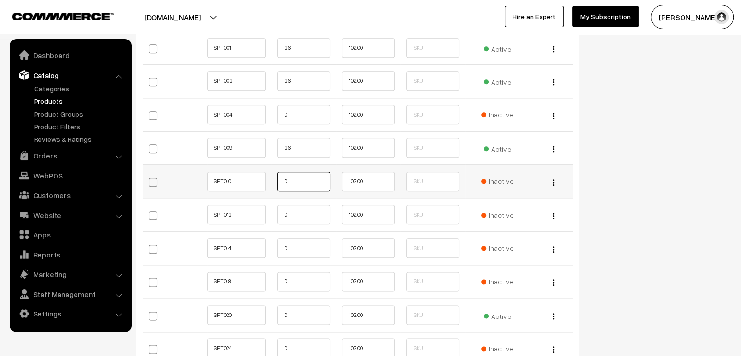
scroll to position [1127, 0]
click at [300, 219] on input "0" at bounding box center [303, 214] width 53 height 19
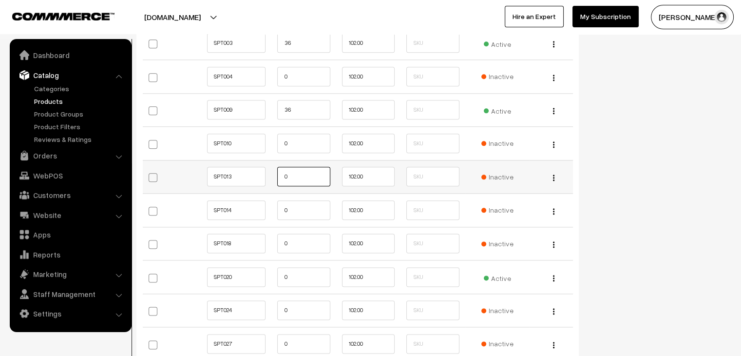
scroll to position [1164, 0]
click at [298, 205] on input "0" at bounding box center [303, 210] width 53 height 19
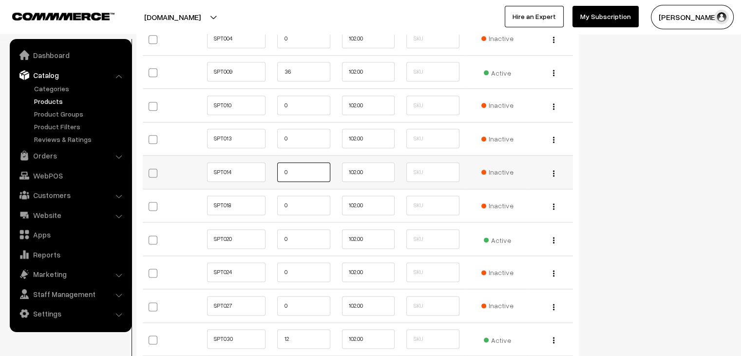
scroll to position [1204, 0]
click at [298, 205] on input "0" at bounding box center [303, 203] width 53 height 19
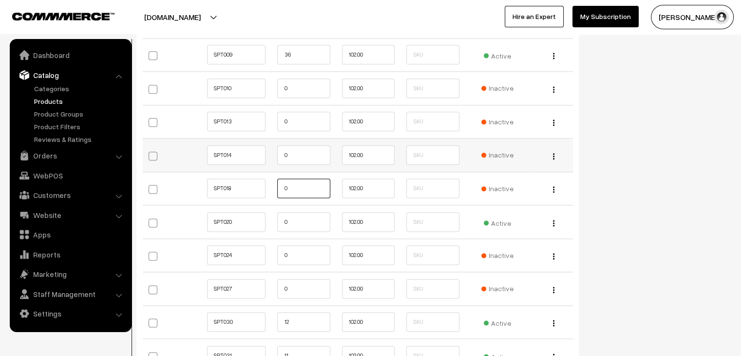
scroll to position [1221, 0]
click at [296, 218] on input "0" at bounding box center [303, 221] width 53 height 19
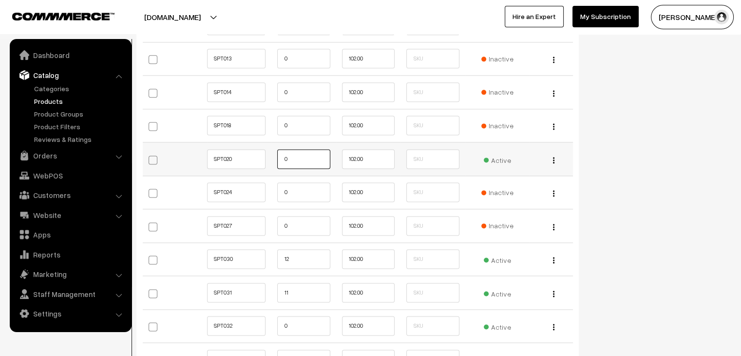
scroll to position [1284, 0]
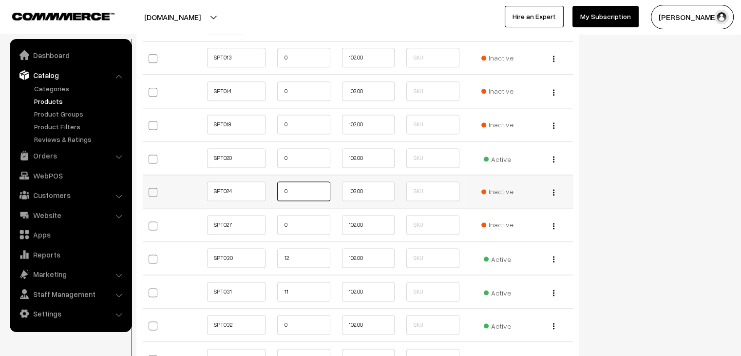
click at [298, 192] on input "0" at bounding box center [303, 190] width 53 height 19
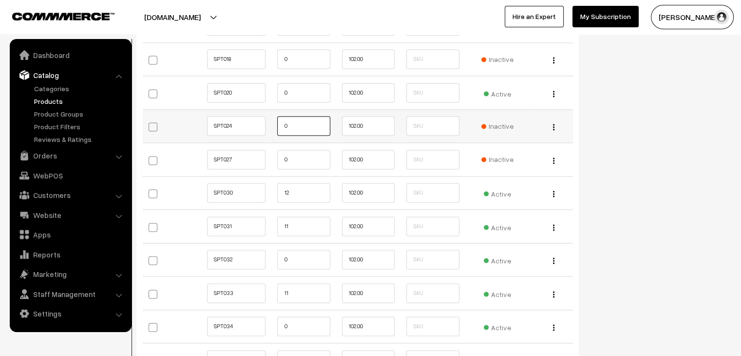
scroll to position [1355, 0]
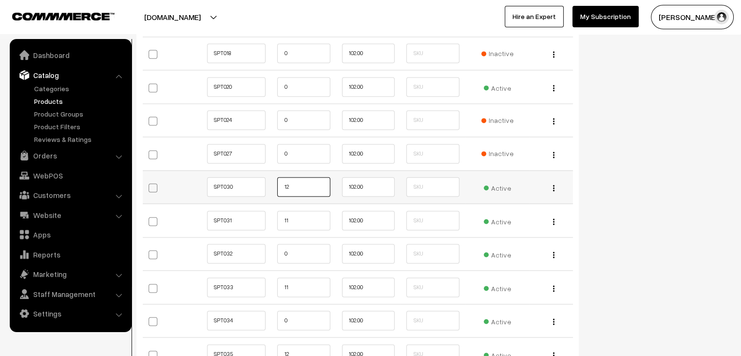
click at [294, 188] on input "12" at bounding box center [303, 186] width 53 height 19
type input "1"
type input "36"
click at [300, 217] on input "11" at bounding box center [303, 220] width 53 height 19
type input "1"
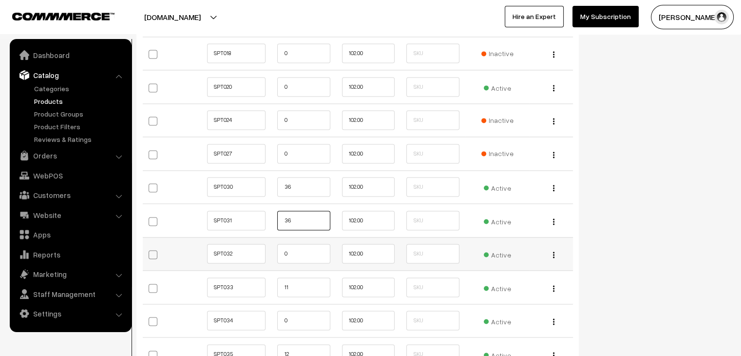
type input "36"
click at [300, 250] on input "0" at bounding box center [303, 253] width 53 height 19
type input "36"
click at [300, 285] on input "11" at bounding box center [303, 286] width 53 height 19
type input "1"
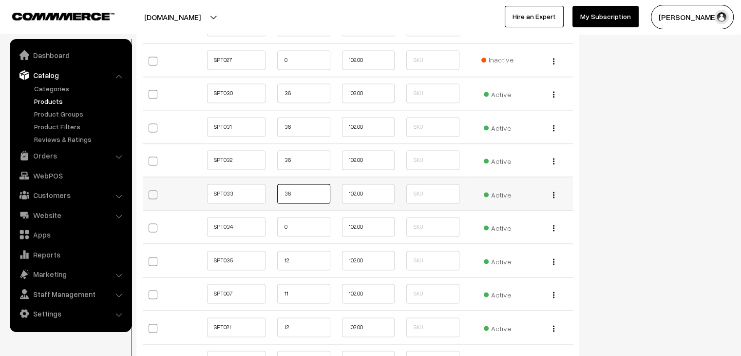
scroll to position [1450, 0]
type input "36"
click at [298, 221] on input "0" at bounding box center [303, 225] width 53 height 19
type input "36"
click at [297, 264] on input "12" at bounding box center [303, 259] width 53 height 19
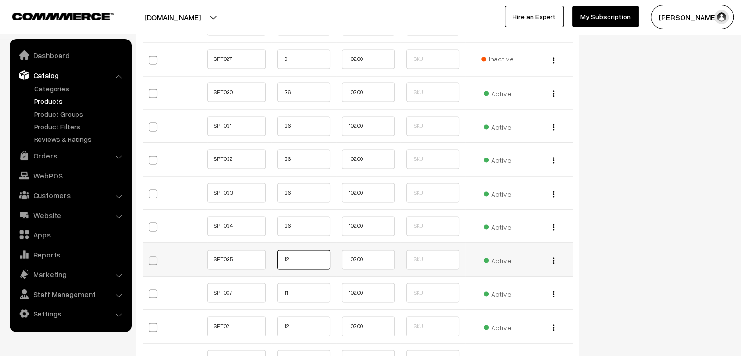
type input "1"
type input "36"
click at [305, 289] on input "11" at bounding box center [303, 292] width 53 height 19
type input "1"
type input "36"
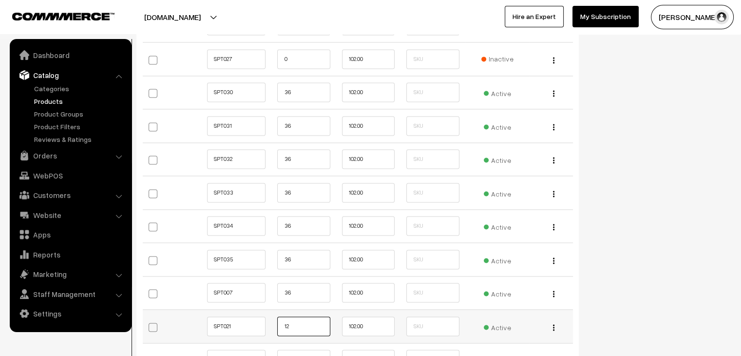
click at [298, 322] on input "12" at bounding box center [303, 325] width 53 height 19
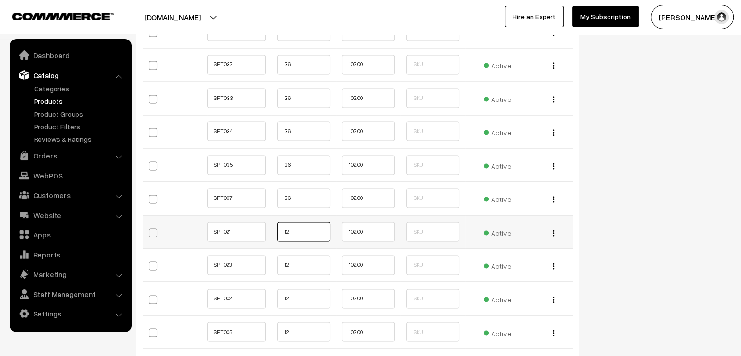
scroll to position [1545, 0]
type input "1"
type input "36"
click at [295, 264] on input "12" at bounding box center [303, 263] width 53 height 19
type input "1"
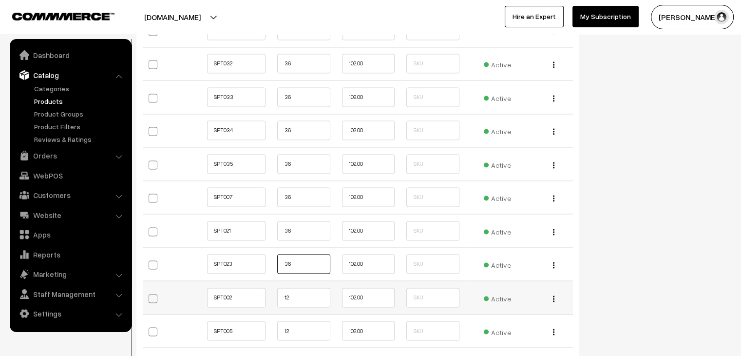
type input "36"
click at [306, 292] on input "12" at bounding box center [303, 297] width 53 height 19
type input "1"
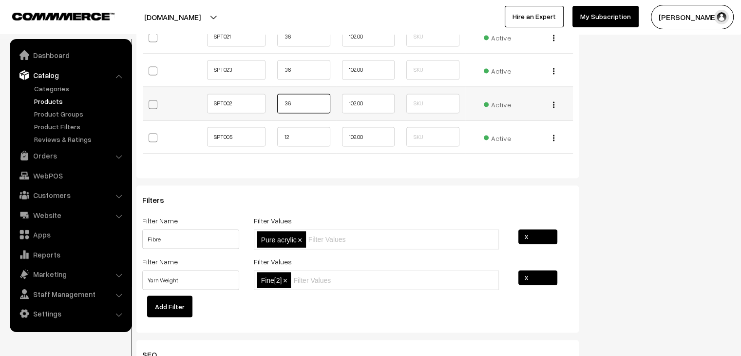
scroll to position [1740, 0]
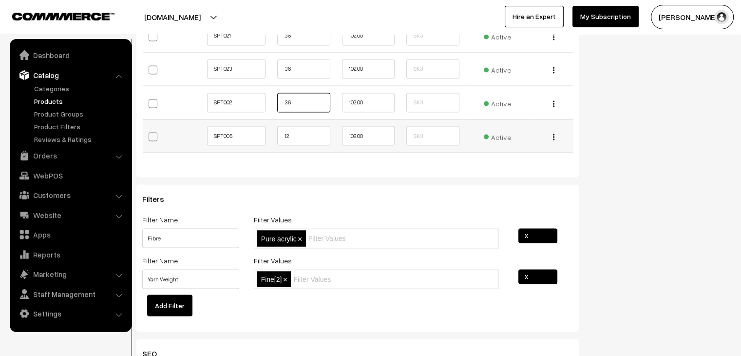
type input "36"
click at [304, 134] on input "12" at bounding box center [303, 135] width 53 height 19
type input "1"
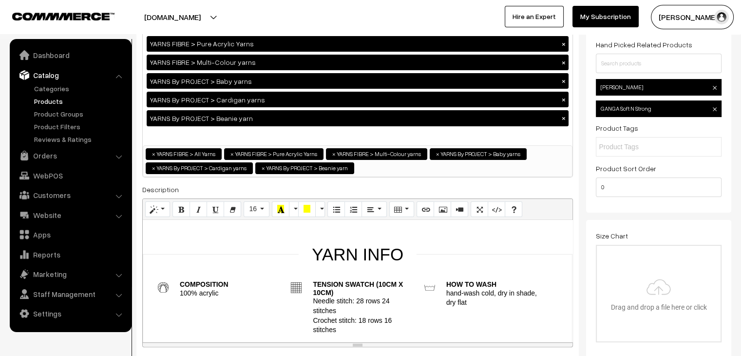
scroll to position [0, 0]
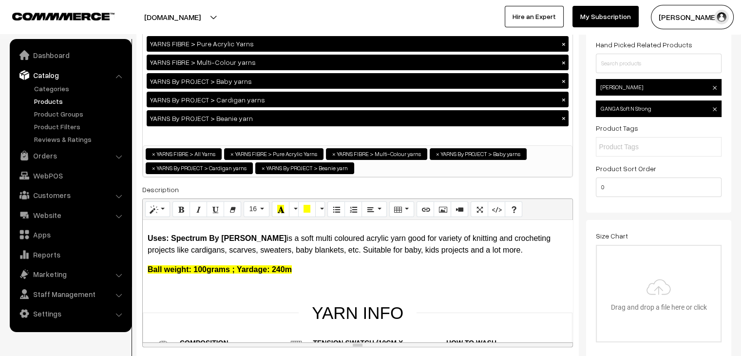
type input "36"
click at [237, 268] on b "Ball weight: 100grams ; Yardage: 240m" at bounding box center [220, 269] width 144 height 8
click at [244, 267] on b "Ball weight: 100grams ; Yardage: 240m" at bounding box center [220, 269] width 144 height 8
click at [250, 239] on strong "Uses: Spectrum By GANGA Acrowools" at bounding box center [217, 238] width 139 height 8
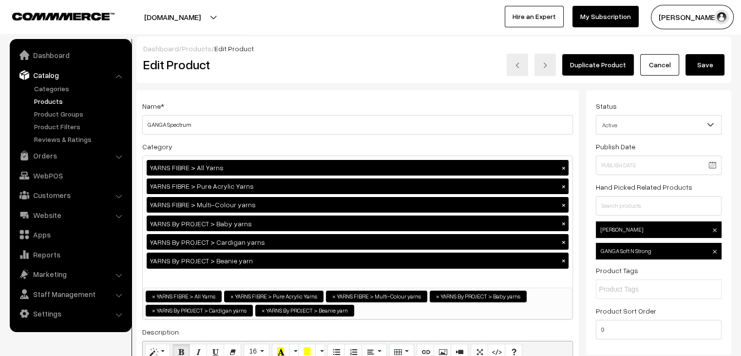
click at [705, 60] on button "Save" at bounding box center [705, 64] width 39 height 21
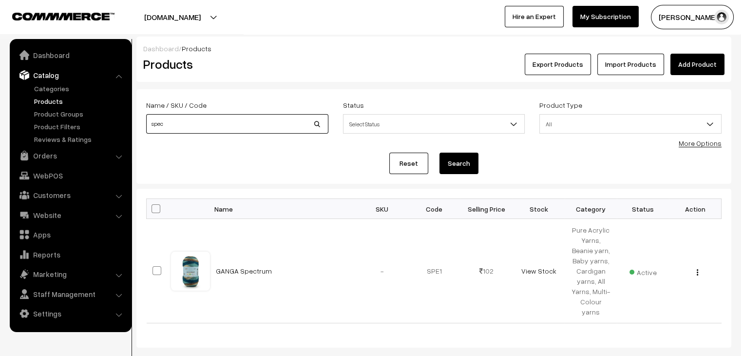
click at [186, 119] on input "spec" at bounding box center [237, 123] width 182 height 19
type input "hobby india"
click at [440, 153] on button "Search" at bounding box center [459, 163] width 39 height 21
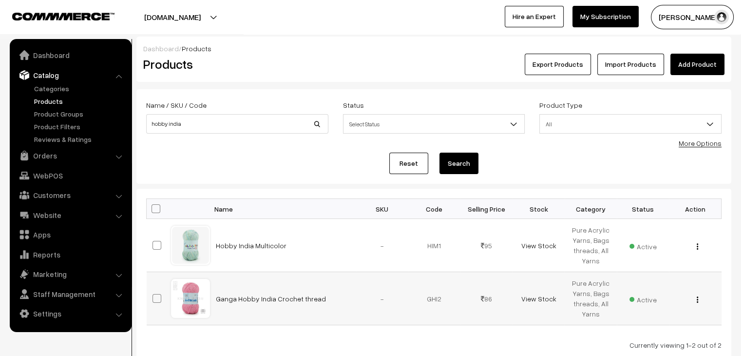
click at [697, 299] on img "button" at bounding box center [697, 299] width 1 height 6
click at [641, 330] on link "Edit" at bounding box center [654, 335] width 83 height 21
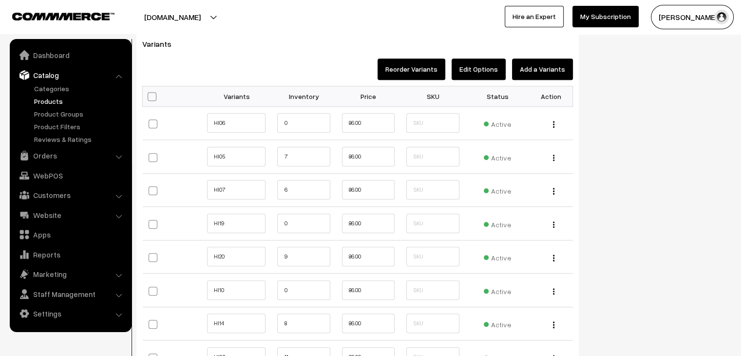
scroll to position [984, 0]
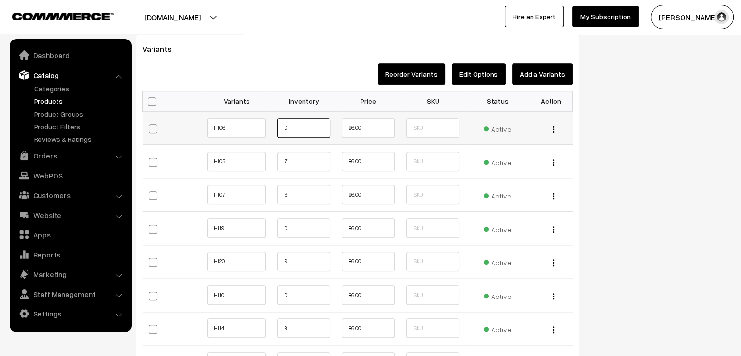
click at [283, 129] on input "0" at bounding box center [303, 127] width 53 height 19
click at [308, 129] on input "240" at bounding box center [303, 127] width 53 height 19
type input "24"
click at [308, 160] on input "7" at bounding box center [303, 161] width 53 height 19
type input "24"
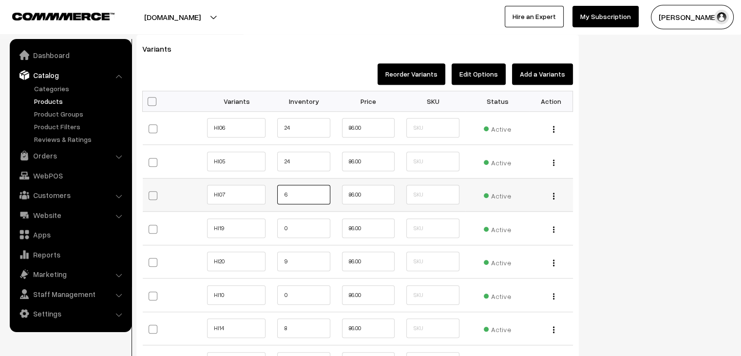
click at [308, 195] on input "6" at bounding box center [303, 194] width 53 height 19
type input "45"
click at [298, 231] on input "0" at bounding box center [303, 227] width 53 height 19
click at [295, 263] on input "9" at bounding box center [303, 261] width 53 height 19
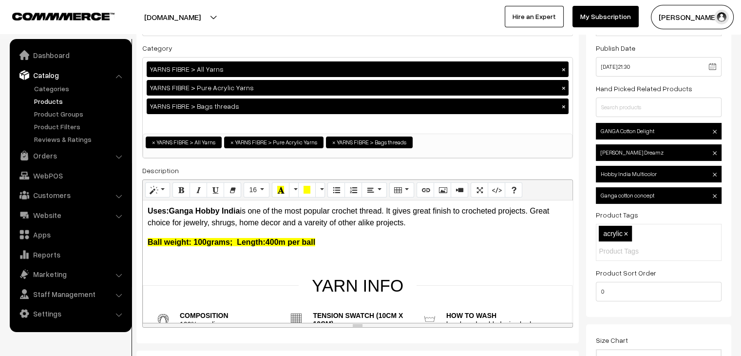
scroll to position [0, 0]
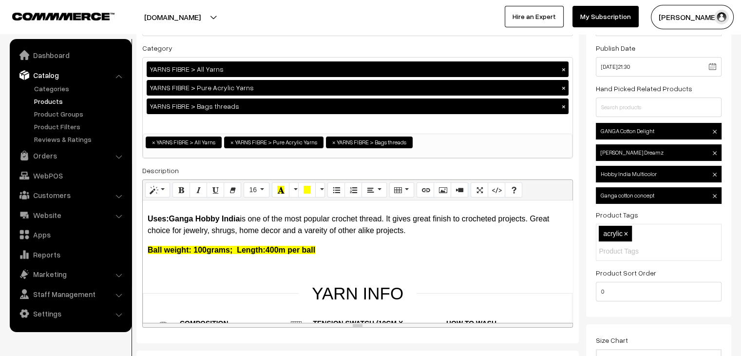
type input "40"
click at [370, 237] on div "Uses: Ganga Hobby India is one of the most popular crochet thread. It gives gre…" at bounding box center [358, 261] width 430 height 122
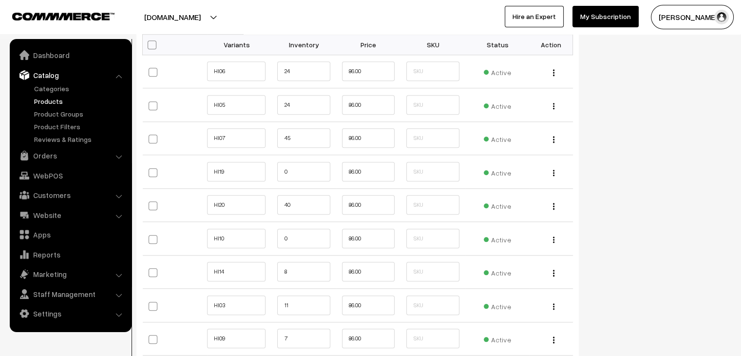
scroll to position [1070, 0]
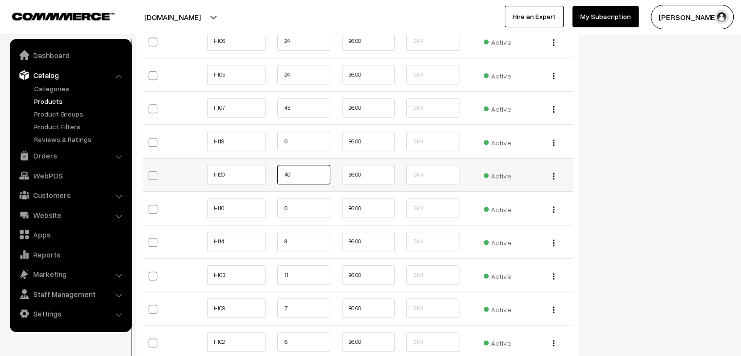
click at [295, 174] on input "40" at bounding box center [303, 174] width 53 height 19
click at [288, 207] on input "0" at bounding box center [303, 207] width 53 height 19
type input "25"
click at [303, 242] on input "8" at bounding box center [303, 241] width 53 height 19
type input "21"
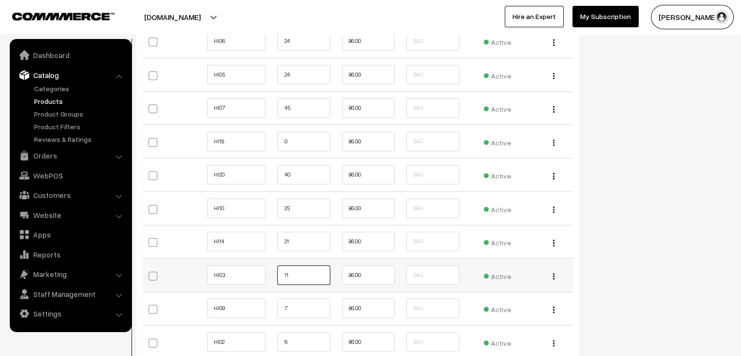
click at [308, 273] on input "11" at bounding box center [303, 274] width 53 height 19
type input "1"
type input "7"
click at [304, 303] on input "7" at bounding box center [303, 307] width 53 height 19
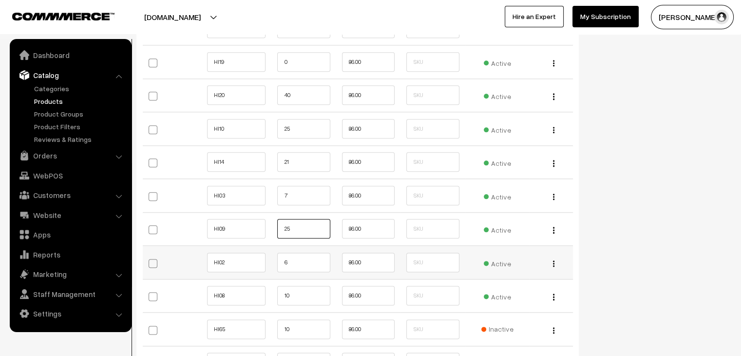
type input "25"
click at [304, 256] on input "6" at bounding box center [303, 261] width 53 height 19
type input "12"
click at [303, 297] on input "10" at bounding box center [303, 295] width 53 height 19
type input "1"
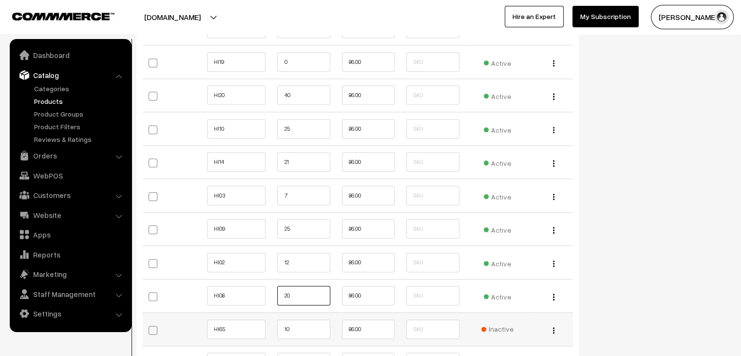
type input "20"
click at [307, 326] on input "10" at bounding box center [303, 328] width 53 height 19
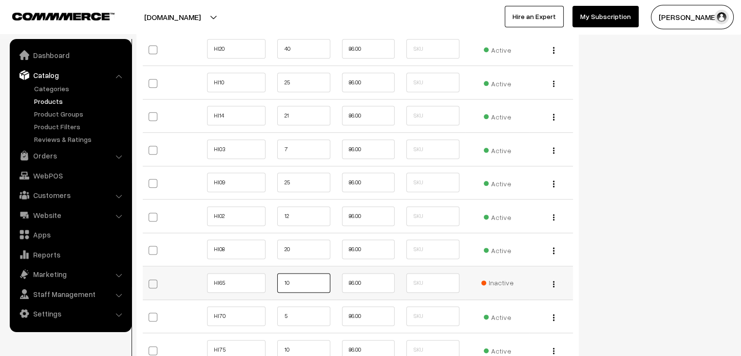
scroll to position [1197, 0]
click at [300, 316] on input "5" at bounding box center [303, 314] width 53 height 19
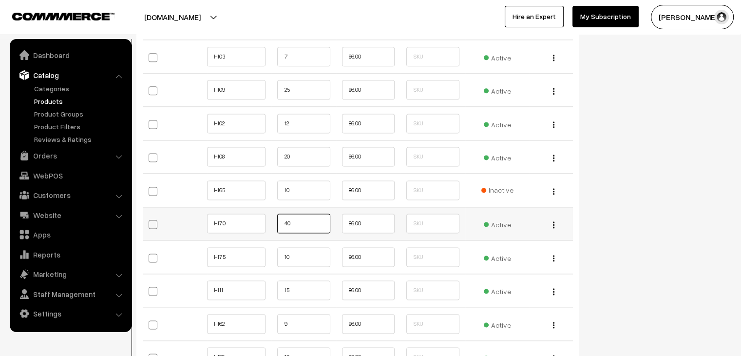
scroll to position [1291, 0]
type input "40"
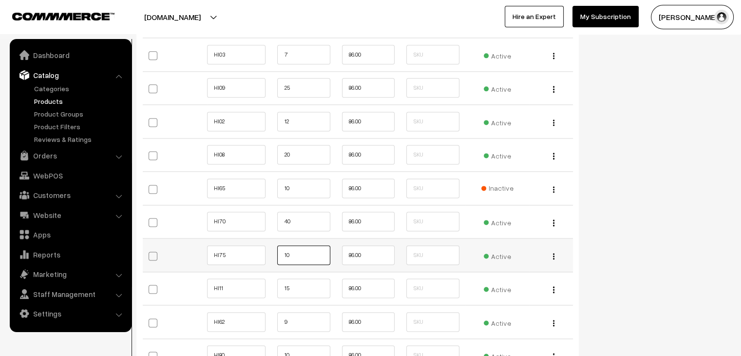
click at [306, 249] on input "10" at bounding box center [303, 254] width 53 height 19
type input "1"
type input "25"
click at [306, 282] on input "15" at bounding box center [303, 287] width 53 height 19
type input "1"
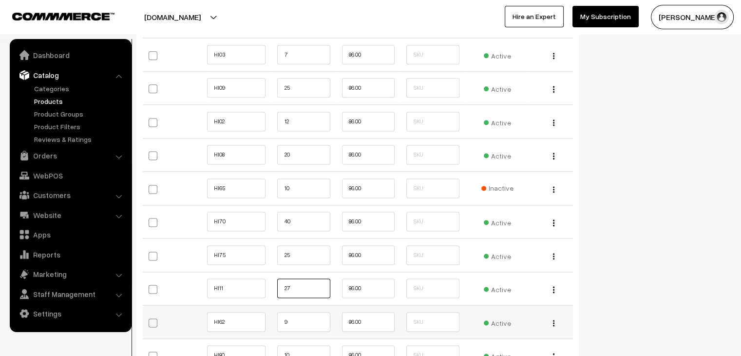
type input "27"
click at [312, 324] on input "9" at bounding box center [303, 321] width 53 height 19
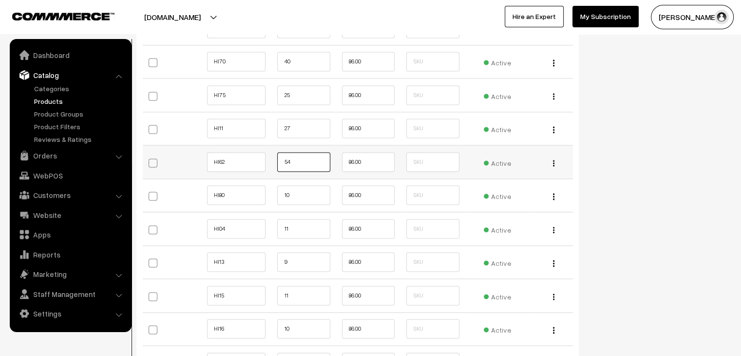
scroll to position [1451, 0]
type input "54"
click at [297, 195] on input "10" at bounding box center [303, 194] width 53 height 19
type input "1"
type input "25"
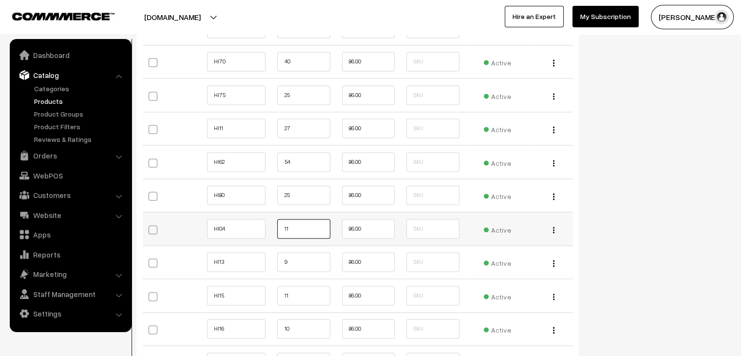
click at [300, 229] on input "11" at bounding box center [303, 228] width 53 height 19
type input "1"
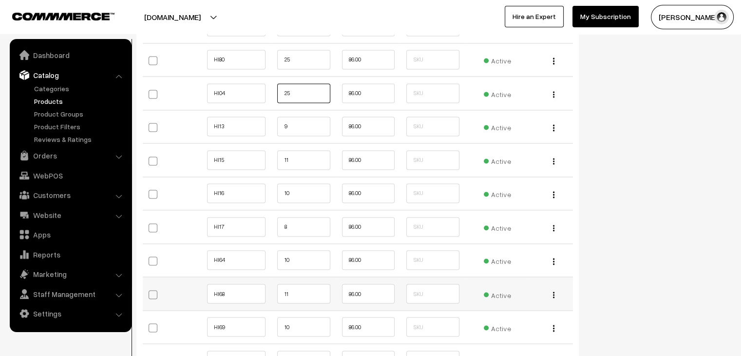
scroll to position [1585, 0]
type input "25"
click at [297, 130] on input "9" at bounding box center [303, 126] width 53 height 19
click at [306, 126] on input "9" at bounding box center [303, 126] width 53 height 19
type input "25"
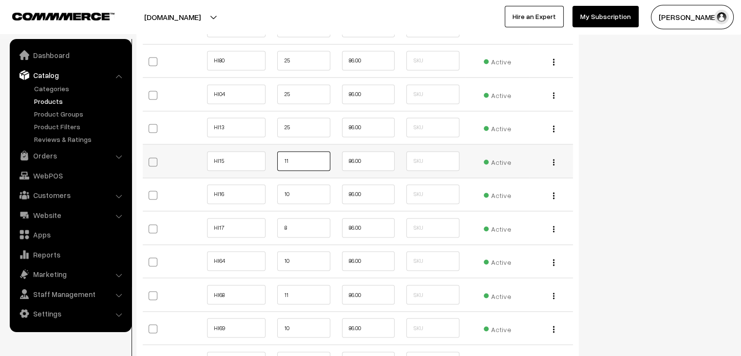
click at [302, 152] on input "11" at bounding box center [303, 160] width 53 height 19
type input "1"
type input "5"
click at [300, 194] on input "10" at bounding box center [303, 193] width 53 height 19
type input "1"
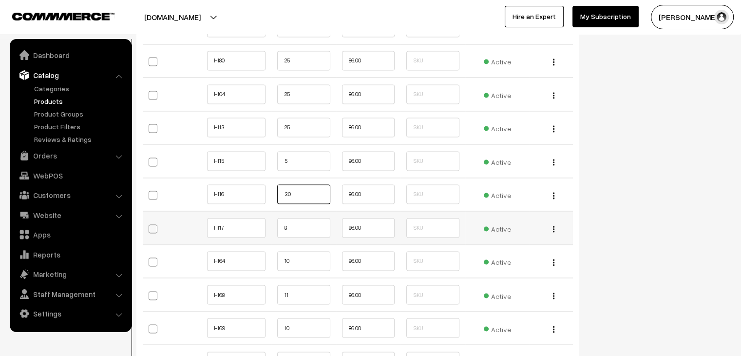
type input "30"
click at [296, 223] on input "8" at bounding box center [303, 227] width 53 height 19
type input "22"
click at [301, 253] on input "10" at bounding box center [303, 260] width 53 height 19
type input "1"
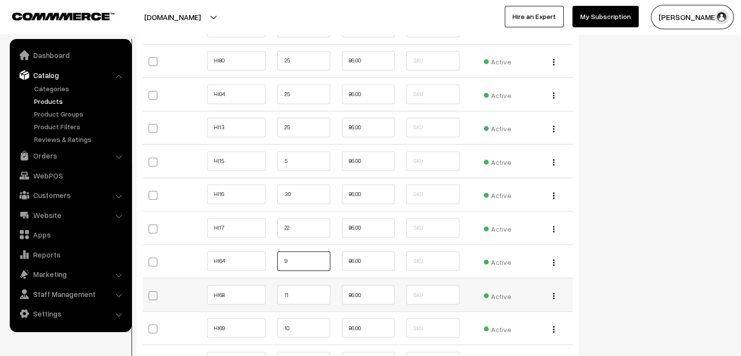
type input "9"
click at [303, 286] on input "11" at bounding box center [303, 294] width 53 height 19
type input "1"
type input "22"
click at [293, 330] on input "10" at bounding box center [303, 327] width 53 height 19
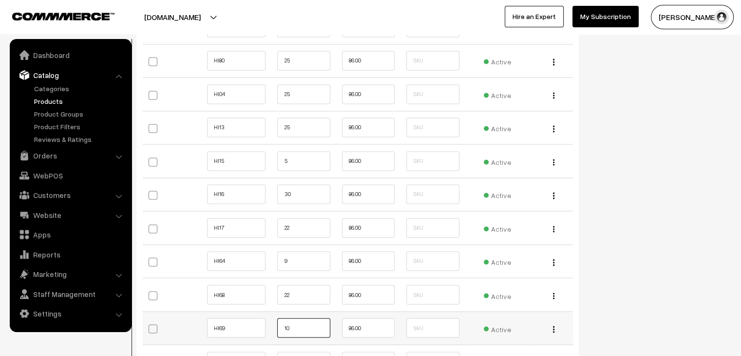
type input "1"
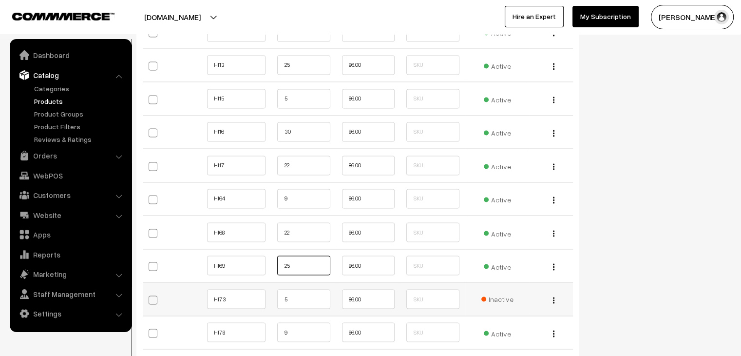
type input "25"
click at [295, 297] on input "5" at bounding box center [303, 298] width 53 height 19
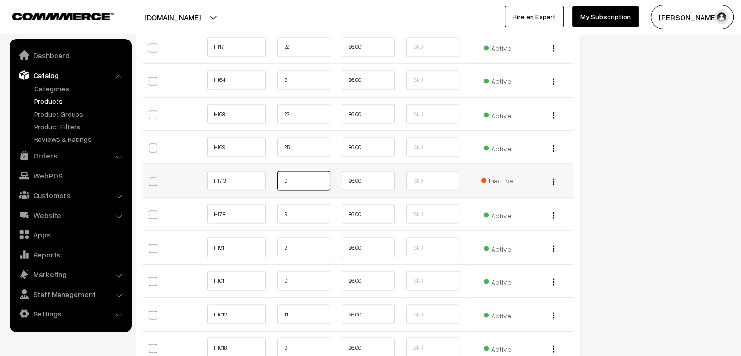
scroll to position [1771, 0]
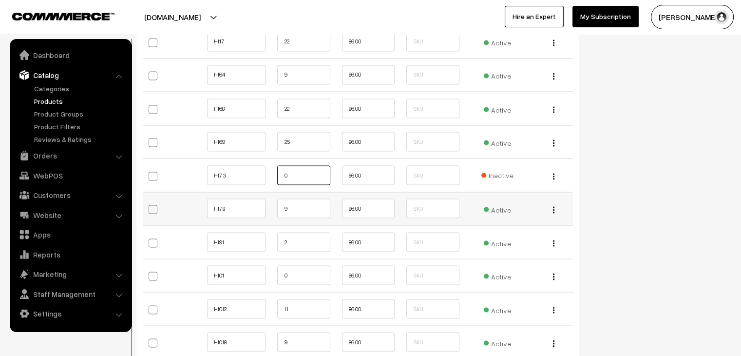
type input "0"
click at [300, 207] on input "9" at bounding box center [303, 207] width 53 height 19
type input "25"
click at [312, 242] on input "2" at bounding box center [303, 241] width 53 height 19
type input "3"
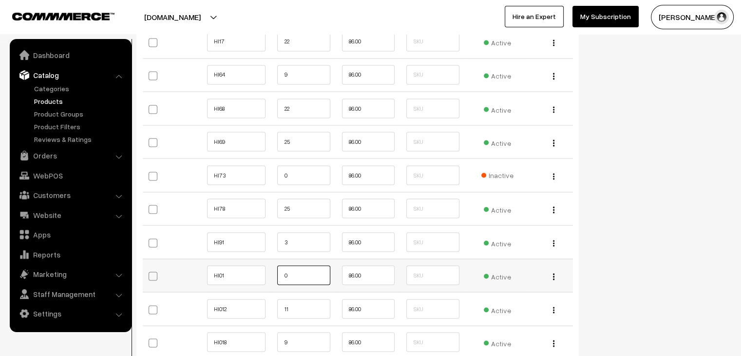
click at [289, 274] on input "0" at bounding box center [303, 274] width 53 height 19
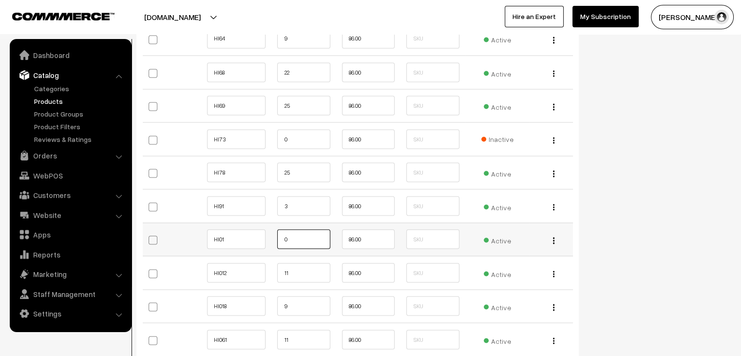
scroll to position [1812, 0]
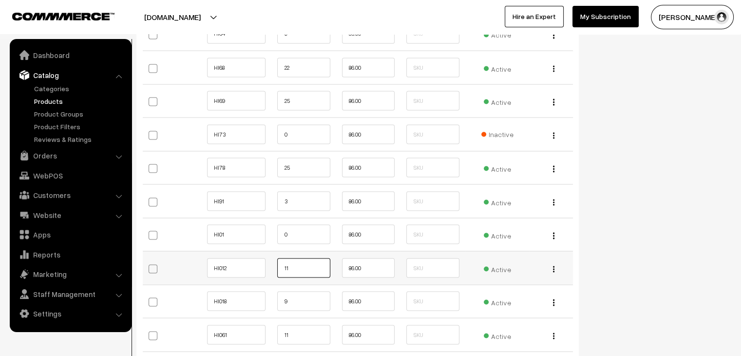
click at [302, 264] on input "11" at bounding box center [303, 267] width 53 height 19
type input "1"
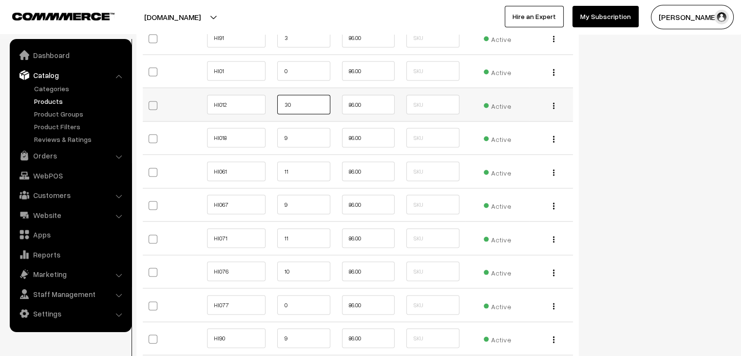
scroll to position [1976, 0]
type input "30"
click at [301, 132] on input "9" at bounding box center [303, 136] width 53 height 19
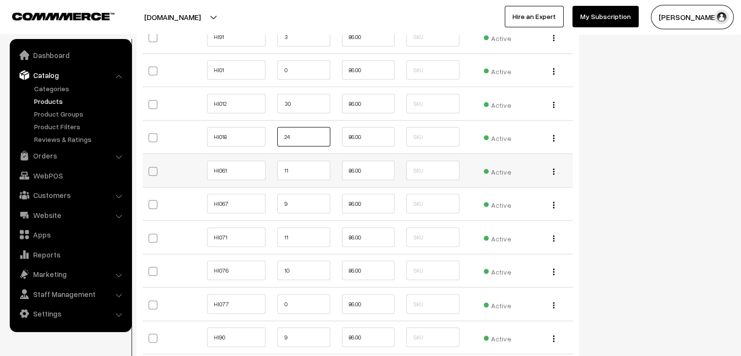
type input "24"
click at [287, 170] on input "11" at bounding box center [303, 170] width 53 height 19
click at [305, 171] on input "11" at bounding box center [303, 170] width 53 height 19
type input "1"
type input "33"
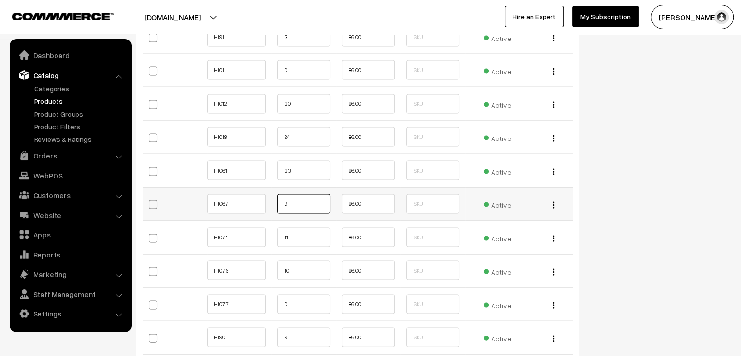
click at [299, 205] on input "9" at bounding box center [303, 203] width 53 height 19
type input "9"
type input "15"
click at [295, 229] on input "11" at bounding box center [303, 237] width 53 height 19
type input "1"
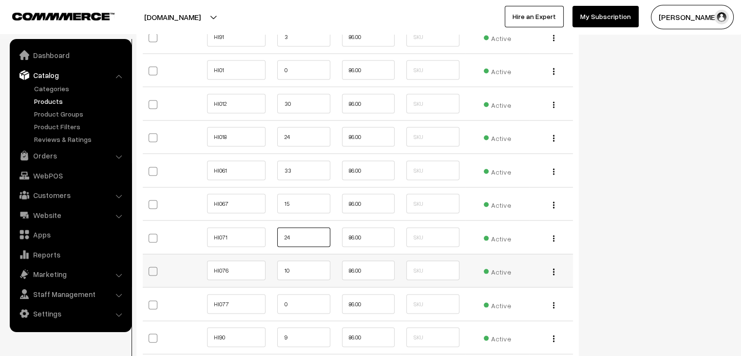
type input "24"
click at [295, 266] on input "10" at bounding box center [303, 270] width 53 height 19
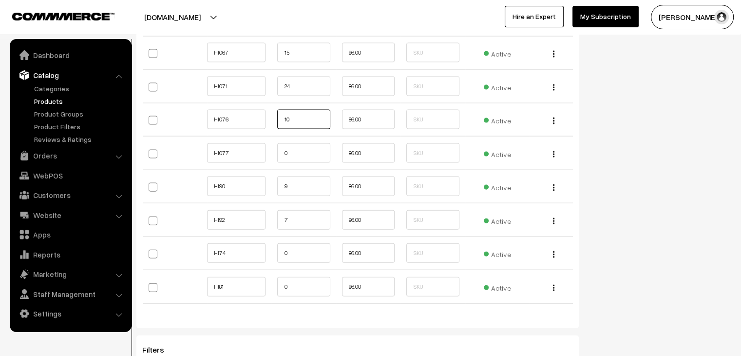
scroll to position [2129, 0]
click at [305, 148] on input "0" at bounding box center [303, 150] width 53 height 19
type input "25"
click at [301, 187] on input "9" at bounding box center [303, 184] width 53 height 19
type input "30"
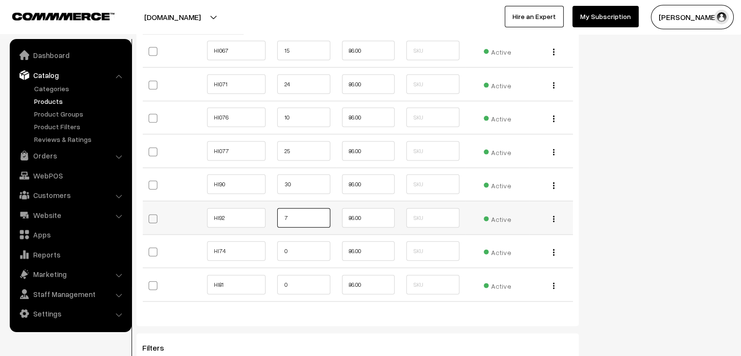
click at [306, 216] on input "7" at bounding box center [303, 217] width 53 height 19
type input "15"
click at [308, 245] on input "0" at bounding box center [303, 250] width 53 height 19
type input "25"
click at [315, 276] on input "0" at bounding box center [303, 284] width 53 height 19
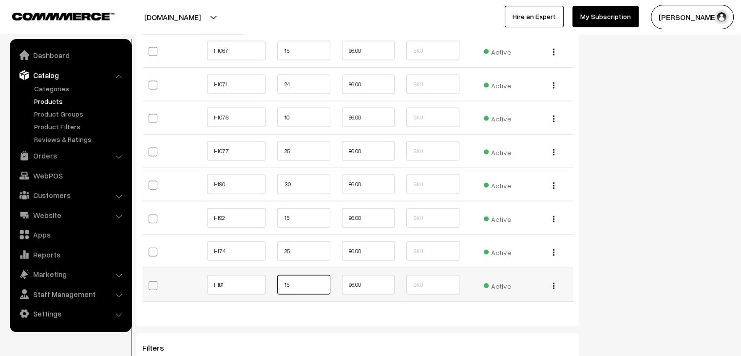
type input "1"
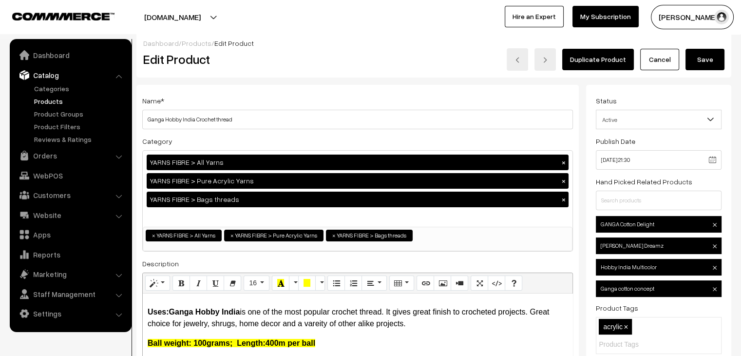
scroll to position [0, 0]
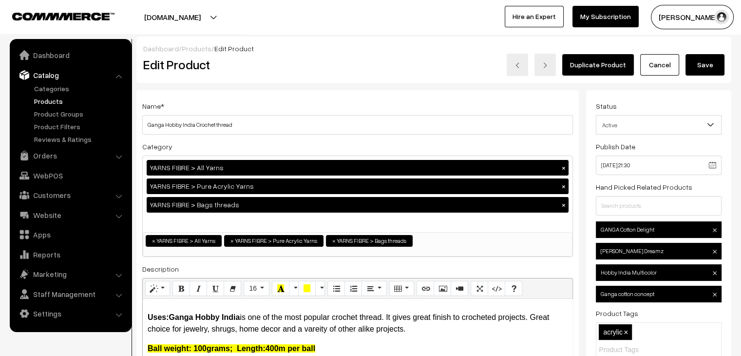
type input "25"
click at [708, 69] on button "Save" at bounding box center [705, 64] width 39 height 21
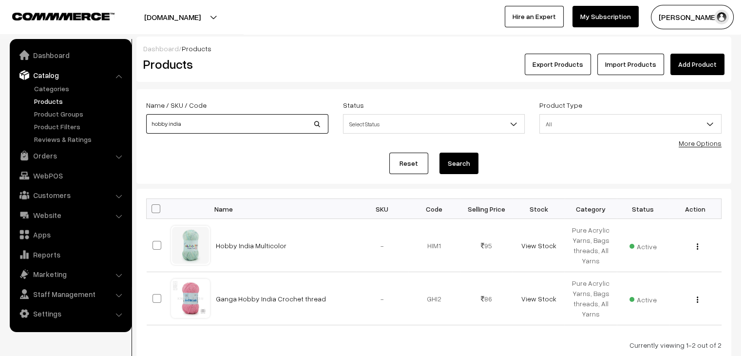
click at [202, 121] on input "hobby india" at bounding box center [237, 123] width 182 height 19
type input "TAJ"
click at [440, 153] on button "Search" at bounding box center [459, 163] width 39 height 21
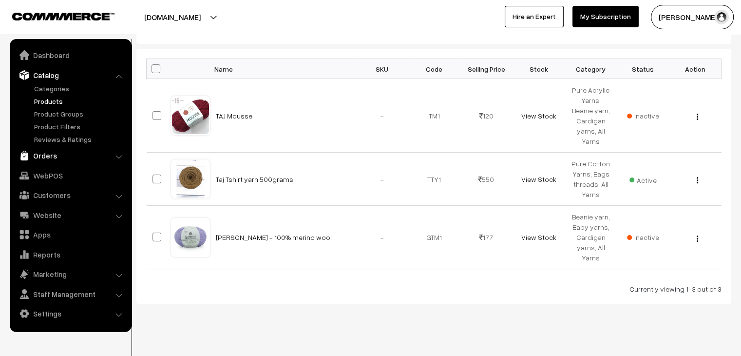
click at [47, 153] on link "Orders" at bounding box center [70, 156] width 116 height 18
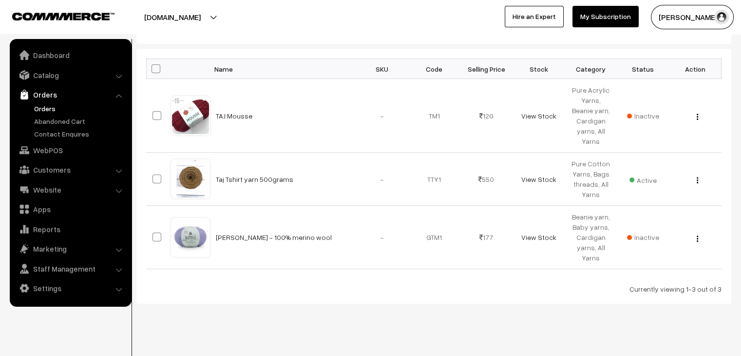
click at [46, 110] on link "Orders" at bounding box center [80, 108] width 97 height 10
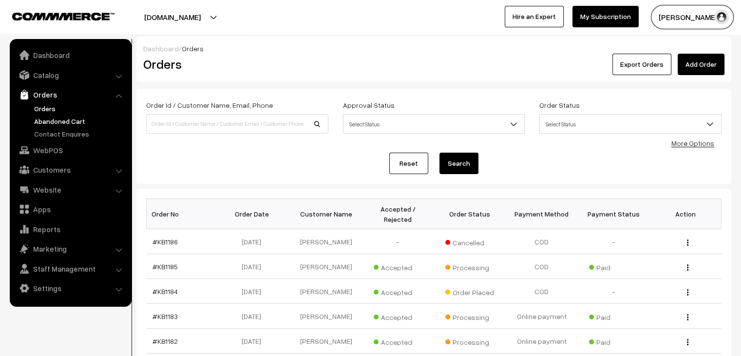
click at [69, 121] on link "Abandoned Cart" at bounding box center [80, 121] width 97 height 10
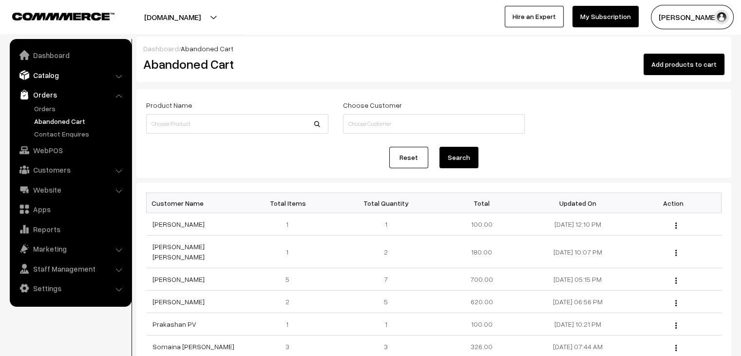
click at [75, 72] on link "Catalog" at bounding box center [70, 75] width 116 height 18
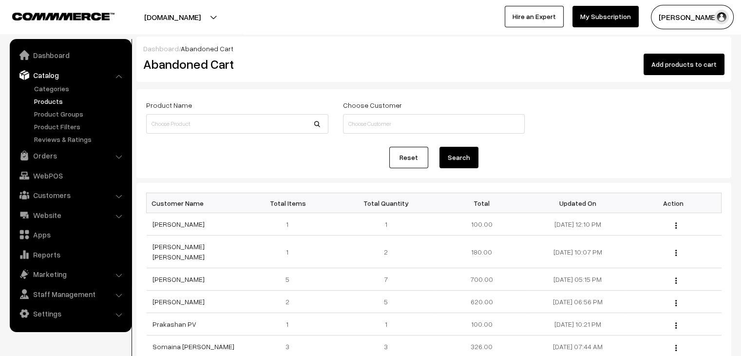
click at [58, 104] on link "Products" at bounding box center [80, 101] width 97 height 10
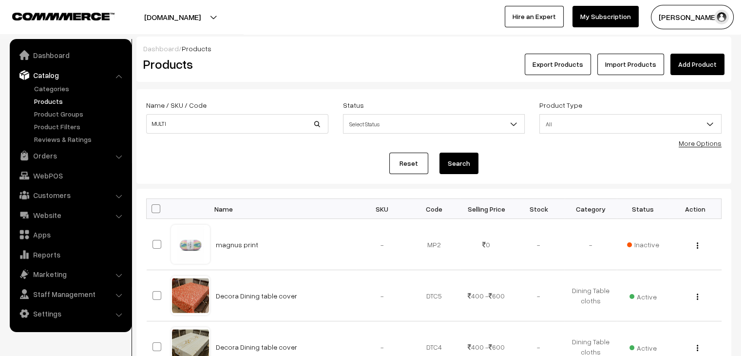
type input "MULTI"
click at [440, 153] on button "Search" at bounding box center [459, 163] width 39 height 21
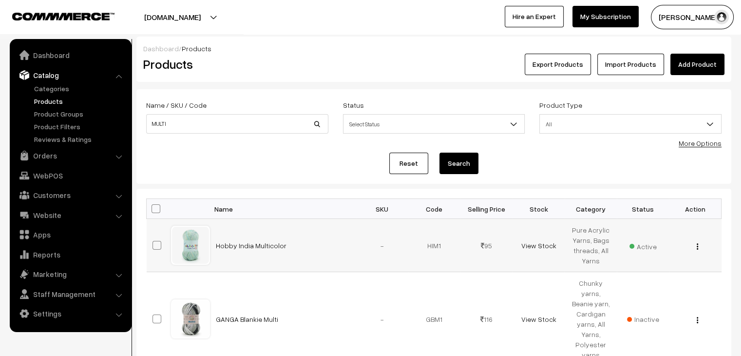
click at [698, 247] on img "button" at bounding box center [697, 246] width 1 height 6
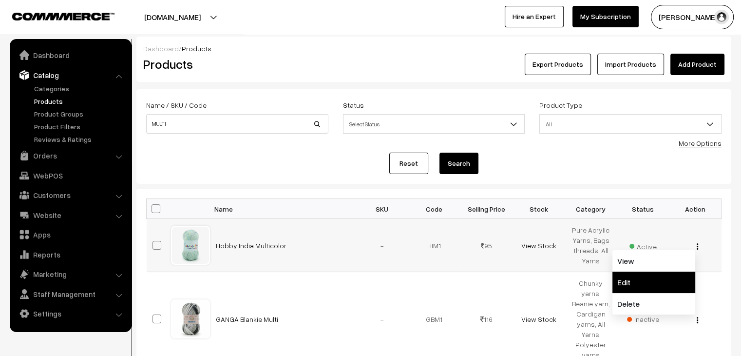
click at [657, 275] on link "Edit" at bounding box center [654, 282] width 83 height 21
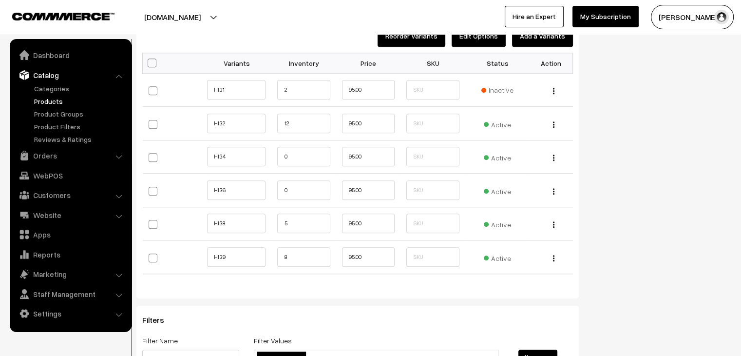
scroll to position [945, 0]
click at [284, 157] on input "0" at bounding box center [303, 155] width 53 height 19
type input "10"
click at [284, 186] on input "0" at bounding box center [303, 189] width 53 height 19
type input "10"
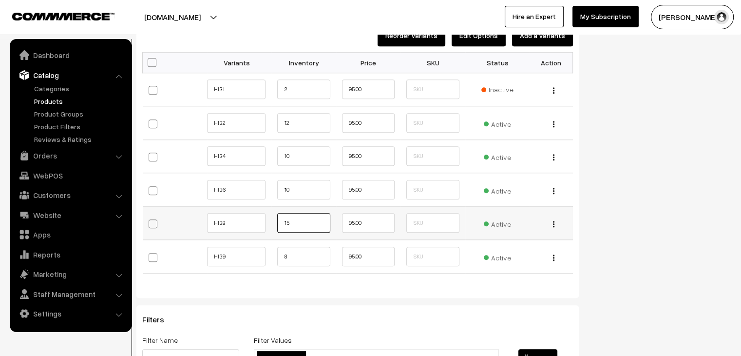
click at [284, 226] on input "15" at bounding box center [303, 222] width 53 height 19
type input "15"
click at [282, 255] on input "8" at bounding box center [303, 256] width 53 height 19
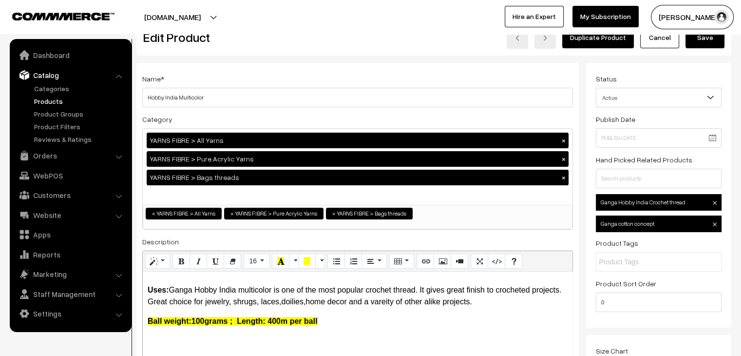
scroll to position [0, 0]
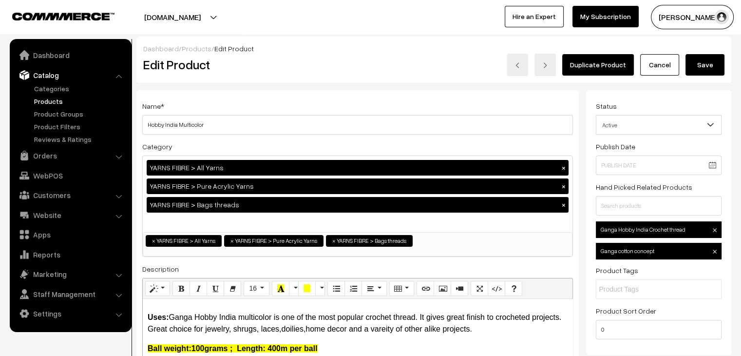
type input "18"
click at [697, 69] on button "Save" at bounding box center [705, 64] width 39 height 21
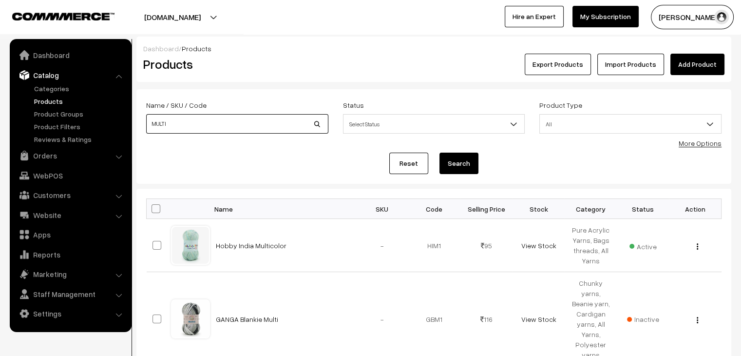
click at [199, 123] on input "MULTI" at bounding box center [237, 123] width 182 height 19
type input "starlite"
click at [440, 153] on button "Search" at bounding box center [459, 163] width 39 height 21
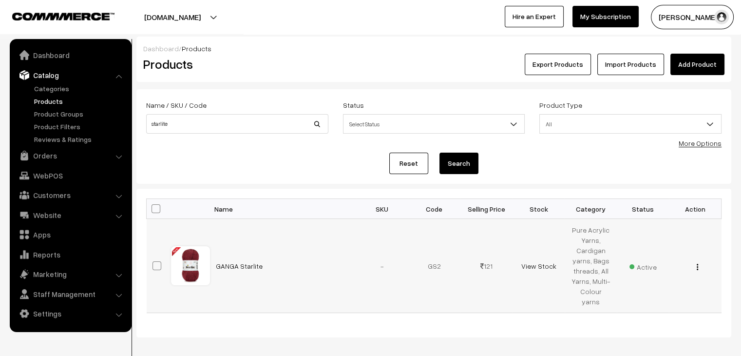
click at [697, 264] on img "button" at bounding box center [697, 267] width 1 height 6
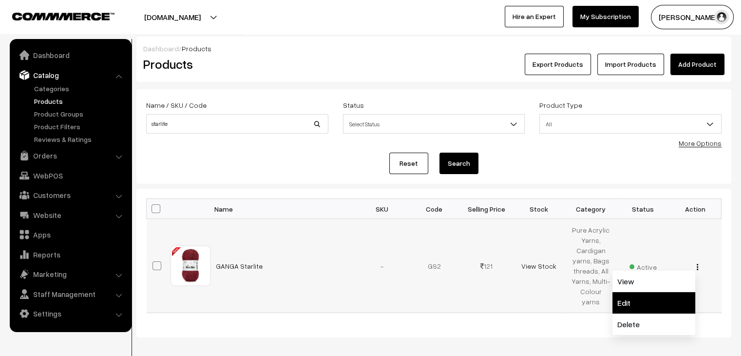
click at [658, 292] on link "Edit" at bounding box center [654, 302] width 83 height 21
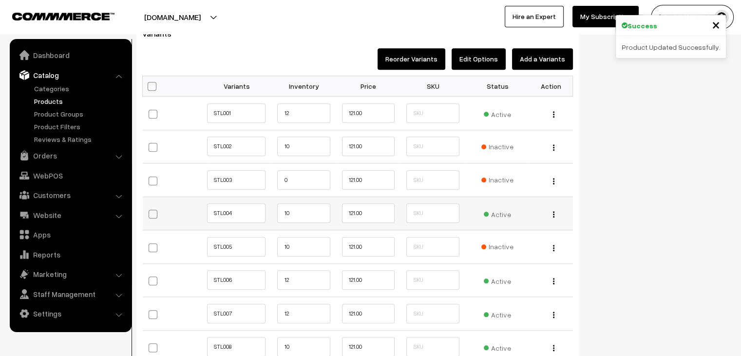
scroll to position [1042, 0]
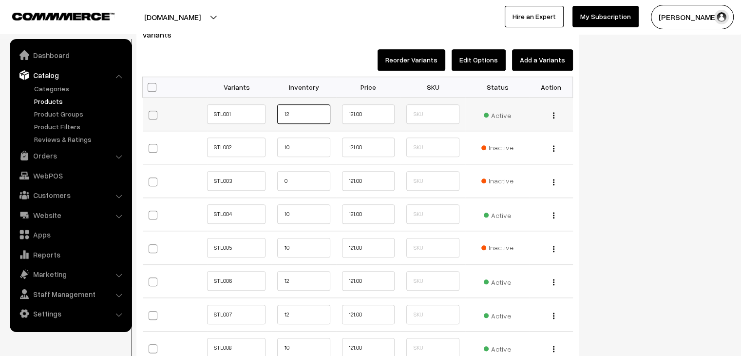
click at [311, 121] on input "12" at bounding box center [303, 113] width 53 height 19
type input "1"
type input "35"
click at [305, 143] on input "10" at bounding box center [303, 146] width 53 height 19
click at [294, 212] on input "10" at bounding box center [303, 213] width 53 height 19
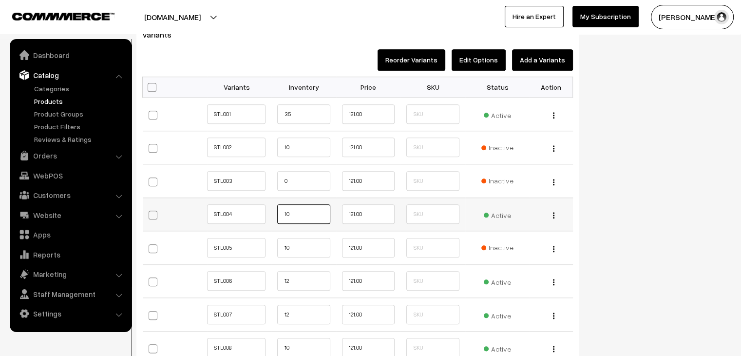
type input "1"
type input "35"
click at [292, 248] on input "10" at bounding box center [303, 247] width 53 height 19
type input "1"
type input "35"
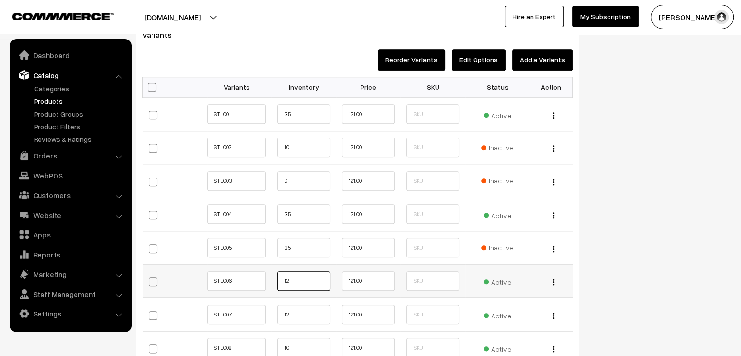
click at [294, 277] on input "12" at bounding box center [303, 280] width 53 height 19
type input "1"
type input "35"
click at [298, 315] on input "12" at bounding box center [303, 314] width 53 height 19
type input "1"
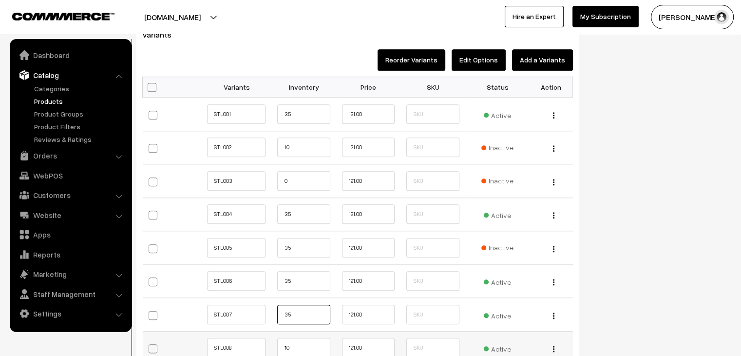
type input "35"
click at [303, 346] on input "10" at bounding box center [303, 347] width 53 height 19
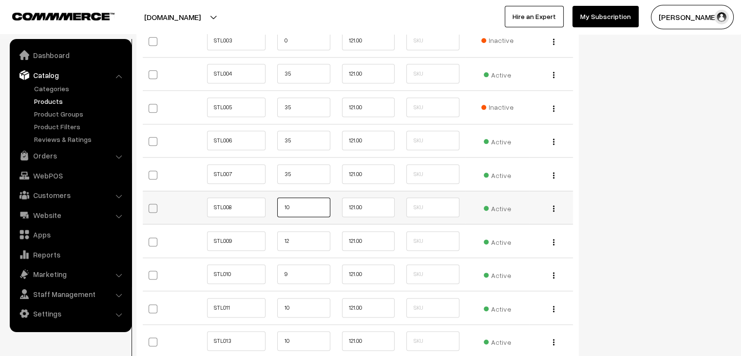
scroll to position [1263, 0]
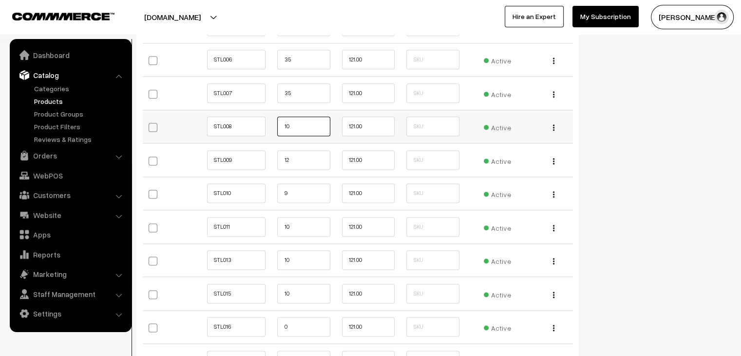
type input "1"
type input "35"
click at [306, 163] on input "12" at bounding box center [303, 159] width 53 height 19
type input "1"
type input "35"
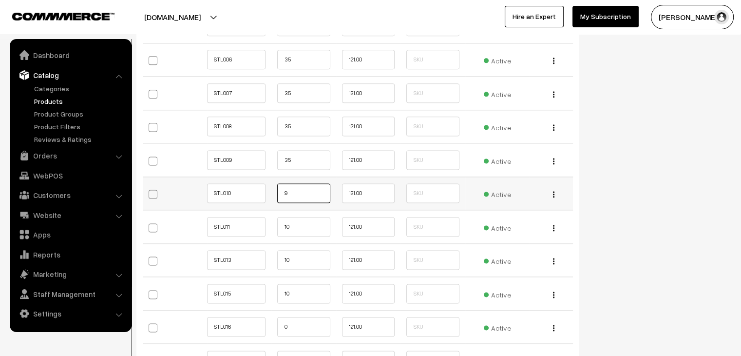
click at [315, 186] on input "9" at bounding box center [303, 192] width 53 height 19
type input "35"
click at [313, 229] on input "10" at bounding box center [303, 226] width 53 height 19
type input "1"
type input "35"
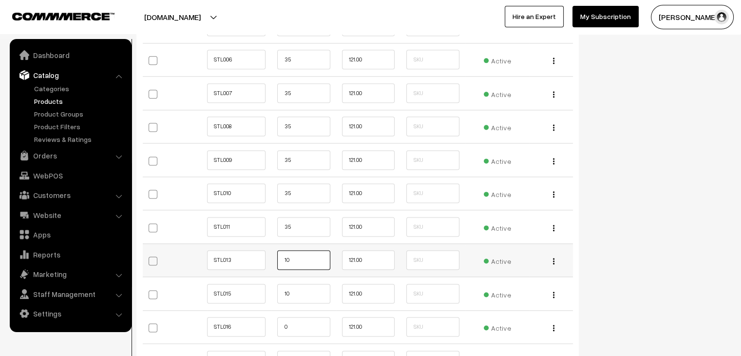
click at [306, 252] on input "10" at bounding box center [303, 259] width 53 height 19
type input "1"
type input "35"
click at [296, 290] on input "10" at bounding box center [303, 293] width 53 height 19
type input "1"
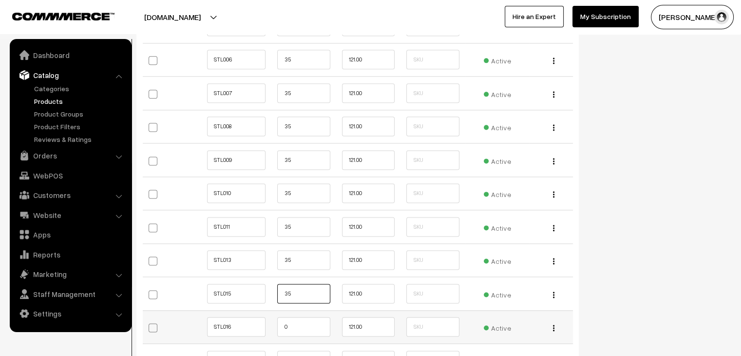
type input "35"
click at [301, 326] on input "0" at bounding box center [303, 326] width 53 height 19
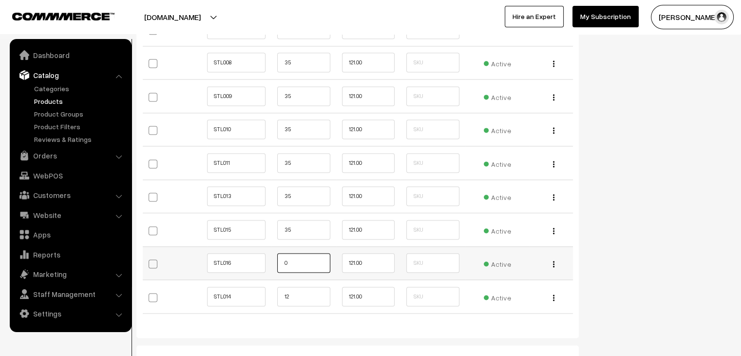
scroll to position [1328, 0]
click at [302, 292] on input "12" at bounding box center [303, 295] width 53 height 19
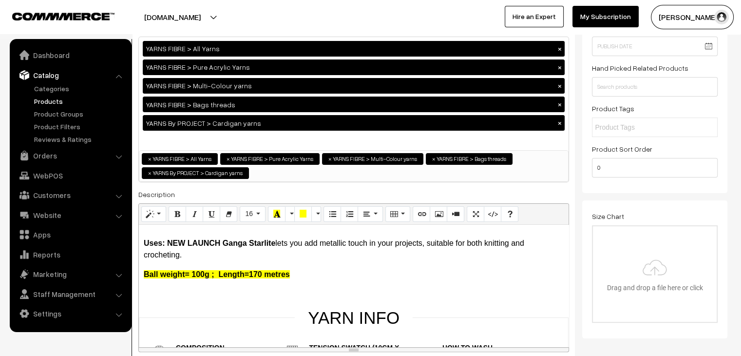
scroll to position [0, 0]
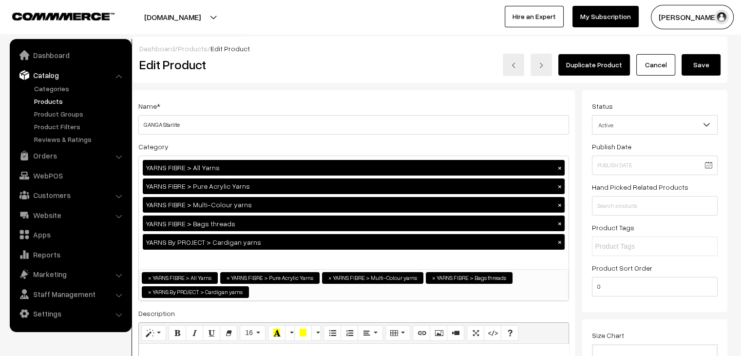
type input "1235"
click at [694, 71] on button "Save" at bounding box center [701, 64] width 39 height 21
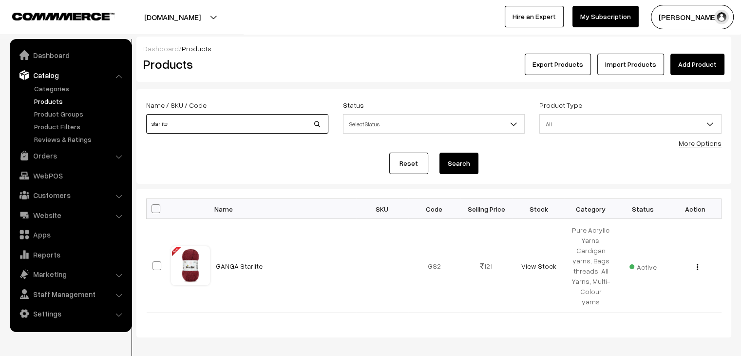
click at [184, 119] on input "starlite" at bounding box center [237, 123] width 182 height 19
type input "mag"
click at [440, 153] on button "Search" at bounding box center [459, 163] width 39 height 21
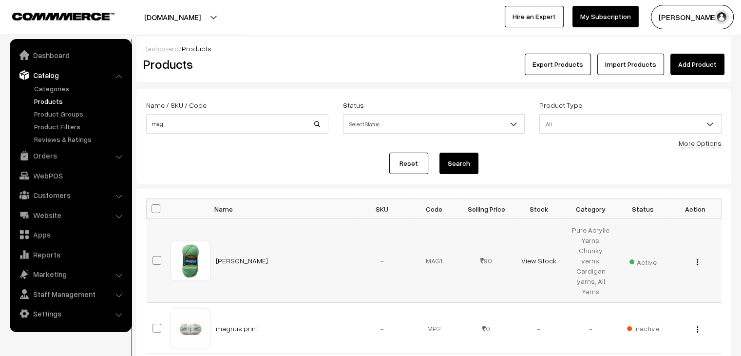
click at [698, 259] on img "button" at bounding box center [697, 262] width 1 height 6
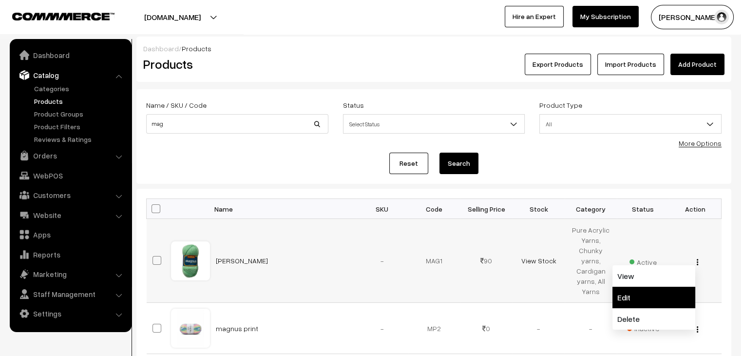
click at [657, 287] on link "Edit" at bounding box center [654, 297] width 83 height 21
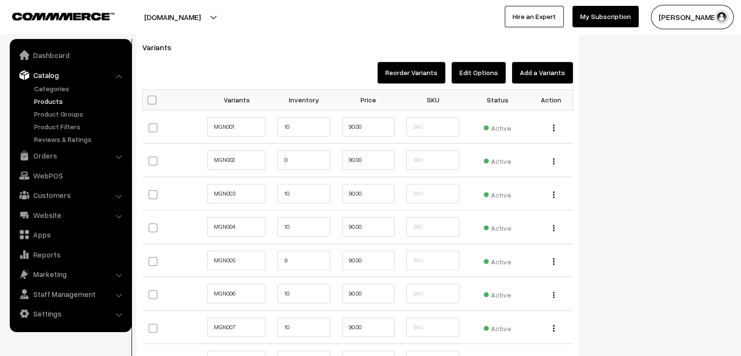
scroll to position [995, 0]
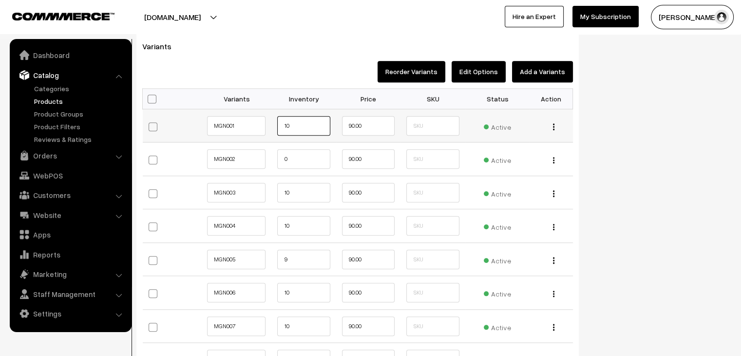
click at [314, 123] on input "10" at bounding box center [303, 125] width 53 height 19
type input "1"
type input "20"
click at [306, 160] on input "0" at bounding box center [303, 158] width 53 height 19
type input "0"
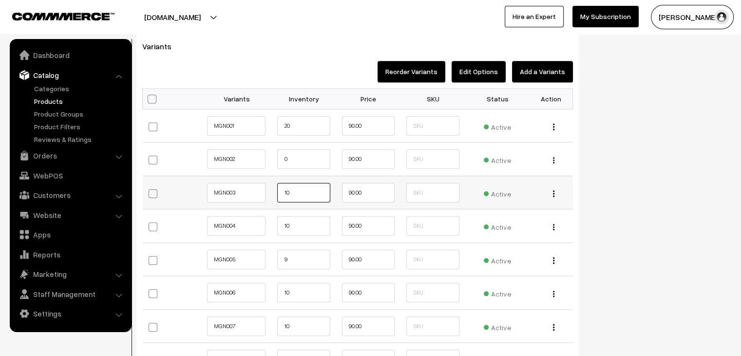
click at [309, 191] on input "10" at bounding box center [303, 192] width 53 height 19
type input "1"
type input "16"
click at [317, 224] on input "10" at bounding box center [303, 225] width 53 height 19
type input "1"
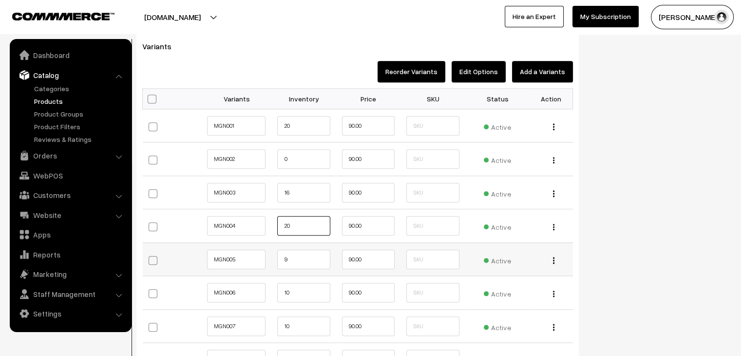
type input "20"
click at [312, 259] on input "9" at bounding box center [303, 259] width 53 height 19
type input "20"
click at [310, 289] on input "10" at bounding box center [303, 292] width 53 height 19
type input "1"
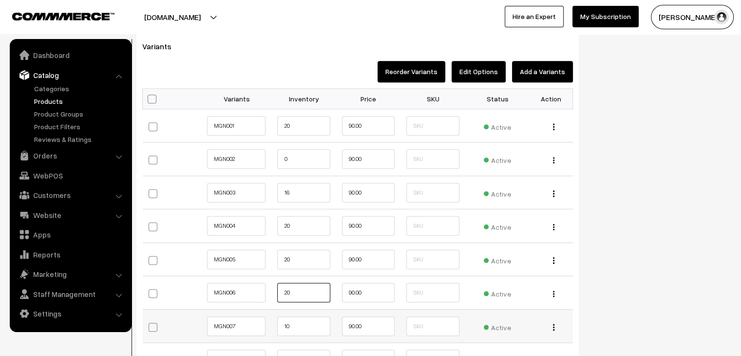
type input "20"
click at [302, 331] on input "10" at bounding box center [303, 325] width 53 height 19
type input "1"
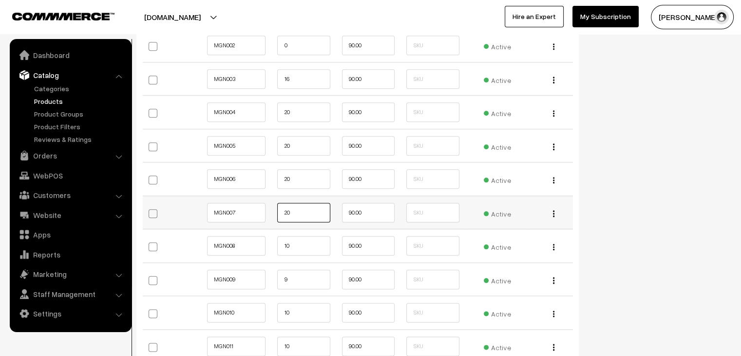
scroll to position [1110, 0]
type input "20"
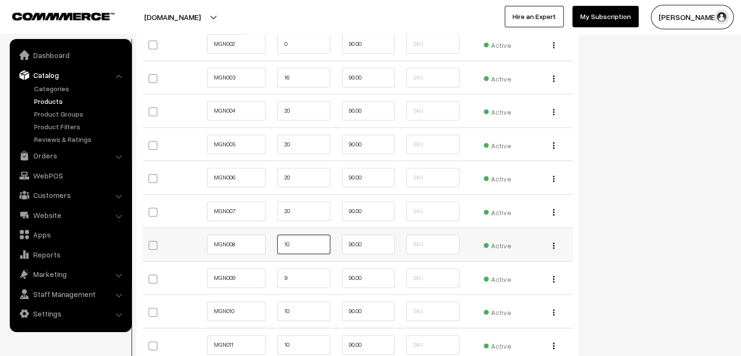
click at [297, 236] on input "10" at bounding box center [303, 243] width 53 height 19
type input "1"
type input "16"
click at [296, 272] on input "9" at bounding box center [303, 277] width 53 height 19
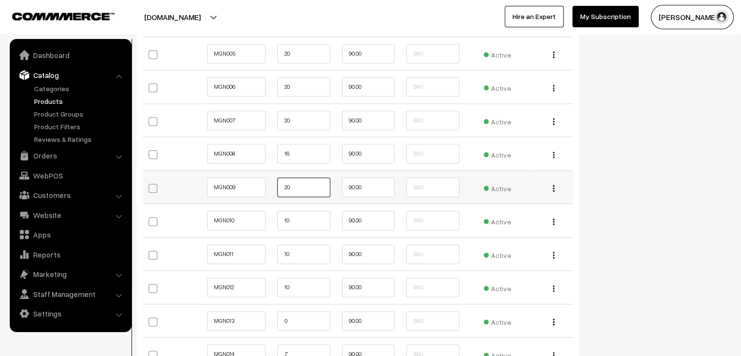
scroll to position [1203, 0]
type input "20"
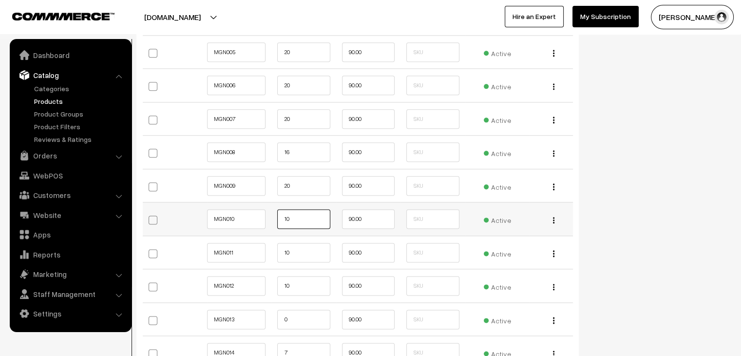
click at [294, 215] on input "10" at bounding box center [303, 218] width 53 height 19
type input "1"
type input "20"
click at [302, 246] on input "10" at bounding box center [303, 252] width 53 height 19
type input "1"
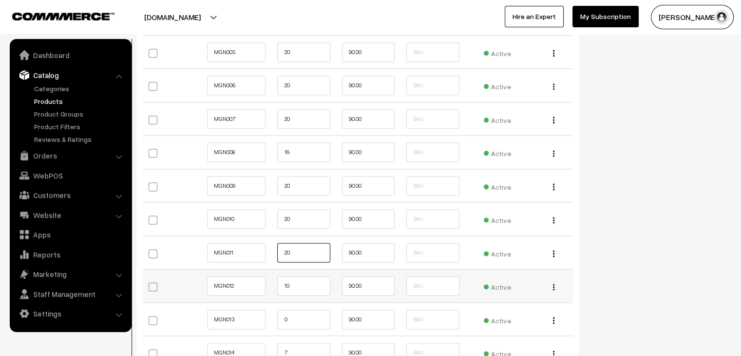
type input "20"
click at [302, 281] on input "10" at bounding box center [303, 285] width 53 height 19
type input "1"
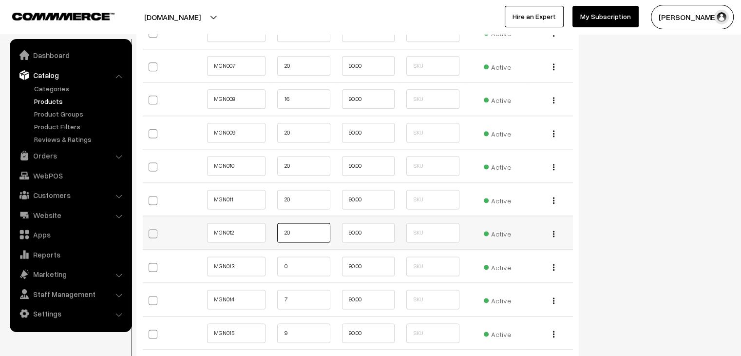
scroll to position [1257, 0]
type input "20"
click at [291, 272] on input "0" at bounding box center [303, 264] width 53 height 19
type input "20"
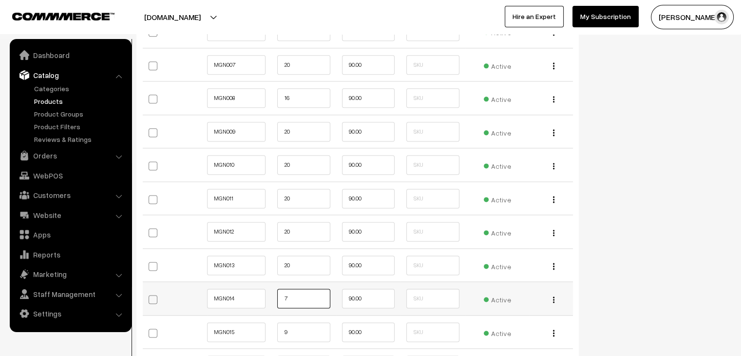
click at [303, 298] on input "7" at bounding box center [303, 298] width 53 height 19
type input "20"
click at [306, 322] on input "9" at bounding box center [303, 331] width 53 height 19
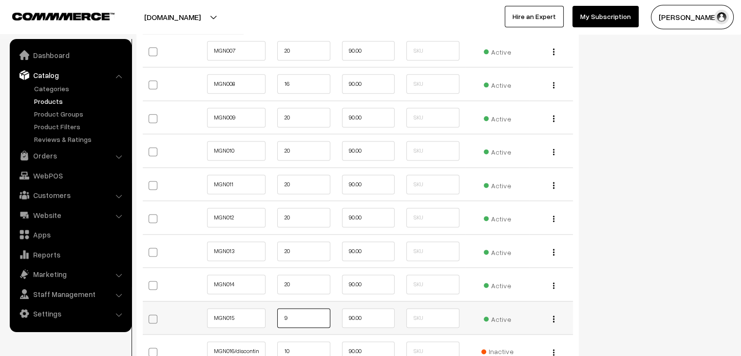
scroll to position [1271, 0]
type input "9"
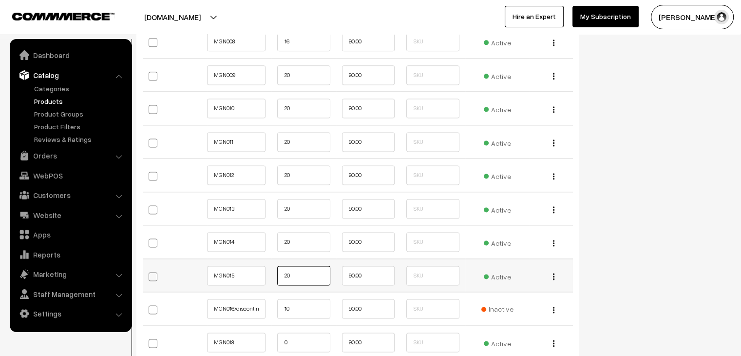
scroll to position [1322, 0]
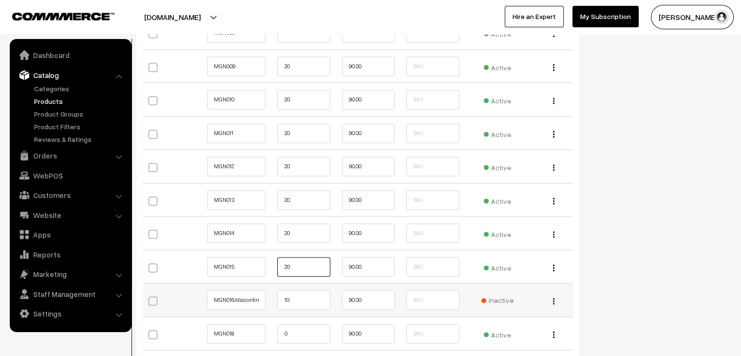
type input "20"
click at [301, 304] on input "10" at bounding box center [303, 299] width 53 height 19
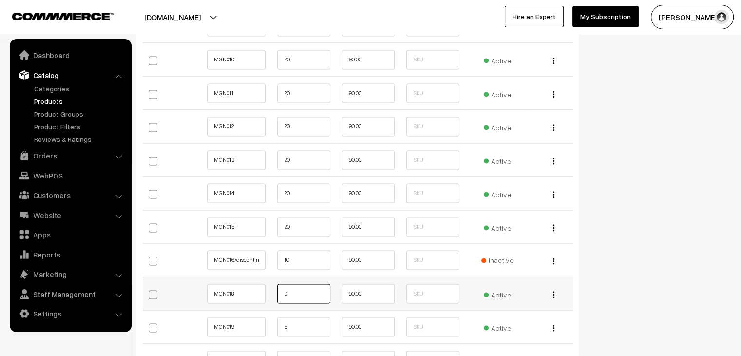
click at [300, 294] on input "0" at bounding box center [303, 293] width 53 height 19
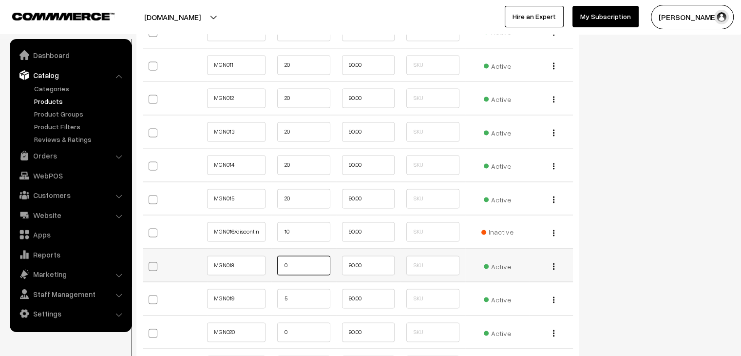
scroll to position [1390, 0]
click at [306, 293] on input "5" at bounding box center [303, 298] width 53 height 19
click at [303, 258] on input "20" at bounding box center [303, 264] width 53 height 19
type input "2"
type input "0"
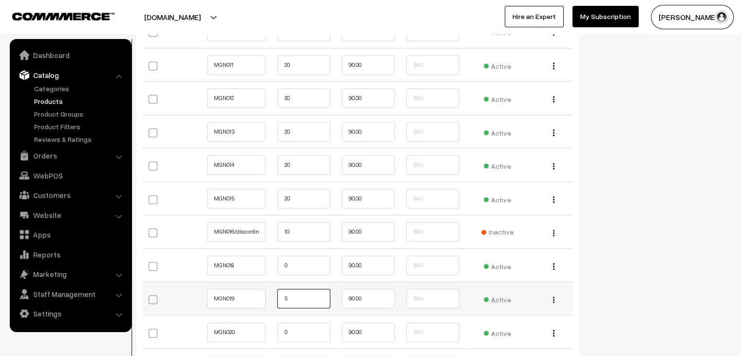
click at [307, 295] on input "5" at bounding box center [303, 298] width 53 height 19
type input "16"
click at [298, 328] on input "0" at bounding box center [303, 331] width 53 height 19
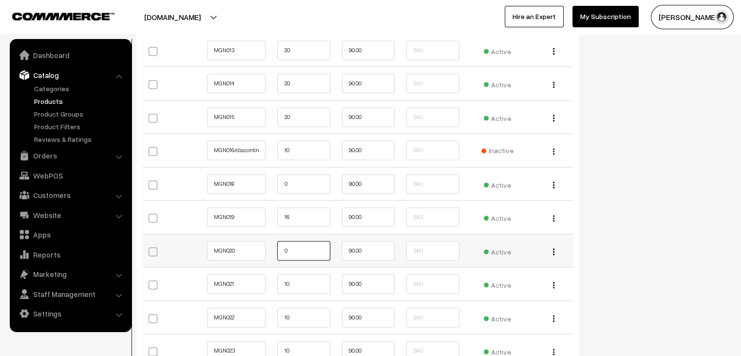
scroll to position [1487, 0]
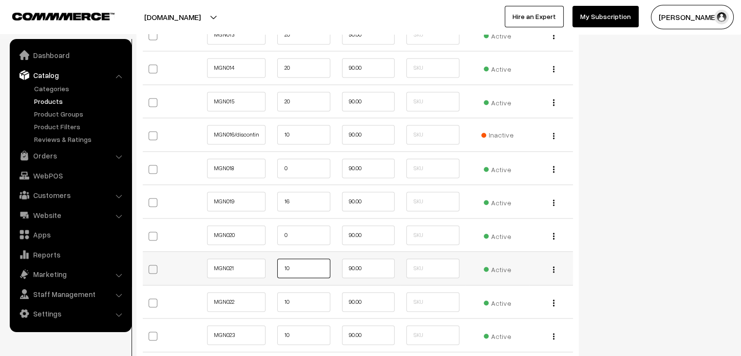
click at [296, 266] on input "10" at bounding box center [303, 267] width 53 height 19
type input "1"
type input "20"
click at [297, 297] on input "10" at bounding box center [303, 301] width 53 height 19
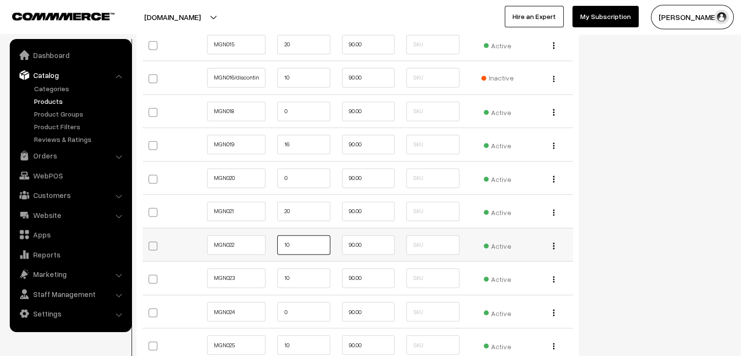
scroll to position [1544, 0]
type input "1"
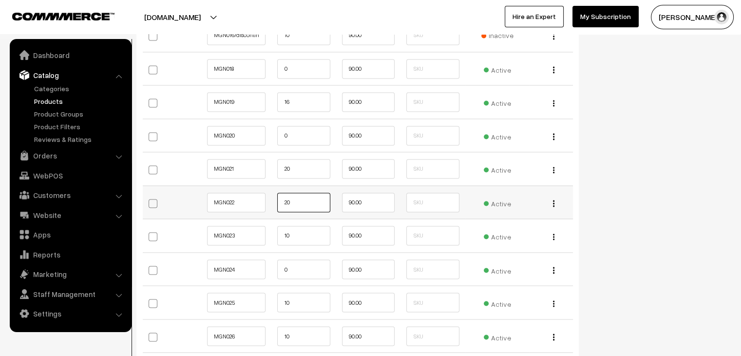
scroll to position [1589, 0]
type input "20"
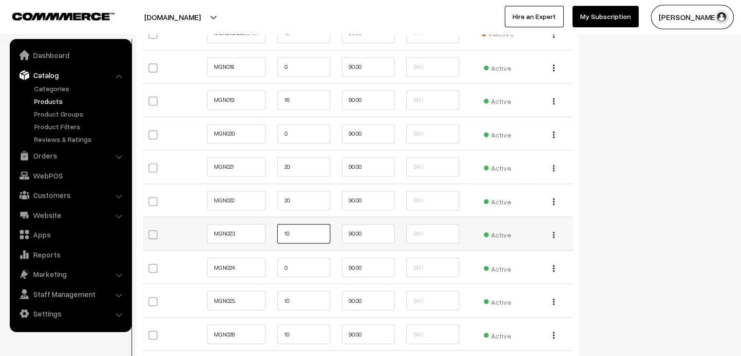
click at [290, 235] on input "10" at bounding box center [303, 233] width 53 height 19
type input "1"
type input "20"
click at [293, 262] on input "0" at bounding box center [303, 266] width 53 height 19
type input "0"
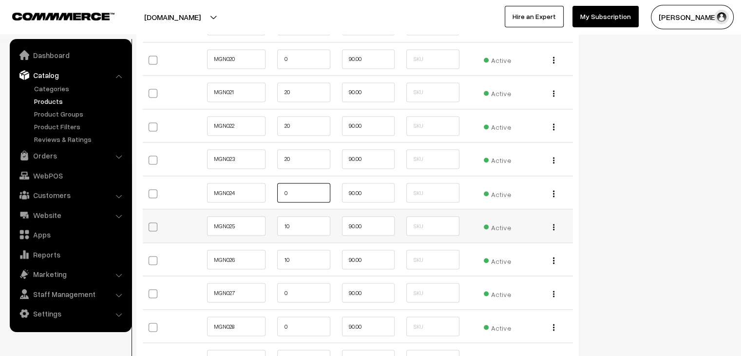
scroll to position [1663, 0]
click at [293, 227] on input "10" at bounding box center [303, 225] width 53 height 19
type input "1"
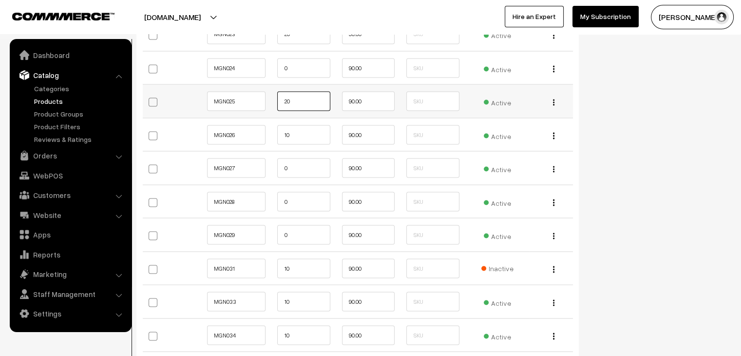
scroll to position [1789, 0]
type input "20"
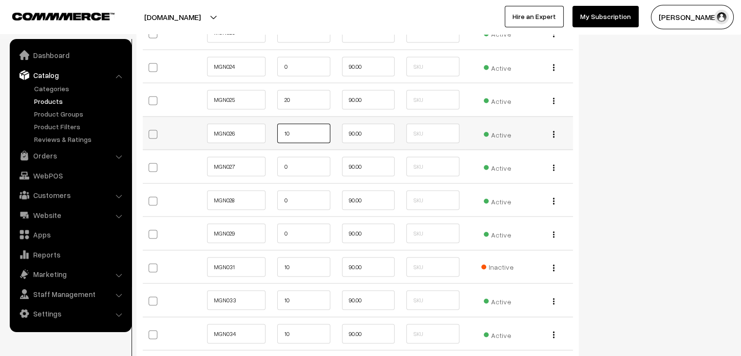
click at [302, 131] on input "10" at bounding box center [303, 132] width 53 height 19
type input "1"
type input "20"
click at [296, 164] on input "0" at bounding box center [303, 165] width 53 height 19
type input "0"
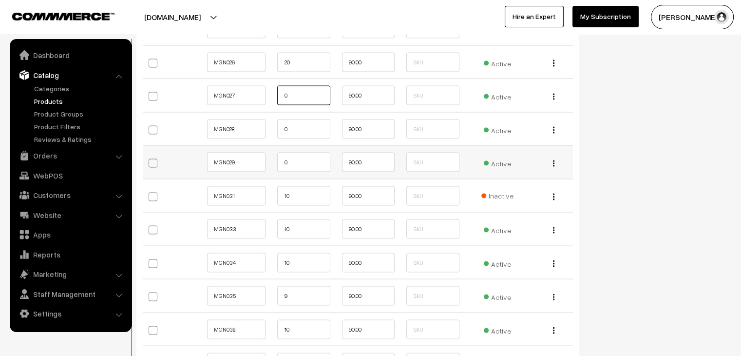
scroll to position [1861, 0]
click at [293, 225] on input "10" at bounding box center [303, 227] width 53 height 19
type input "1"
type input "20"
click at [291, 256] on input "10" at bounding box center [303, 261] width 53 height 19
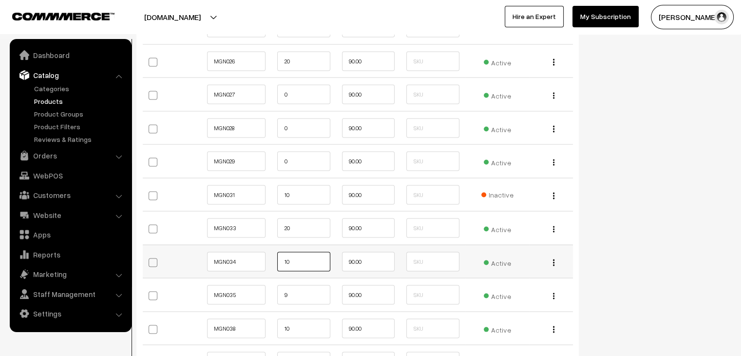
type input "1"
type input "20"
click at [296, 288] on input "9" at bounding box center [303, 294] width 53 height 19
type input "20"
click at [298, 319] on input "10" at bounding box center [303, 328] width 53 height 19
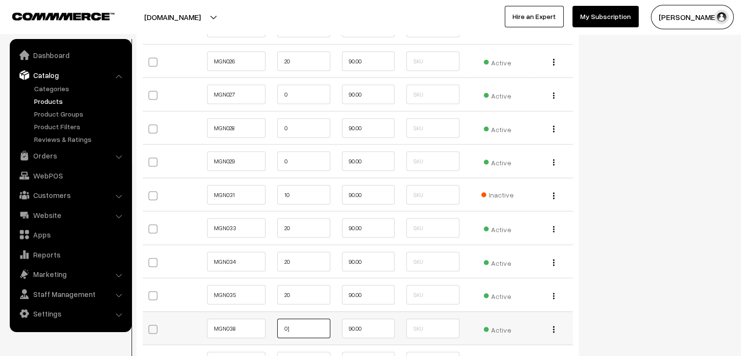
type input "0"
type input "1"
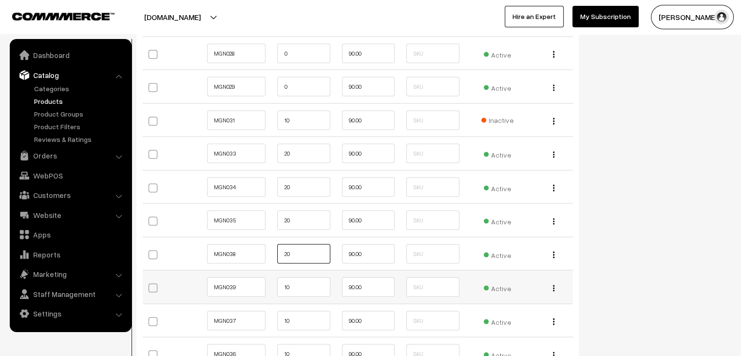
scroll to position [1979, 0]
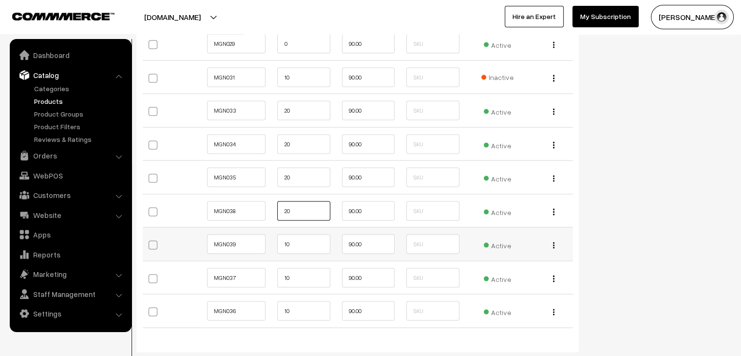
type input "20"
click at [291, 236] on input "10" at bounding box center [303, 243] width 53 height 19
type input "1"
type input "20"
click at [295, 271] on input "10" at bounding box center [303, 277] width 53 height 19
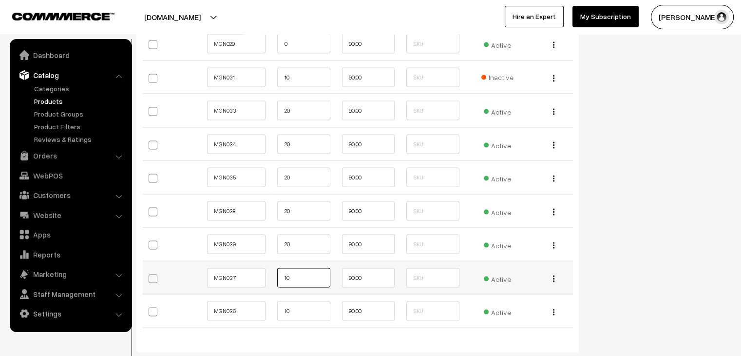
type input "1"
type input "16"
click at [292, 304] on input "10" at bounding box center [303, 310] width 53 height 19
type input "1"
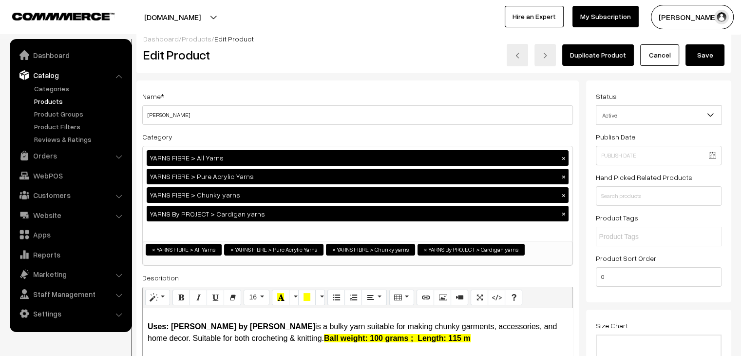
scroll to position [0, 0]
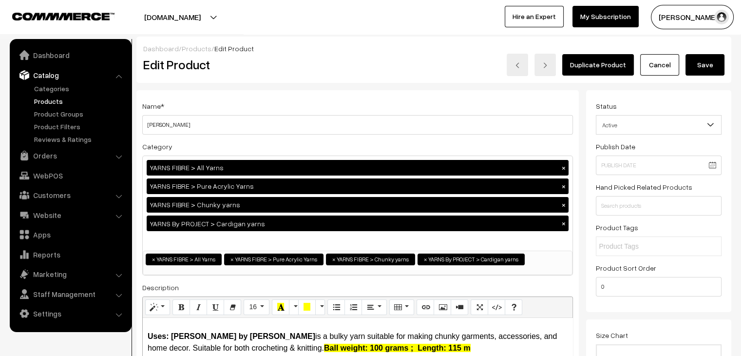
type input "20"
click at [706, 60] on button "Save" at bounding box center [705, 64] width 39 height 21
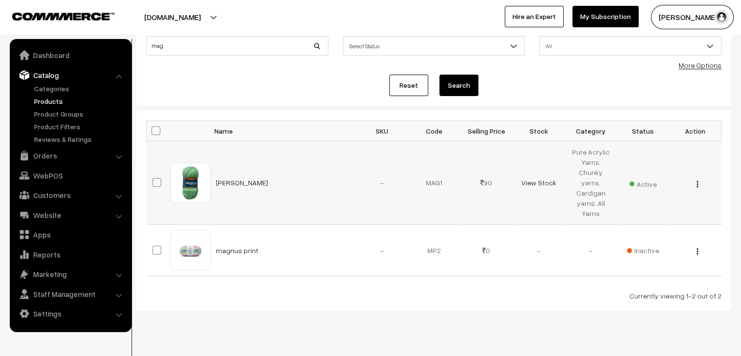
click at [699, 180] on button "button" at bounding box center [698, 184] width 2 height 8
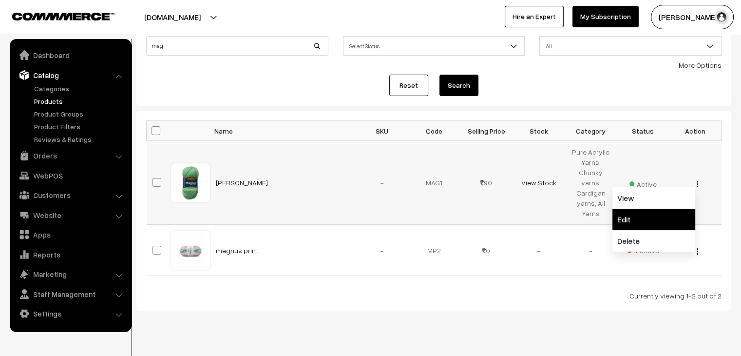
click at [657, 209] on link "Edit" at bounding box center [654, 219] width 83 height 21
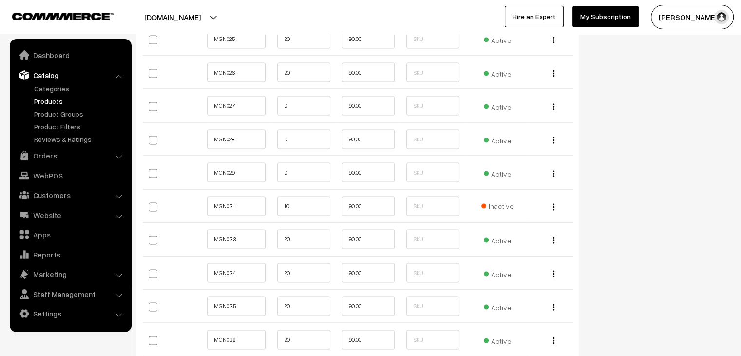
scroll to position [1851, 0]
click at [501, 103] on span "Active" at bounding box center [497, 104] width 27 height 13
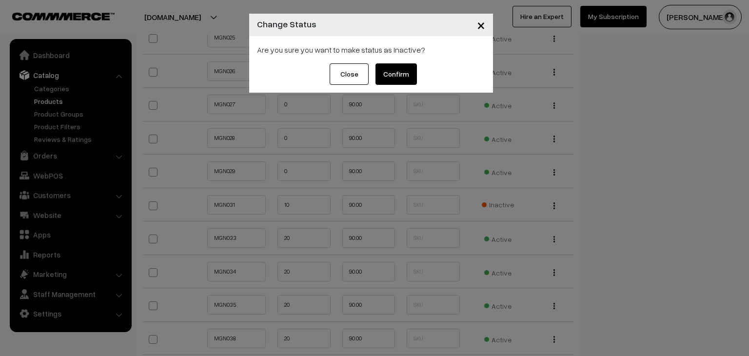
click at [402, 71] on button "Confirm" at bounding box center [395, 73] width 41 height 21
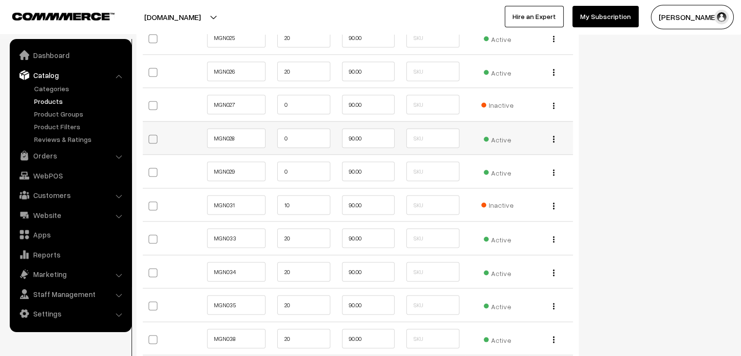
click at [493, 139] on span "Active" at bounding box center [497, 138] width 27 height 13
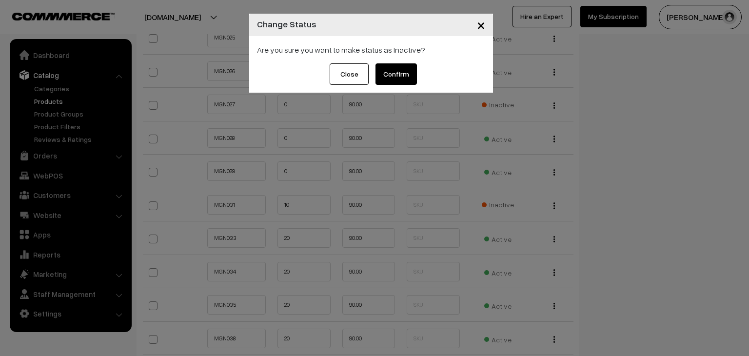
click at [402, 74] on button "Confirm" at bounding box center [395, 73] width 41 height 21
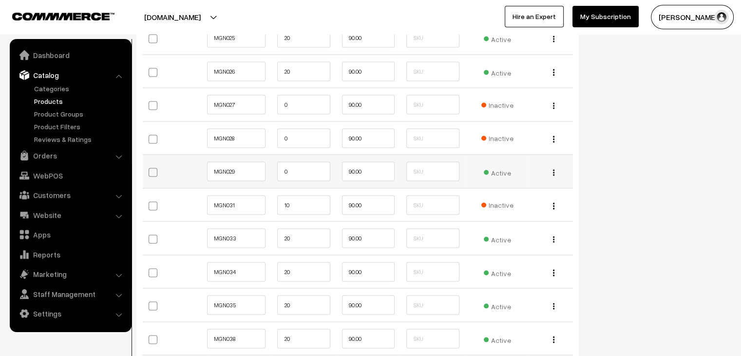
click at [492, 165] on span "Active" at bounding box center [497, 171] width 27 height 13
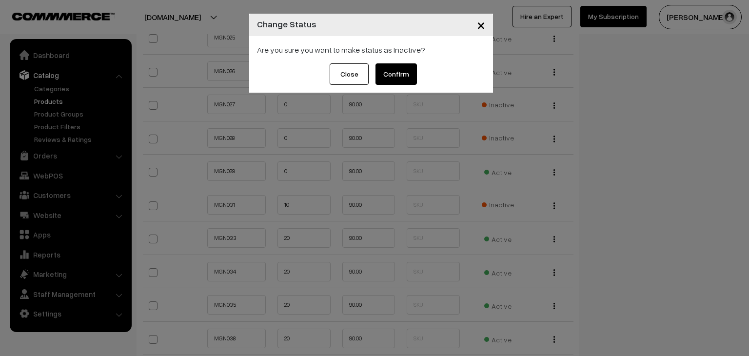
click at [393, 75] on button "Confirm" at bounding box center [395, 73] width 41 height 21
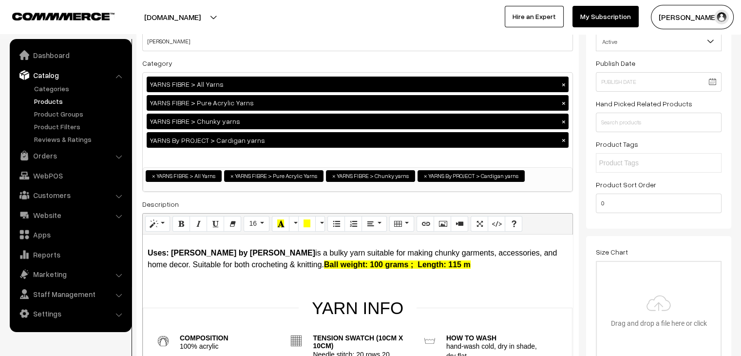
scroll to position [0, 0]
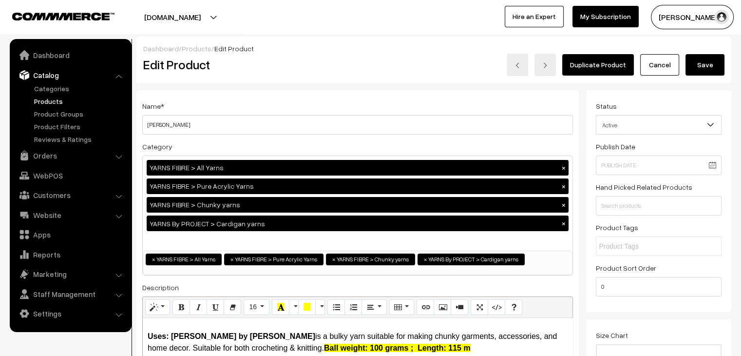
click at [702, 58] on button "Save" at bounding box center [705, 64] width 39 height 21
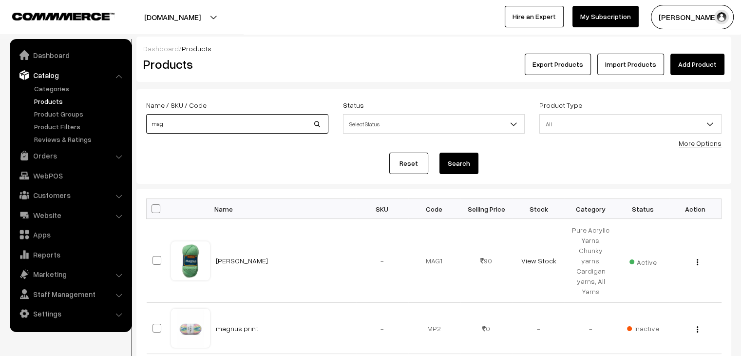
click at [207, 128] on input "mag" at bounding box center [237, 123] width 182 height 19
type input "a"
type input "baby"
click at [440, 153] on button "Search" at bounding box center [459, 163] width 39 height 21
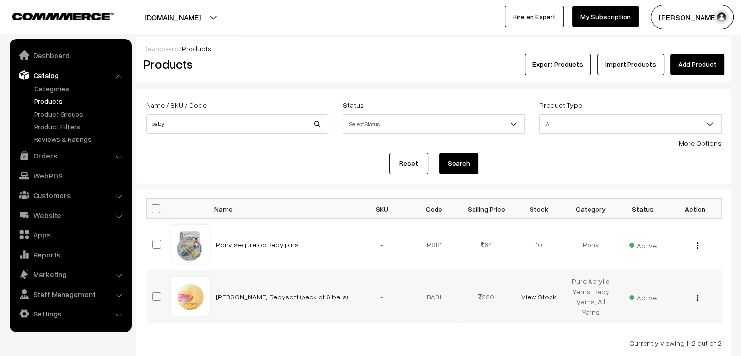
click at [699, 295] on button "button" at bounding box center [698, 297] width 2 height 8
click at [660, 326] on link "Edit" at bounding box center [654, 333] width 83 height 21
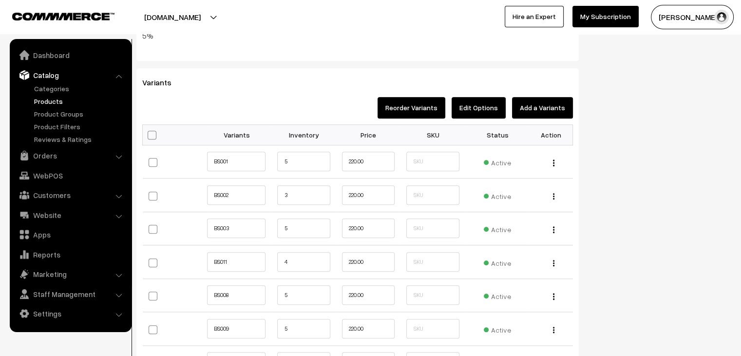
scroll to position [123, 0]
click at [312, 225] on input "5" at bounding box center [303, 227] width 53 height 19
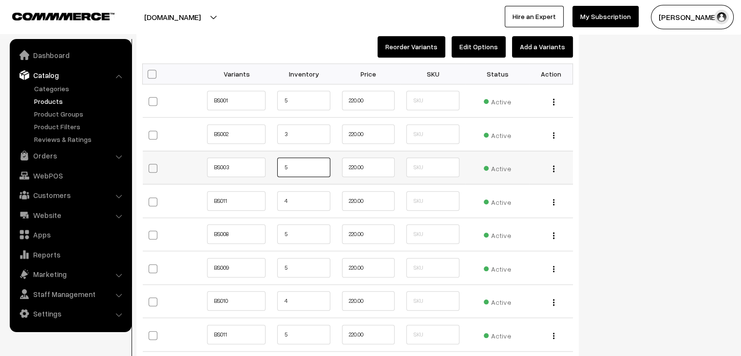
scroll to position [1002, 0]
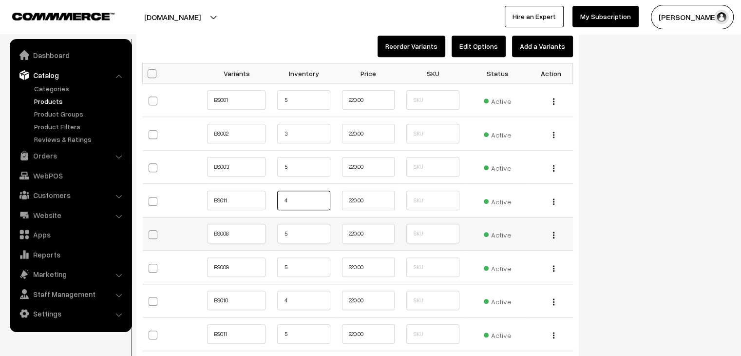
drag, startPoint x: 296, startPoint y: 208, endPoint x: 295, endPoint y: 229, distance: 21.0
click at [295, 229] on input "5" at bounding box center [303, 233] width 53 height 19
click at [292, 265] on input "5" at bounding box center [303, 266] width 53 height 19
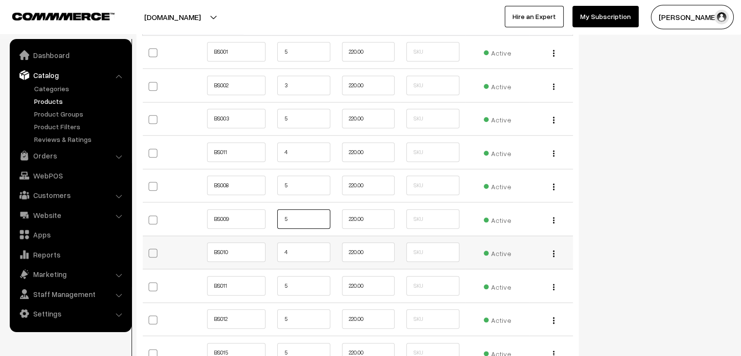
scroll to position [1051, 0]
click at [291, 251] on input "4" at bounding box center [303, 251] width 53 height 19
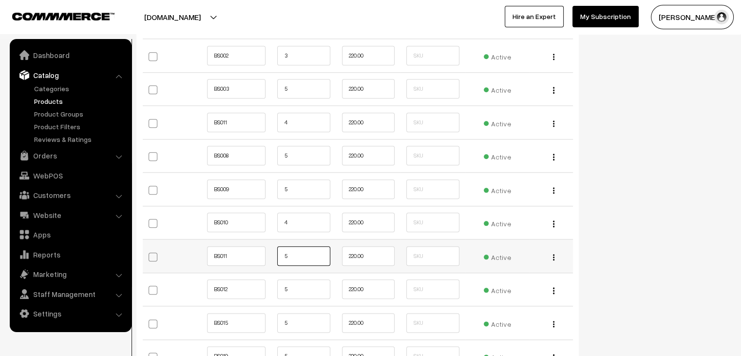
click at [290, 255] on input "5" at bounding box center [303, 255] width 53 height 19
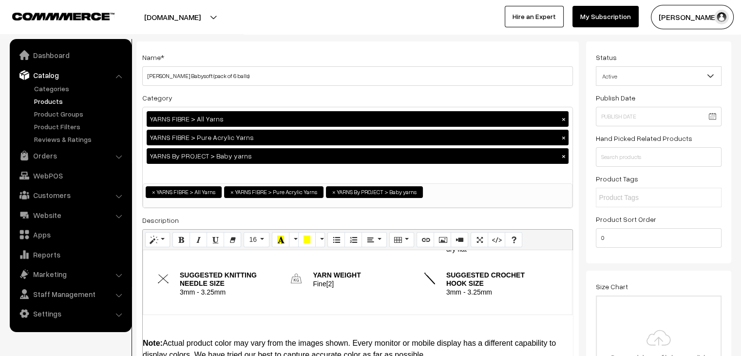
scroll to position [31, 0]
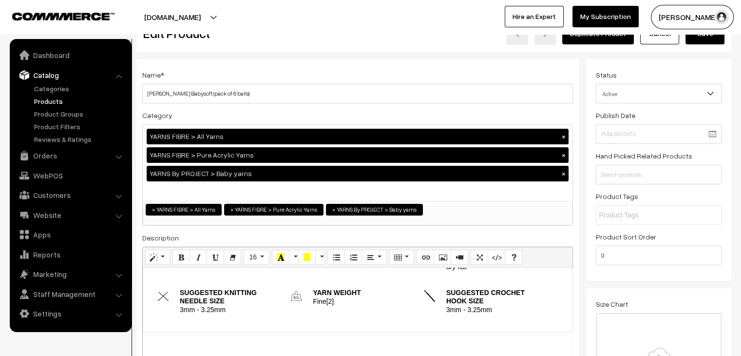
click at [692, 35] on button "Save" at bounding box center [705, 33] width 39 height 21
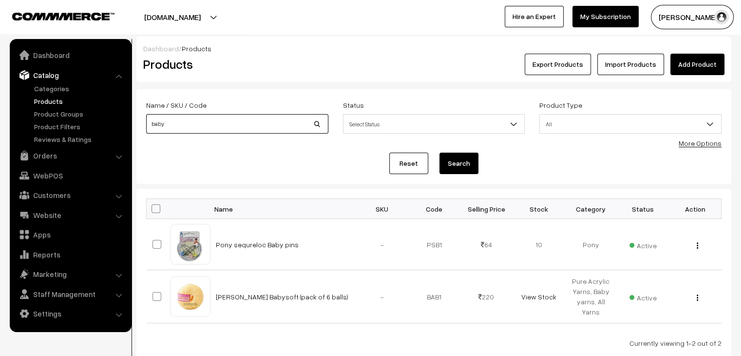
click at [181, 127] on input "baby" at bounding box center [237, 123] width 182 height 19
type input "cool"
click at [440, 153] on button "Search" at bounding box center [459, 163] width 39 height 21
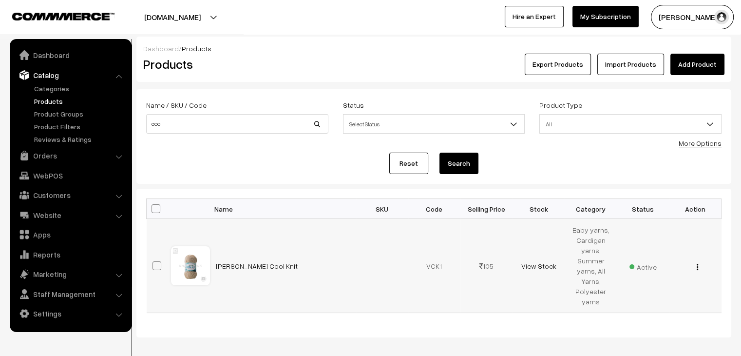
click at [697, 267] on button "button" at bounding box center [698, 267] width 2 height 8
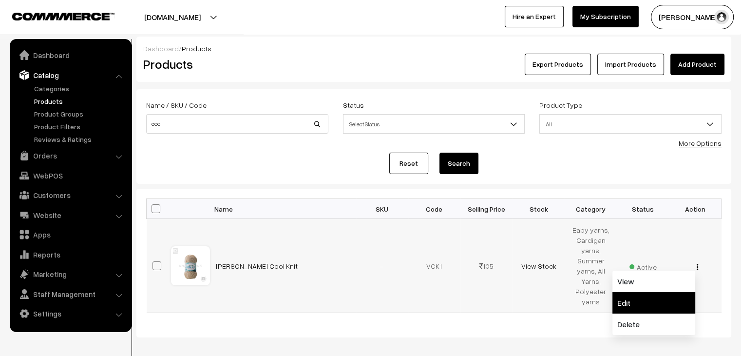
click at [663, 293] on link "Edit" at bounding box center [654, 302] width 83 height 21
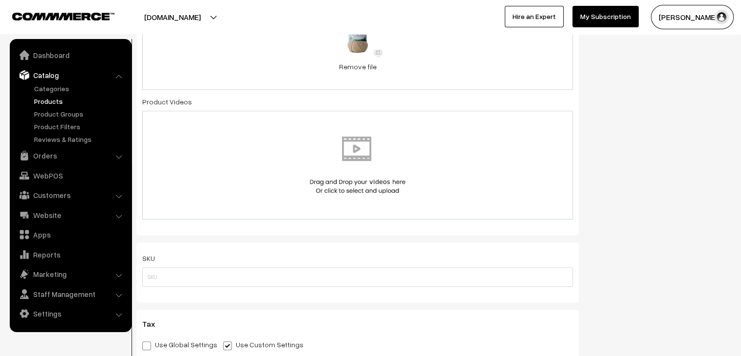
scroll to position [534, 0]
click at [51, 163] on link "Orders" at bounding box center [70, 156] width 116 height 18
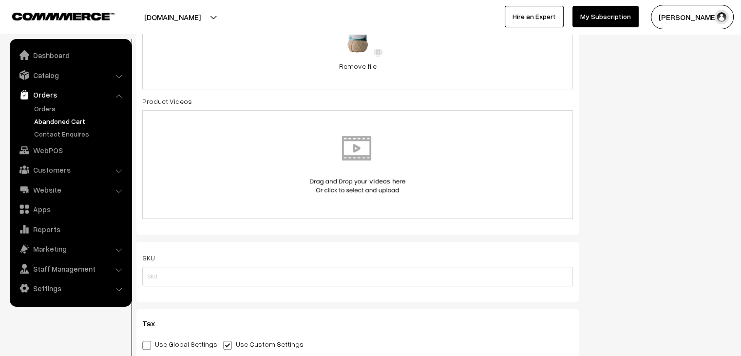
click at [93, 120] on link "Abandoned Cart" at bounding box center [80, 121] width 97 height 10
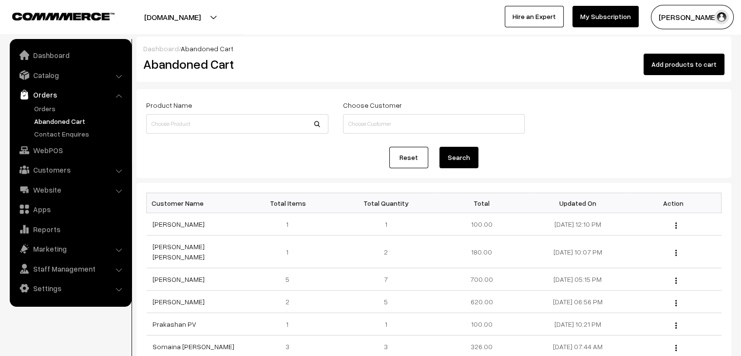
click at [56, 109] on link "Orders" at bounding box center [80, 108] width 97 height 10
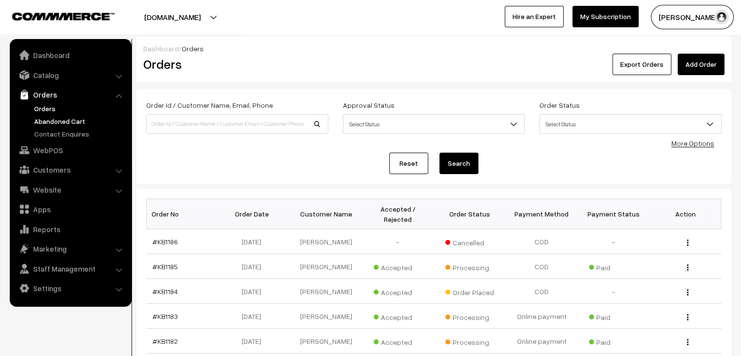
click at [65, 116] on link "Abandoned Cart" at bounding box center [80, 121] width 97 height 10
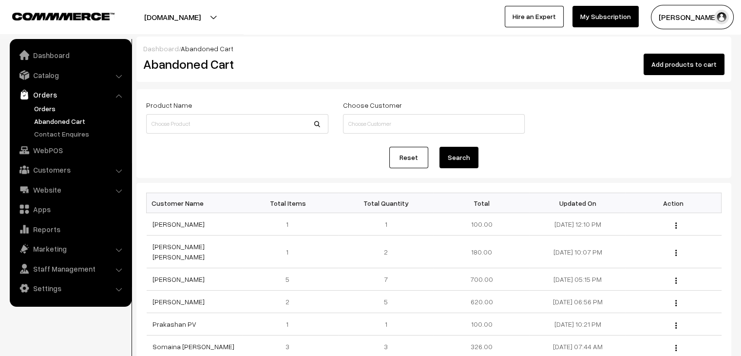
click at [55, 108] on link "Orders" at bounding box center [80, 108] width 97 height 10
